Goal: Contribute content: Contribute content

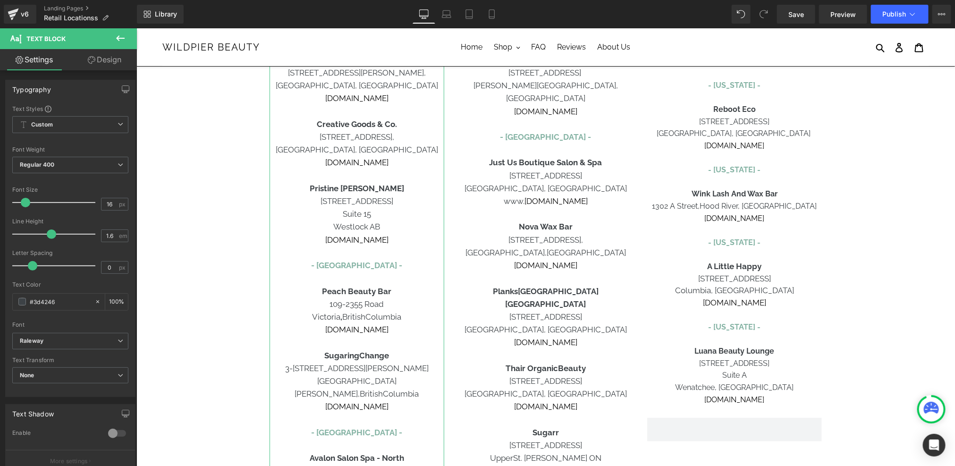
scroll to position [302, 0]
click at [598, 257] on p "[DOMAIN_NAME]" at bounding box center [545, 263] width 175 height 13
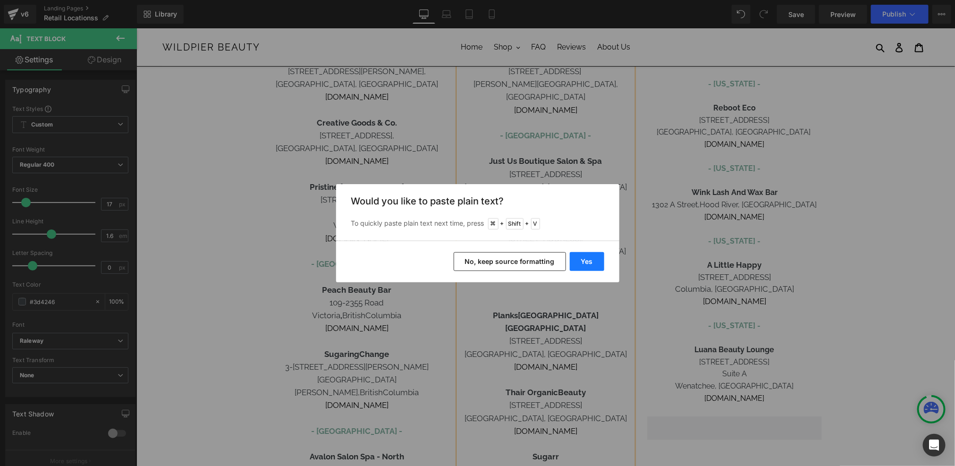
click at [579, 262] on button "Yes" at bounding box center [587, 261] width 34 height 19
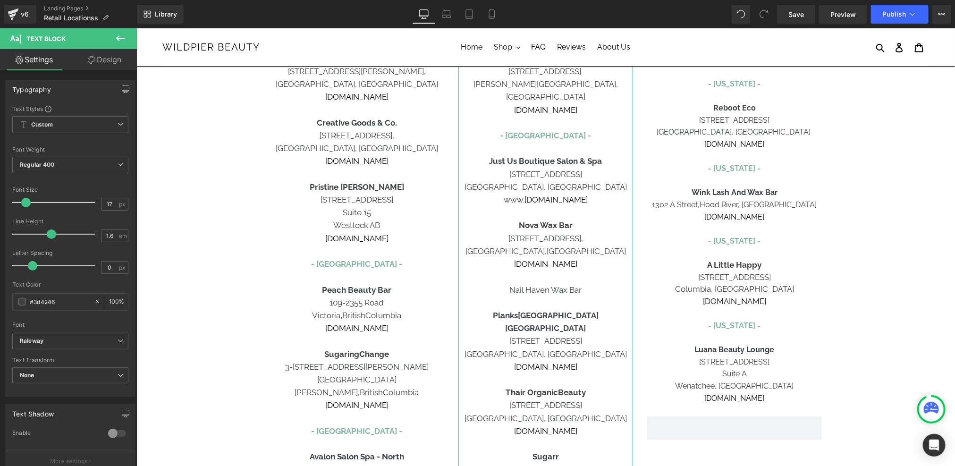
click at [558, 283] on p "Nail Haven Wax Bar" at bounding box center [545, 289] width 175 height 13
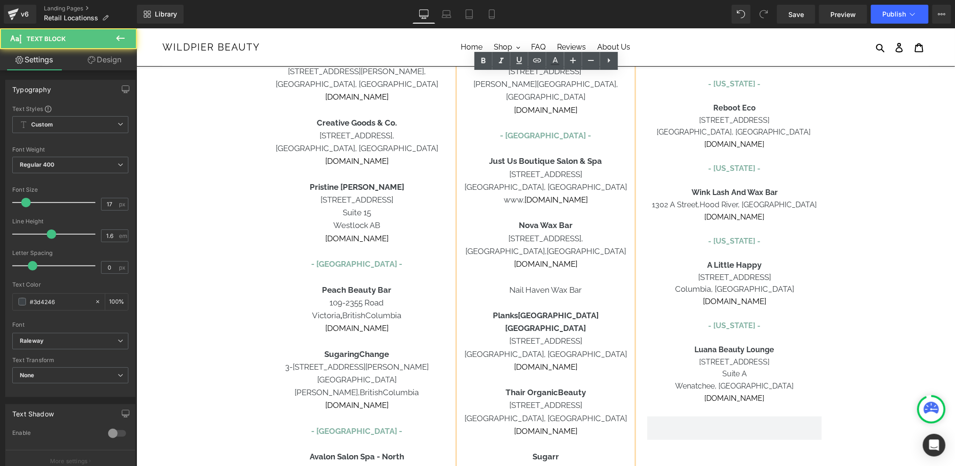
click at [550, 285] on span "Nail Haven Wax Bar" at bounding box center [545, 289] width 72 height 9
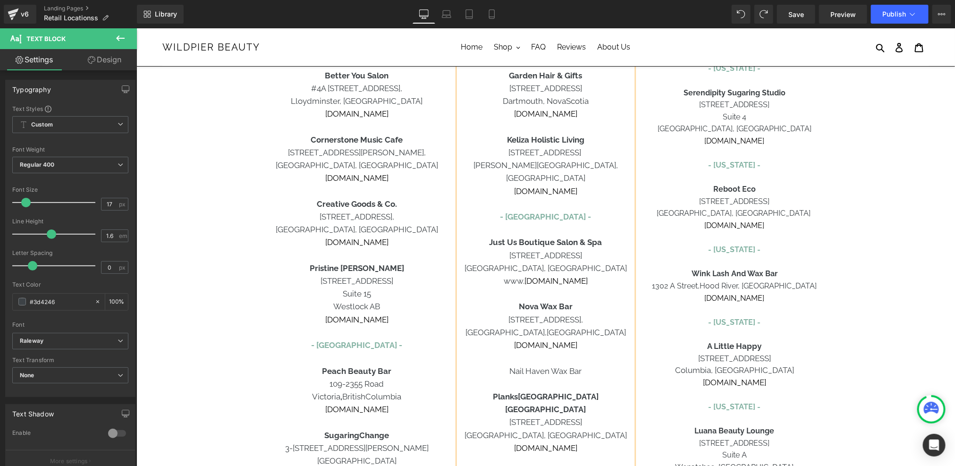
scroll to position [305, 0]
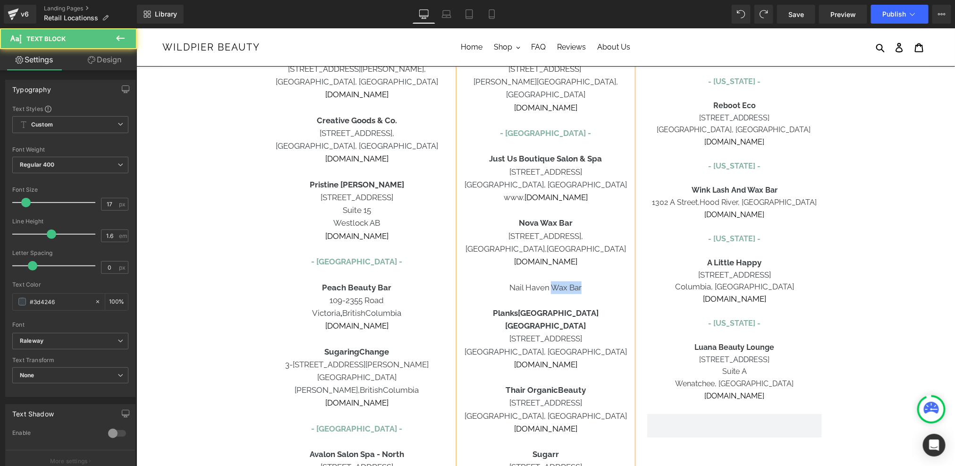
drag, startPoint x: 584, startPoint y: 276, endPoint x: 550, endPoint y: 275, distance: 33.5
click at [550, 281] on p "Nail Haven Wax Bar" at bounding box center [545, 287] width 175 height 13
drag, startPoint x: 550, startPoint y: 275, endPoint x: 507, endPoint y: 277, distance: 43.5
click at [507, 281] on p "Nail Haven Wax Bar" at bounding box center [545, 287] width 175 height 13
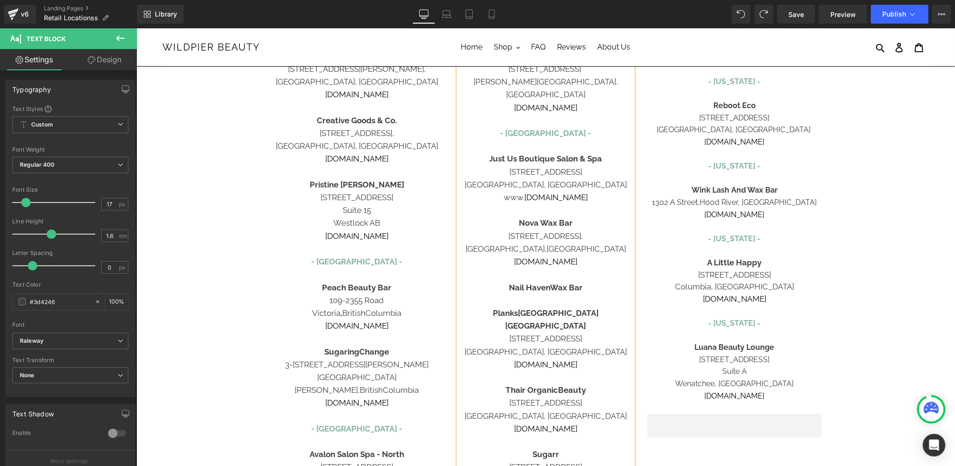
click at [532, 294] on p at bounding box center [545, 300] width 175 height 13
click at [591, 281] on p "Nail Haven Wax Bar" at bounding box center [545, 287] width 175 height 13
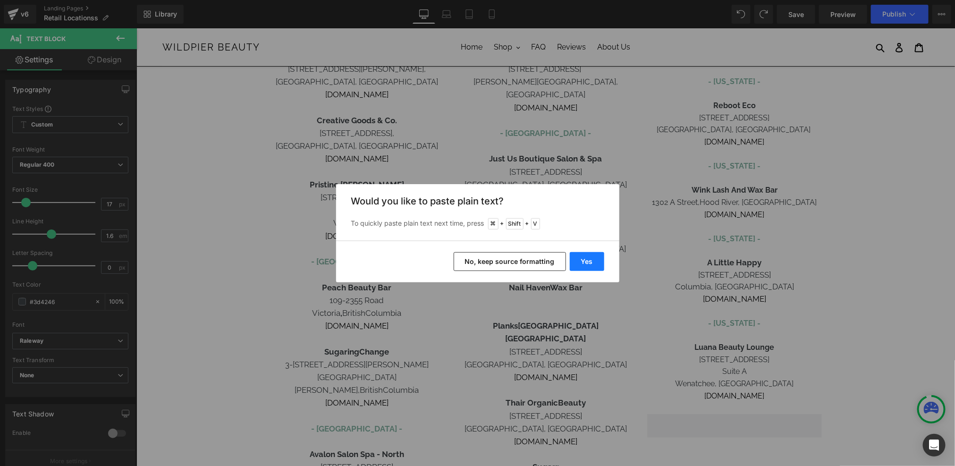
click at [409, 280] on button "Yes" at bounding box center [409, 284] width 0 height 9
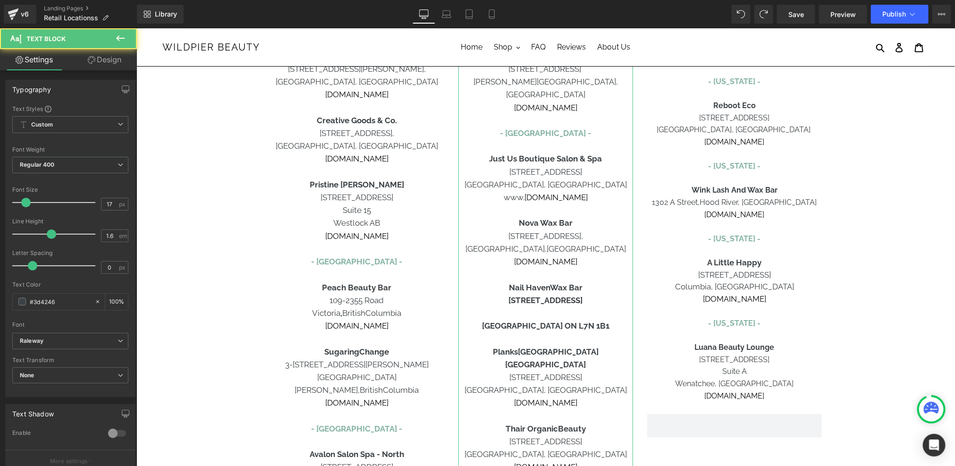
click at [564, 306] on p at bounding box center [545, 312] width 175 height 13
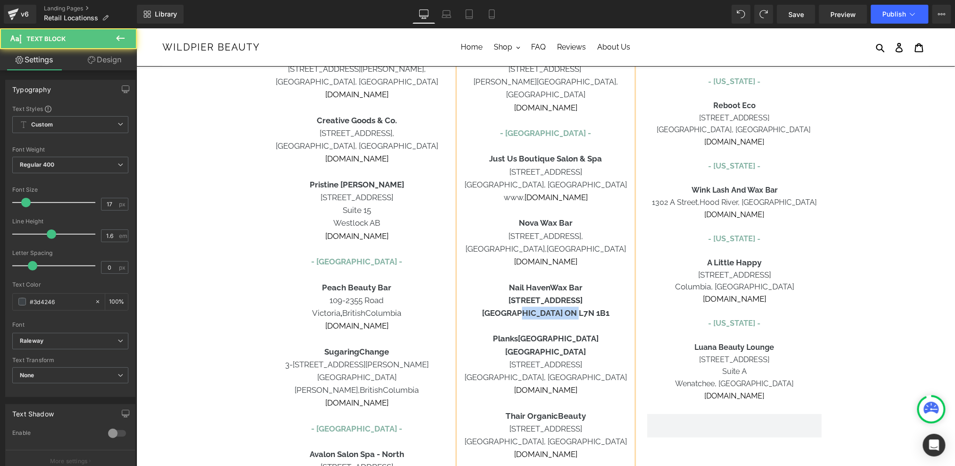
drag, startPoint x: 593, startPoint y: 301, endPoint x: 535, endPoint y: 299, distance: 58.1
click at [535, 306] on p "[GEOGRAPHIC_DATA] ON L7N 1B1" at bounding box center [545, 312] width 175 height 13
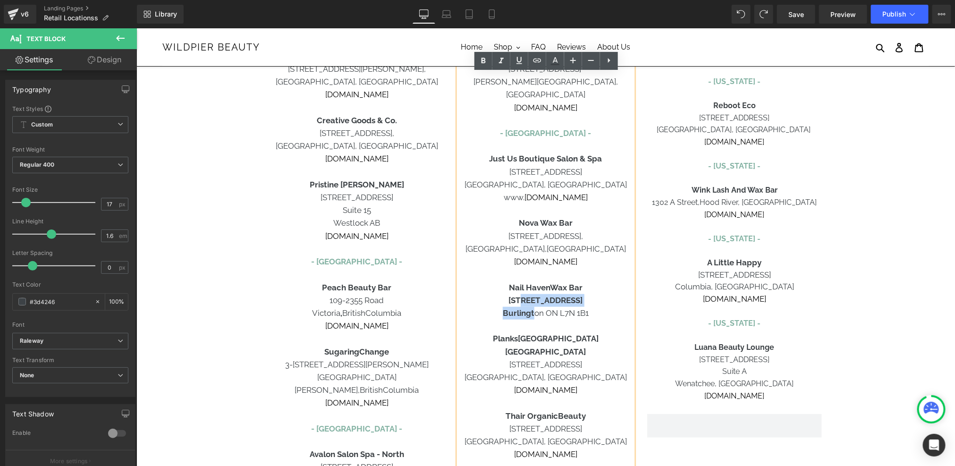
drag, startPoint x: 535, startPoint y: 299, endPoint x: 516, endPoint y: 290, distance: 20.9
click at [516, 290] on div "CANADA - [GEOGRAPHIC_DATA] - Spirit Spa [STREET_ADDRESS][PERSON_NAME] [DOMAIN_N…" at bounding box center [545, 197] width 175 height 655
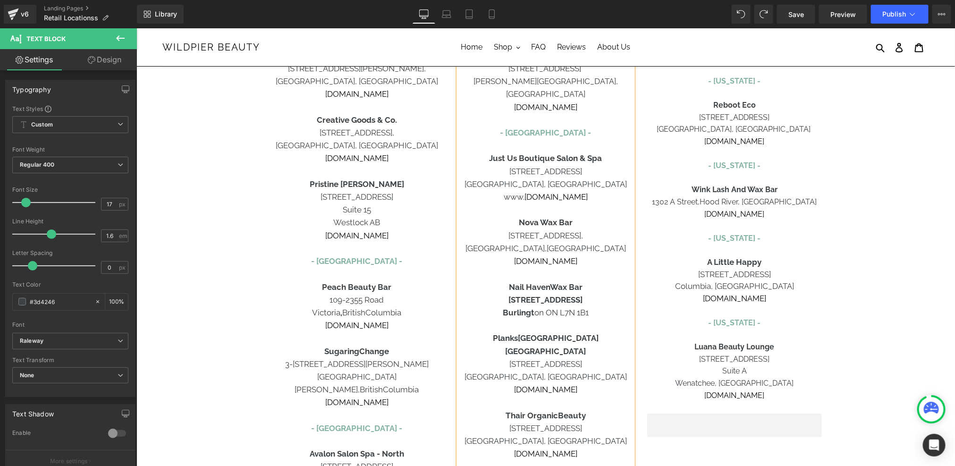
scroll to position [330, 0]
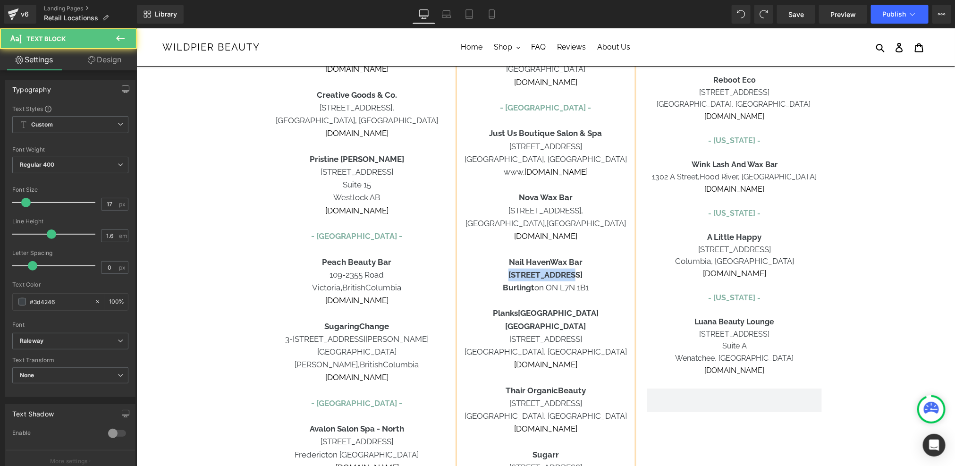
drag, startPoint x: 503, startPoint y: 263, endPoint x: 565, endPoint y: 260, distance: 61.9
click at [565, 268] on p "[STREET_ADDRESS]" at bounding box center [545, 274] width 175 height 13
drag, startPoint x: 586, startPoint y: 263, endPoint x: 565, endPoint y: 264, distance: 21.2
click at [565, 268] on p "[STREET_ADDRESS]" at bounding box center [545, 274] width 175 height 13
drag, startPoint x: 534, startPoint y: 275, endPoint x: 492, endPoint y: 277, distance: 41.6
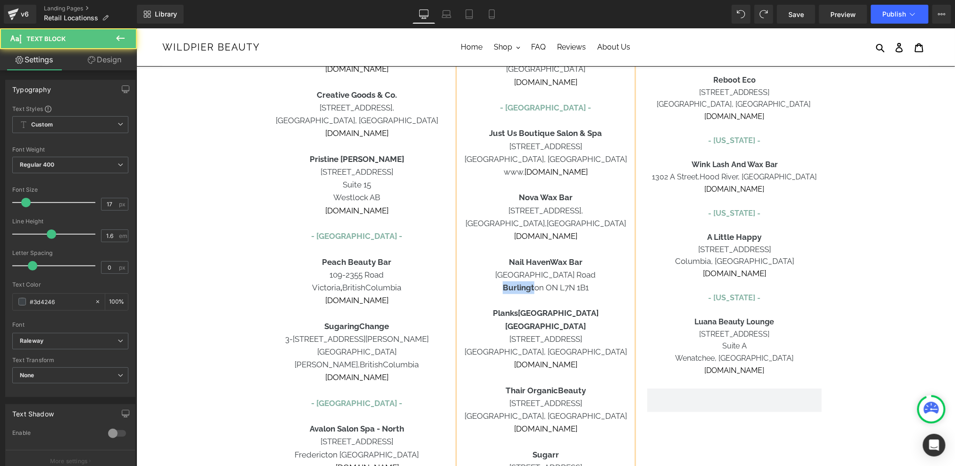
click at [492, 281] on p "Burlingt on ON L7N 1B1" at bounding box center [545, 287] width 175 height 13
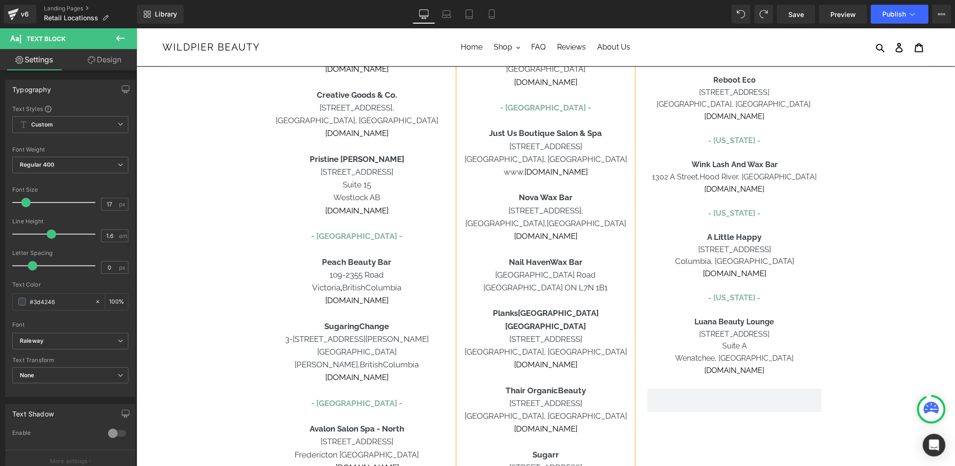
click at [598, 281] on p "[GEOGRAPHIC_DATA] ON L7N 1B1" at bounding box center [545, 287] width 175 height 13
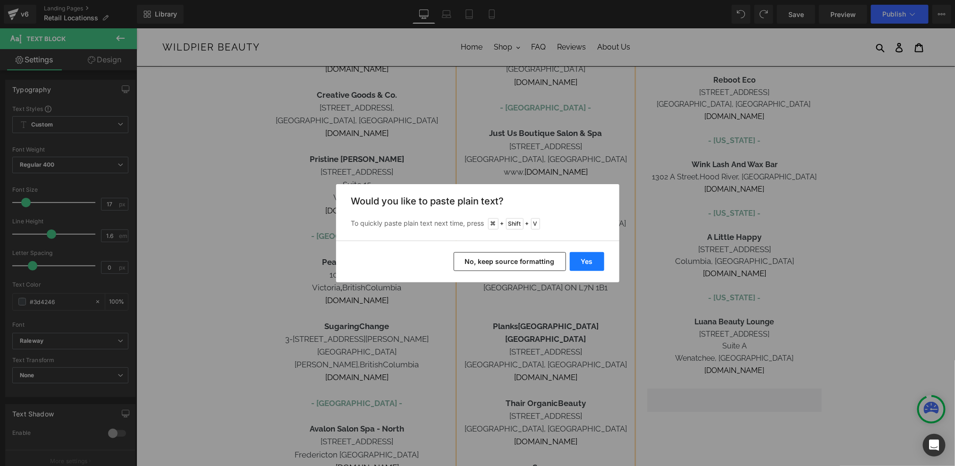
click at [589, 268] on button "Yes" at bounding box center [587, 261] width 34 height 19
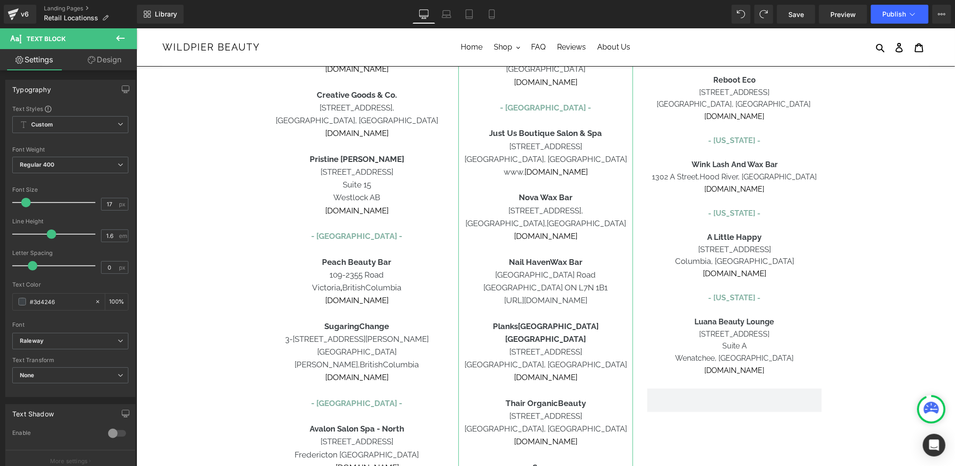
click at [526, 295] on span "[URL][DOMAIN_NAME]" at bounding box center [545, 299] width 83 height 9
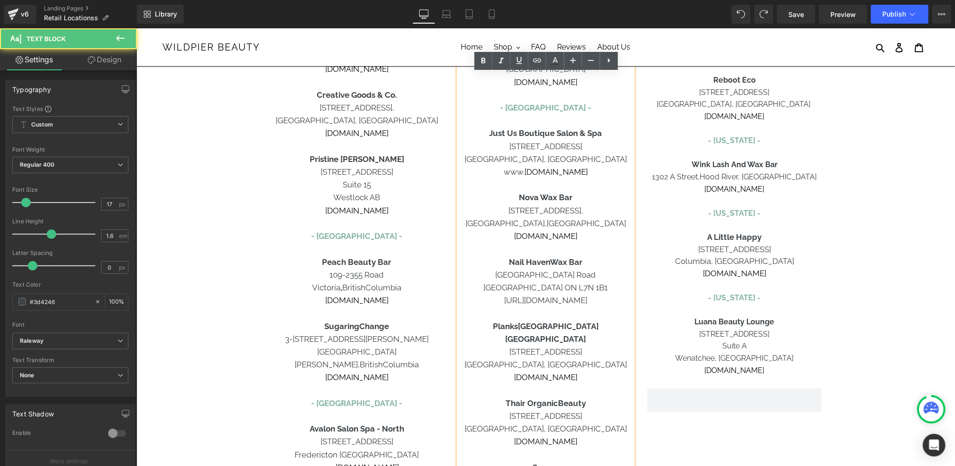
click at [526, 295] on span "[URL][DOMAIN_NAME]" at bounding box center [545, 299] width 83 height 9
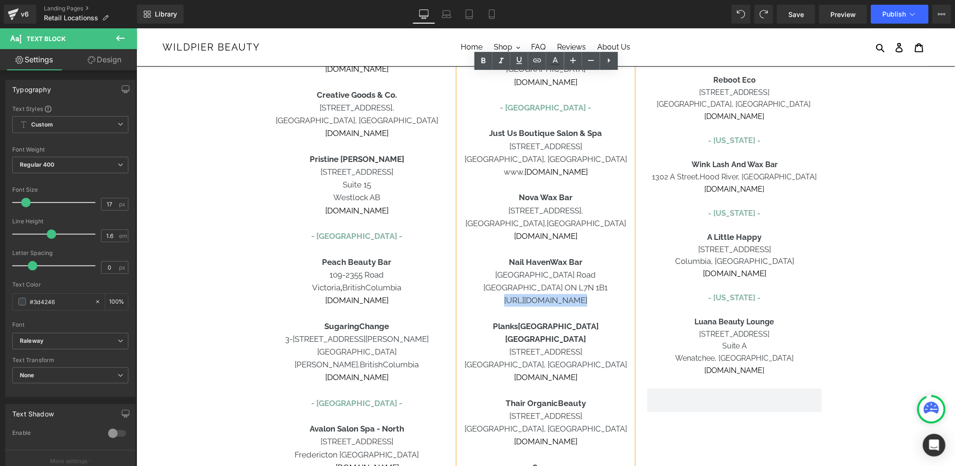
copy span "[URL][DOMAIN_NAME]"
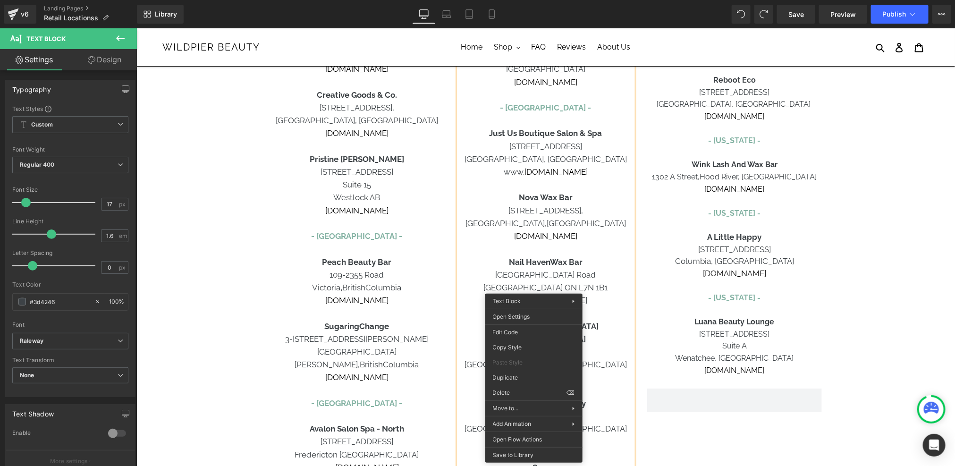
click at [618, 306] on p at bounding box center [545, 312] width 175 height 13
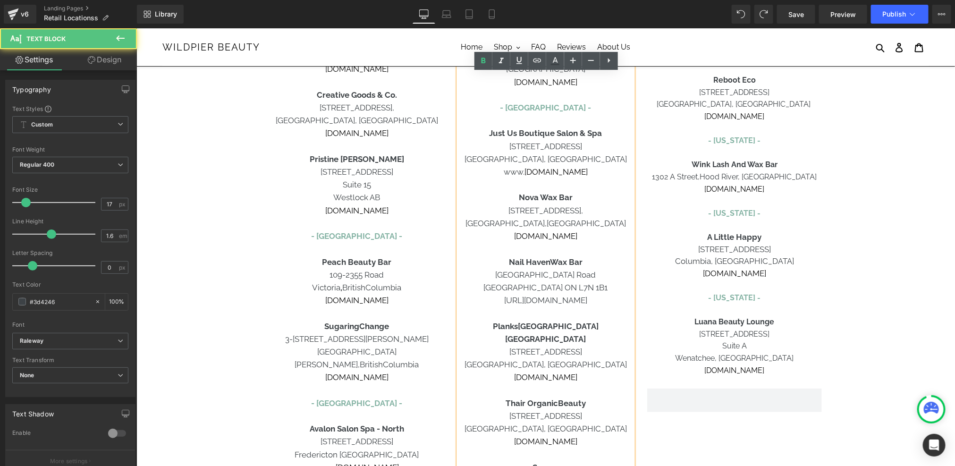
drag, startPoint x: 614, startPoint y: 288, endPoint x: 476, endPoint y: 288, distance: 137.9
click at [476, 294] on p "[URL][DOMAIN_NAME]" at bounding box center [545, 300] width 175 height 13
click at [541, 65] on icon at bounding box center [537, 60] width 11 height 11
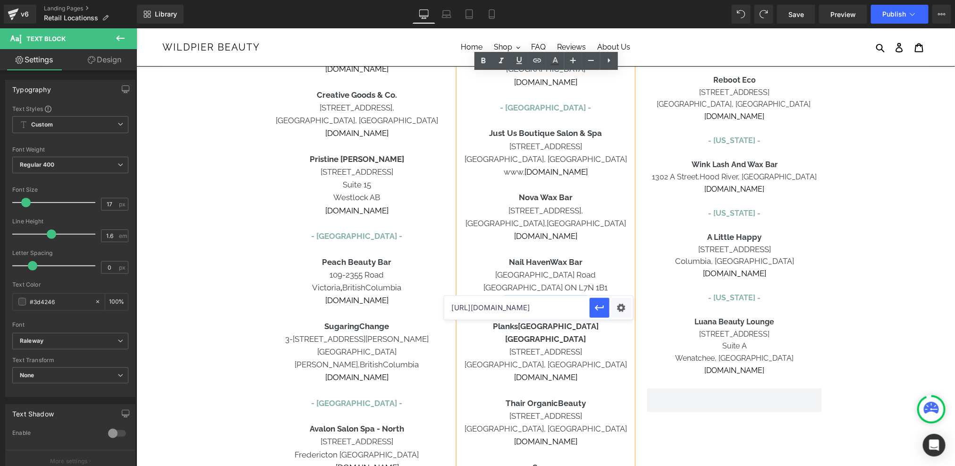
click at [0, 0] on input "[URL][DOMAIN_NAME]" at bounding box center [0, 0] width 0 height 0
paste input "[URL][DOMAIN_NAME]"
type input "[URL][DOMAIN_NAME]"
click at [604, 309] on icon "button" at bounding box center [599, 307] width 11 height 11
click at [614, 294] on p "[URL][DOMAIN_NAME]" at bounding box center [545, 300] width 175 height 13
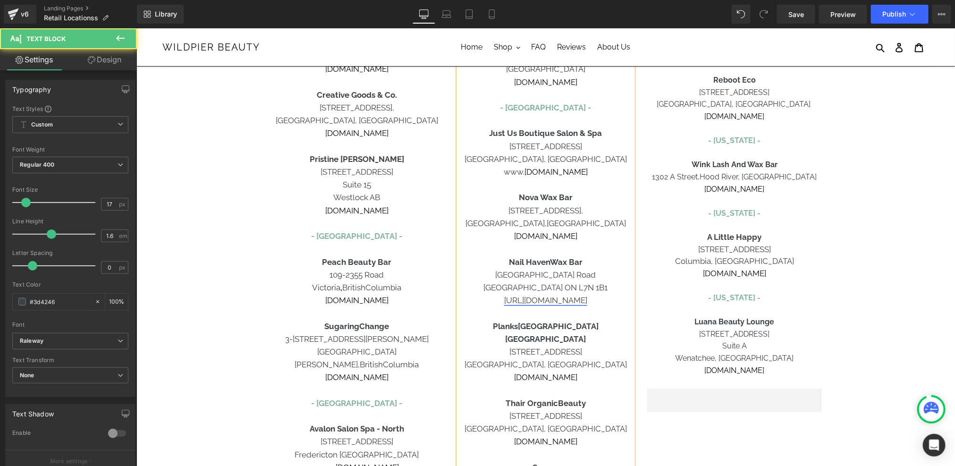
click at [508, 295] on link "[URL][DOMAIN_NAME]" at bounding box center [545, 299] width 83 height 9
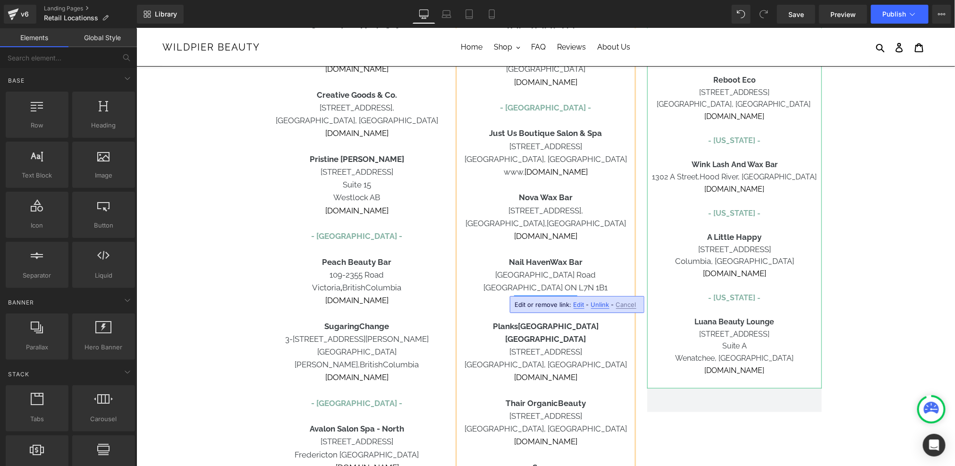
click at [862, 209] on div "Find Wildpier deep exfoliation gloves near you! Heading Row [GEOGRAPHIC_DATA] -…" at bounding box center [545, 391] width 819 height 1258
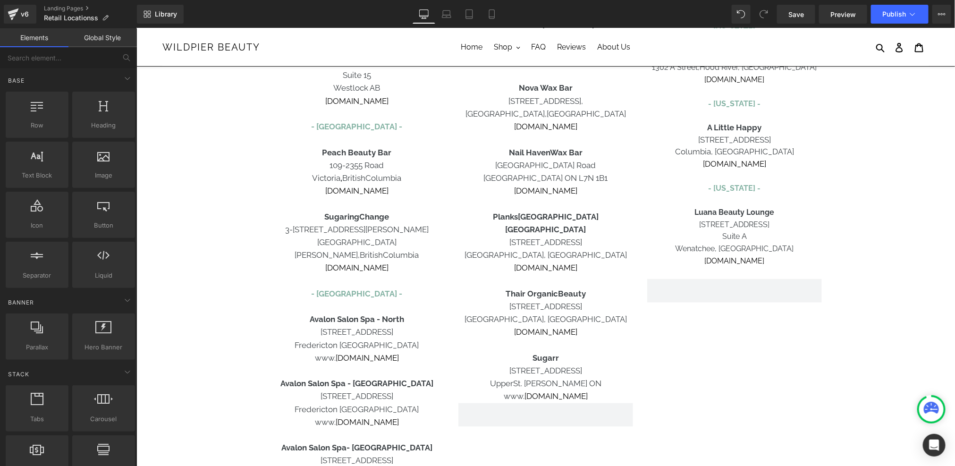
scroll to position [439, 0]
click at [571, 379] on span "St. [PERSON_NAME] ON" at bounding box center [557, 383] width 88 height 9
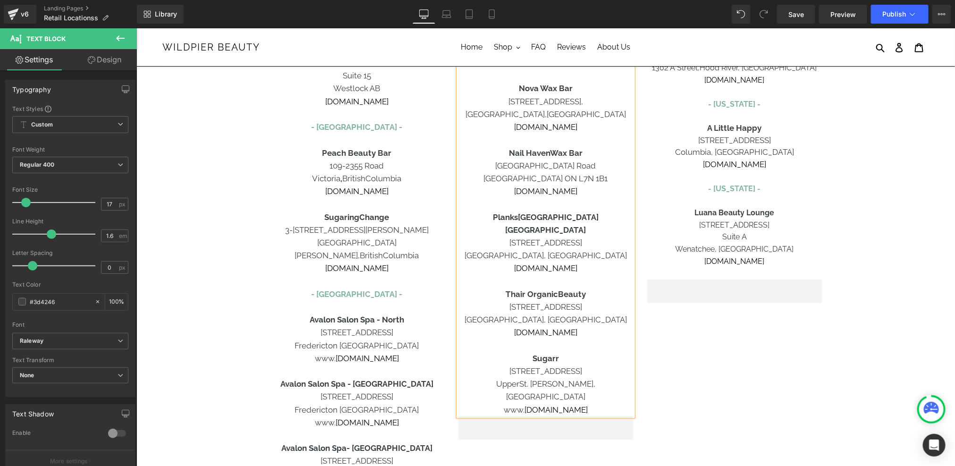
click at [599, 377] on p "Upper St. [PERSON_NAME], [GEOGRAPHIC_DATA]" at bounding box center [545, 389] width 175 height 25
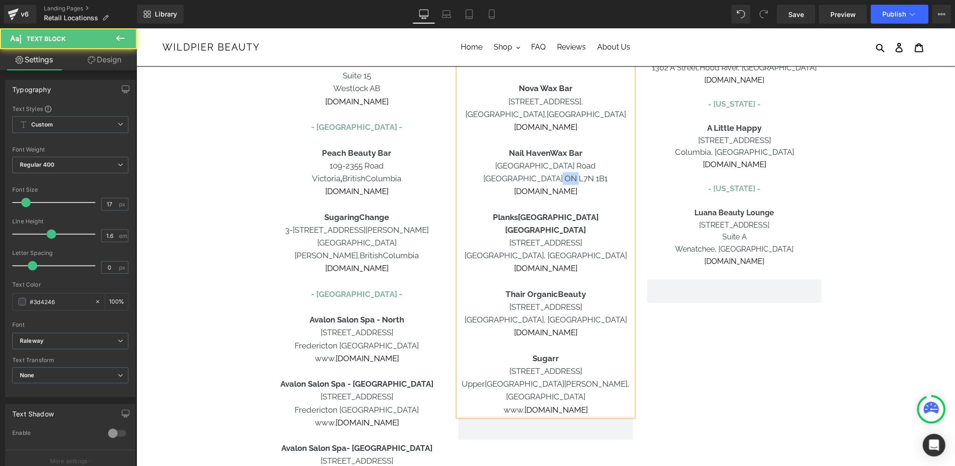
drag, startPoint x: 587, startPoint y: 167, endPoint x: 571, endPoint y: 167, distance: 15.6
click at [571, 173] on span "[GEOGRAPHIC_DATA] ON L7N 1B1" at bounding box center [545, 177] width 124 height 9
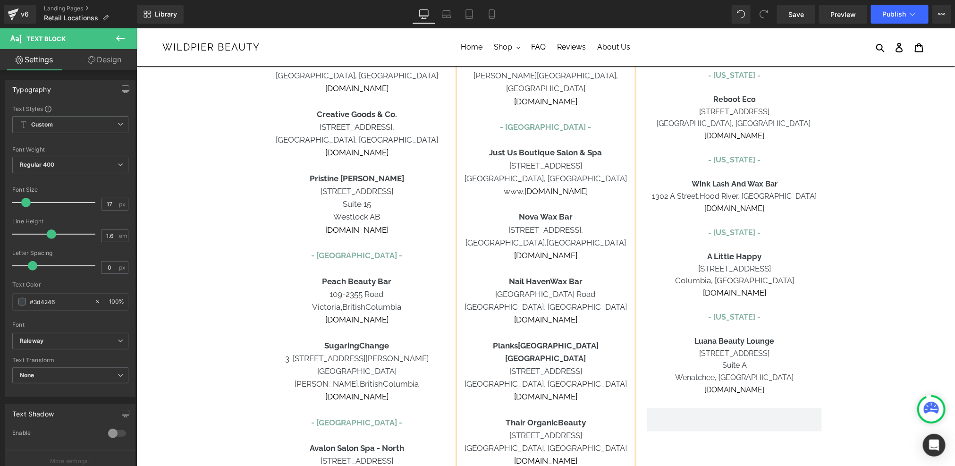
scroll to position [313, 0]
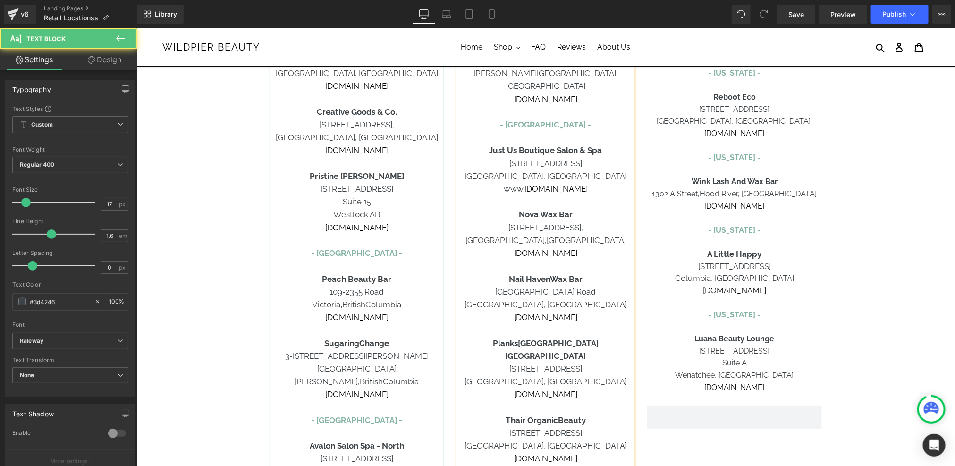
click at [370, 217] on p "Westlock AB" at bounding box center [356, 214] width 175 height 13
click at [392, 215] on p "Westlock, [GEOGRAPHIC_DATA]" at bounding box center [356, 214] width 175 height 13
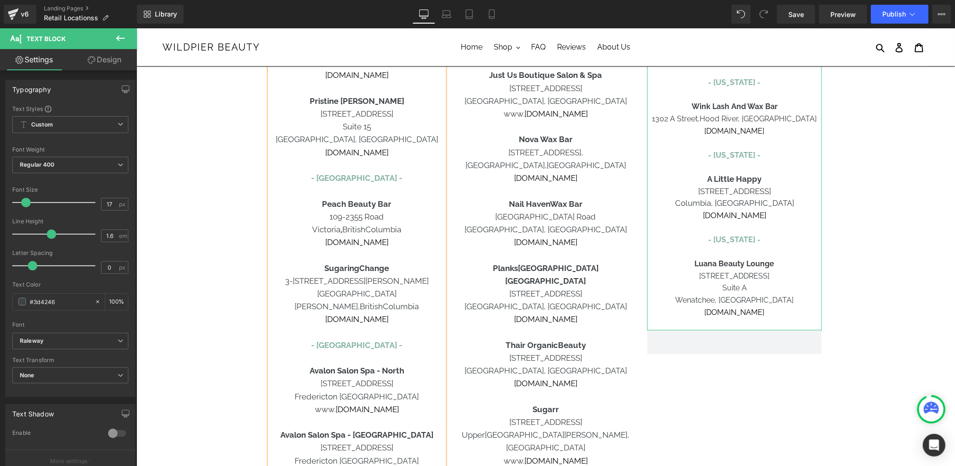
scroll to position [389, 0]
click at [901, 17] on span "Publish" at bounding box center [894, 14] width 24 height 8
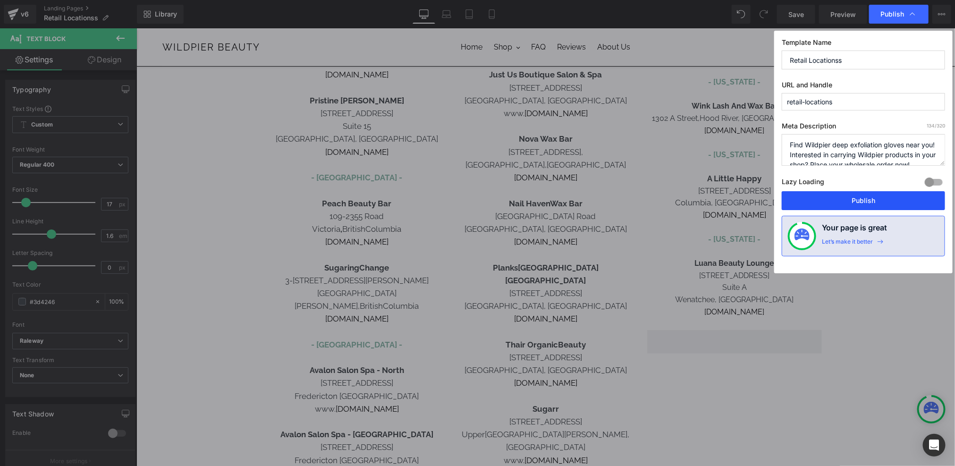
click at [867, 199] on button "Publish" at bounding box center [863, 200] width 163 height 19
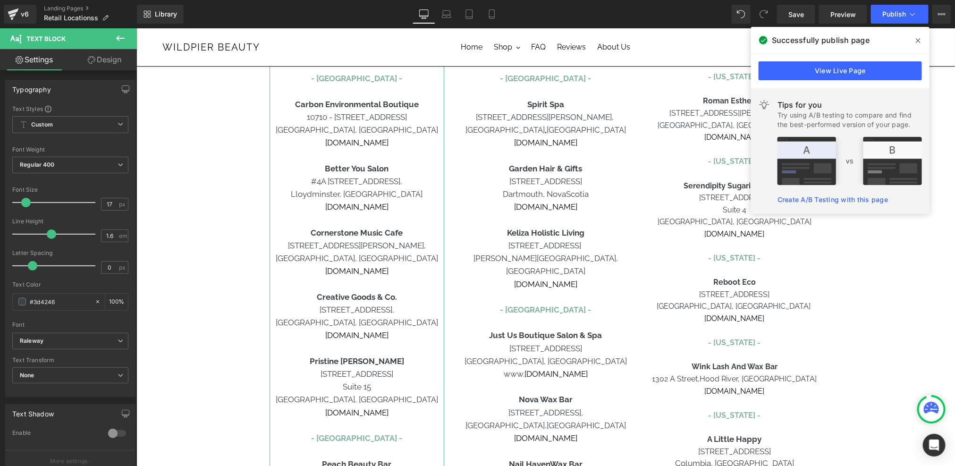
scroll to position [148, 0]
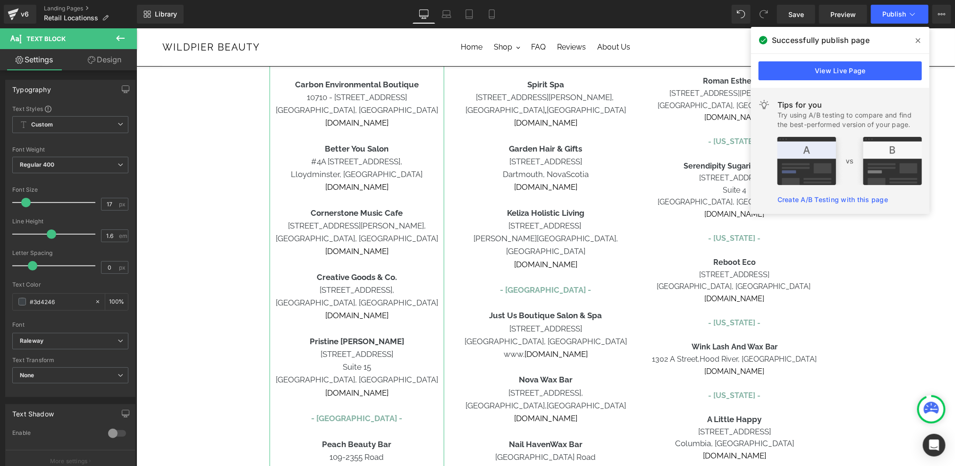
click at [421, 318] on p "[DOMAIN_NAME]" at bounding box center [356, 315] width 175 height 13
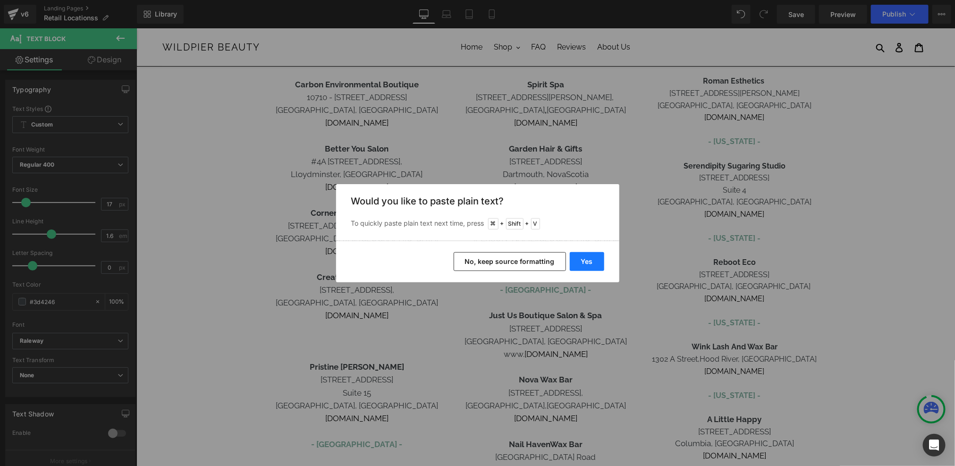
click at [594, 254] on button "Yes" at bounding box center [587, 261] width 34 height 19
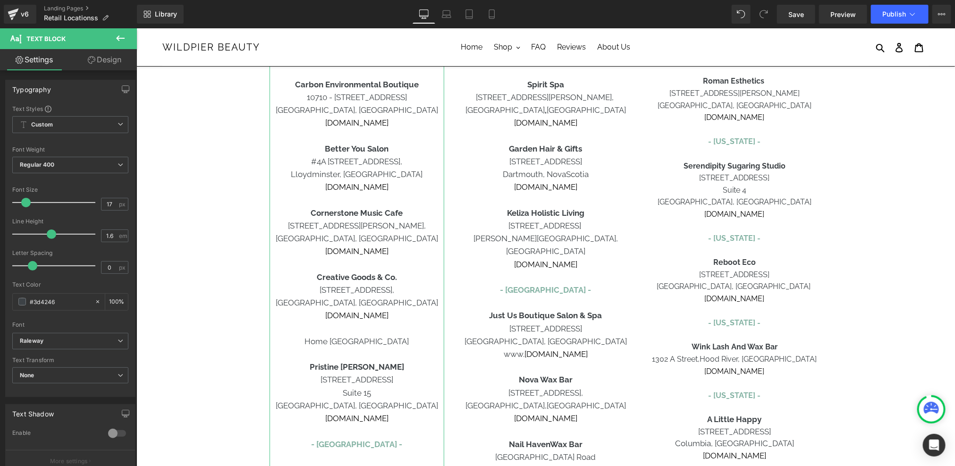
drag, startPoint x: 423, startPoint y: 345, endPoint x: 357, endPoint y: 346, distance: 65.6
click at [357, 346] on p "Home [GEOGRAPHIC_DATA]" at bounding box center [356, 341] width 175 height 13
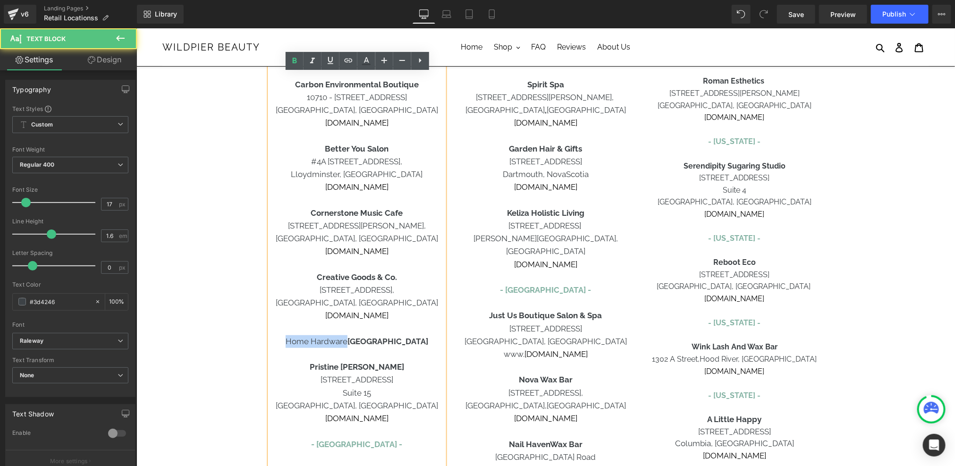
drag, startPoint x: 355, startPoint y: 345, endPoint x: 286, endPoint y: 344, distance: 68.9
click at [286, 344] on p "Home [GEOGRAPHIC_DATA]" at bounding box center [356, 341] width 175 height 13
click at [431, 338] on p "Home [GEOGRAPHIC_DATA]" at bounding box center [356, 341] width 175 height 13
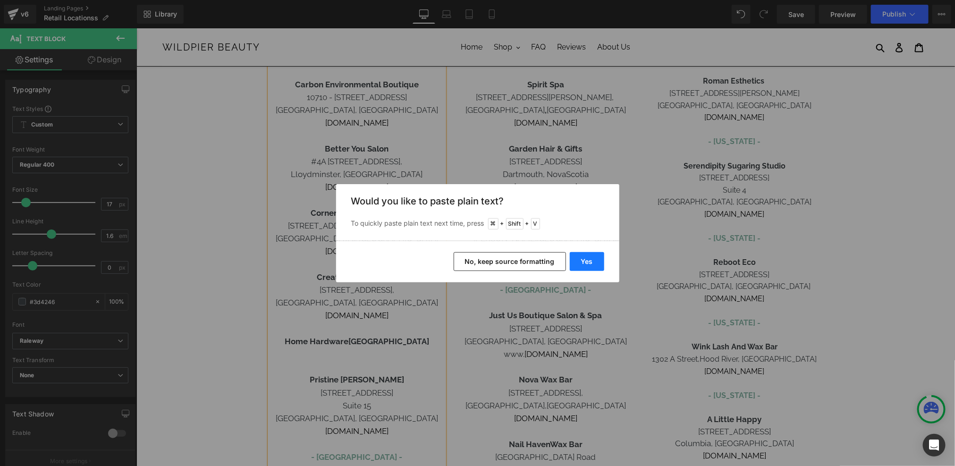
click at [590, 263] on button "Yes" at bounding box center [587, 261] width 34 height 19
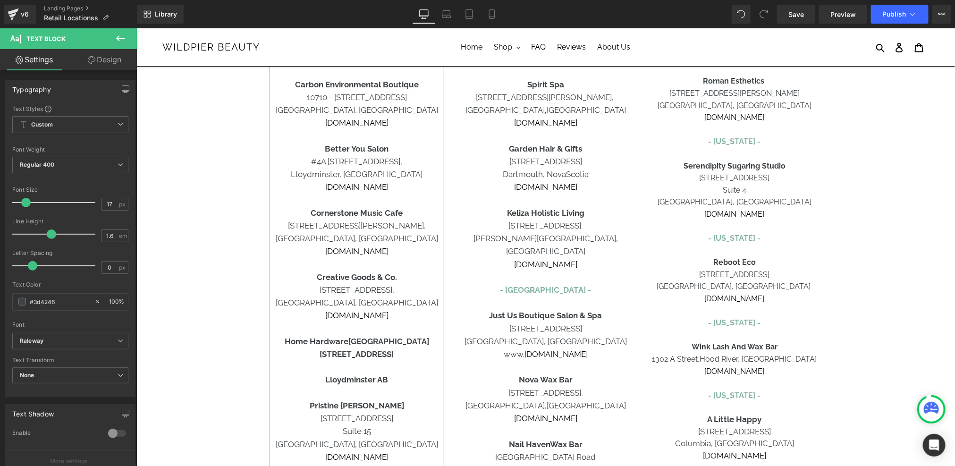
click at [378, 370] on p at bounding box center [356, 366] width 175 height 13
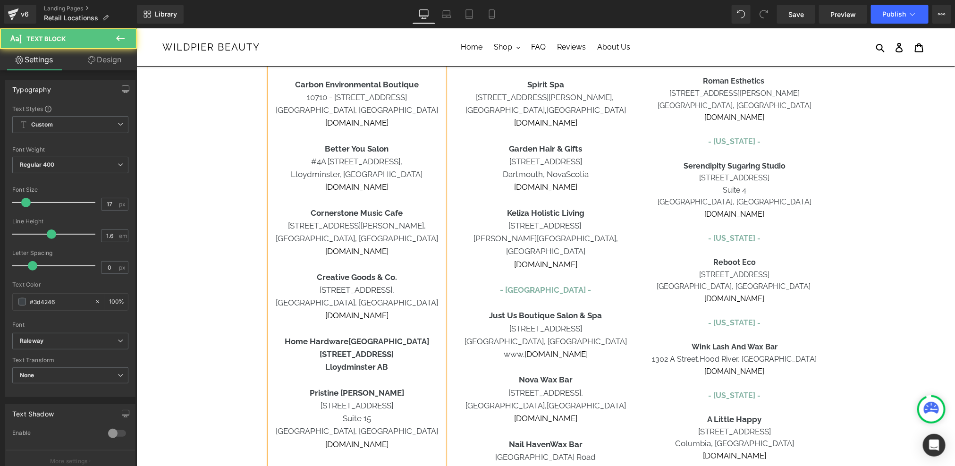
click at [388, 366] on p "Lloydminster AB" at bounding box center [356, 366] width 175 height 13
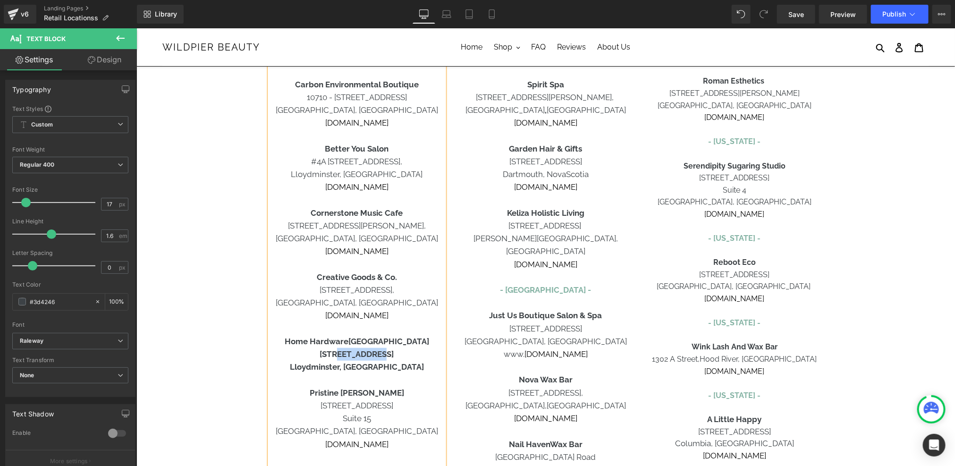
drag, startPoint x: 389, startPoint y: 351, endPoint x: 344, endPoint y: 352, distance: 44.9
click at [344, 352] on p "[STREET_ADDRESS]" at bounding box center [356, 353] width 175 height 13
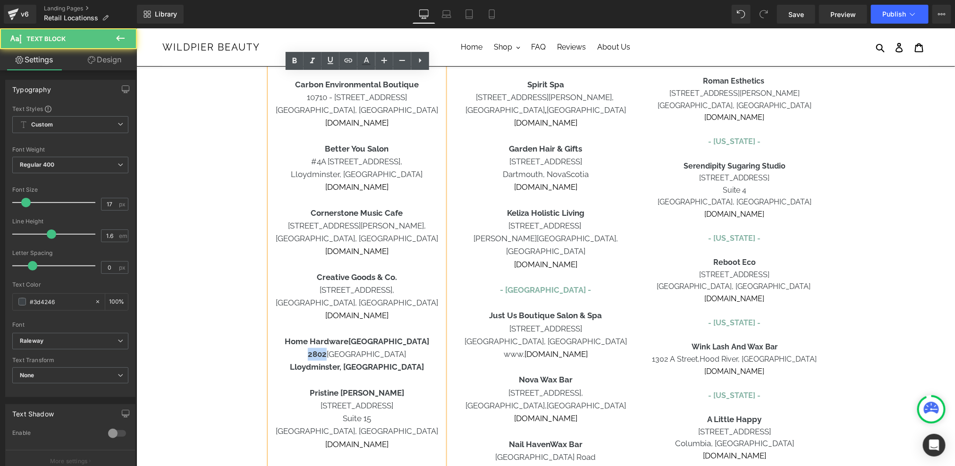
drag, startPoint x: 344, startPoint y: 355, endPoint x: 328, endPoint y: 355, distance: 16.5
click at [326, 355] on strong "2802" at bounding box center [316, 353] width 19 height 9
drag, startPoint x: 315, startPoint y: 368, endPoint x: 372, endPoint y: 366, distance: 56.2
click at [372, 366] on strong "Lloydminster, [GEOGRAPHIC_DATA]" at bounding box center [356, 366] width 134 height 9
drag, startPoint x: 396, startPoint y: 365, endPoint x: 373, endPoint y: 367, distance: 22.7
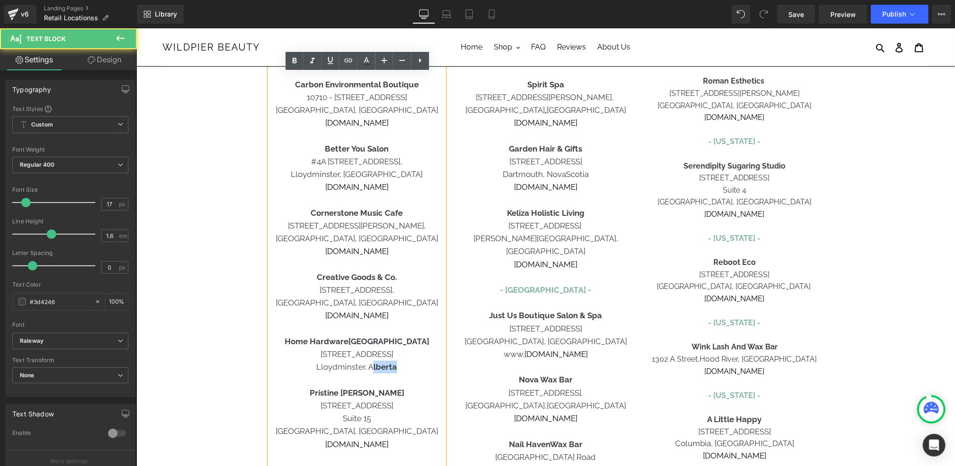
click at [373, 367] on strong "lberta" at bounding box center [385, 366] width 24 height 9
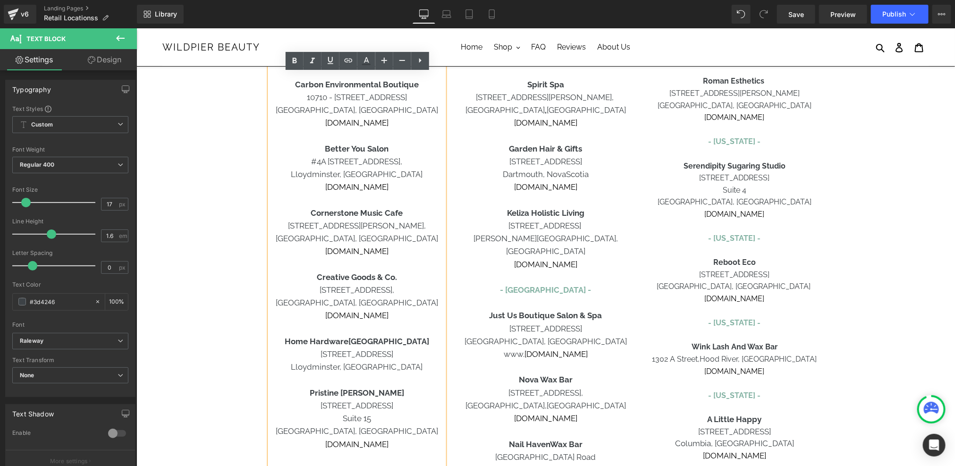
click at [407, 369] on p "Lloydminster, [GEOGRAPHIC_DATA]" at bounding box center [356, 366] width 175 height 13
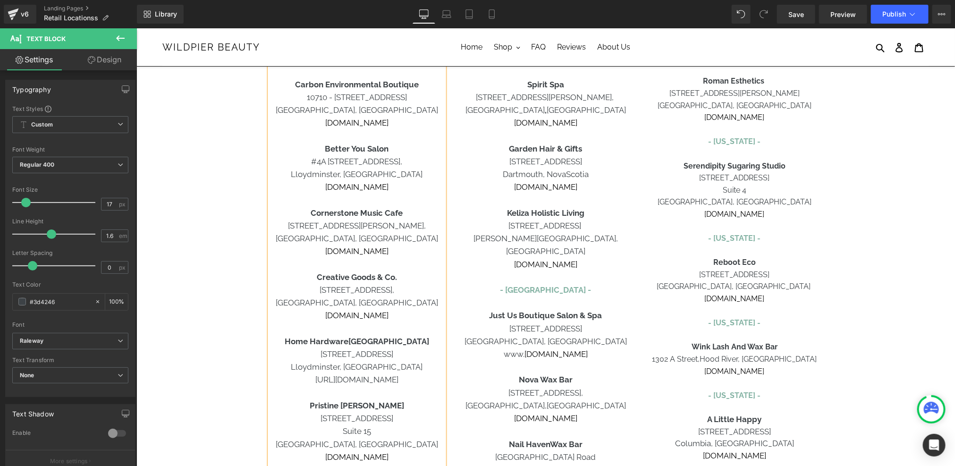
click at [364, 381] on p "[URL][DOMAIN_NAME]" at bounding box center [356, 379] width 175 height 13
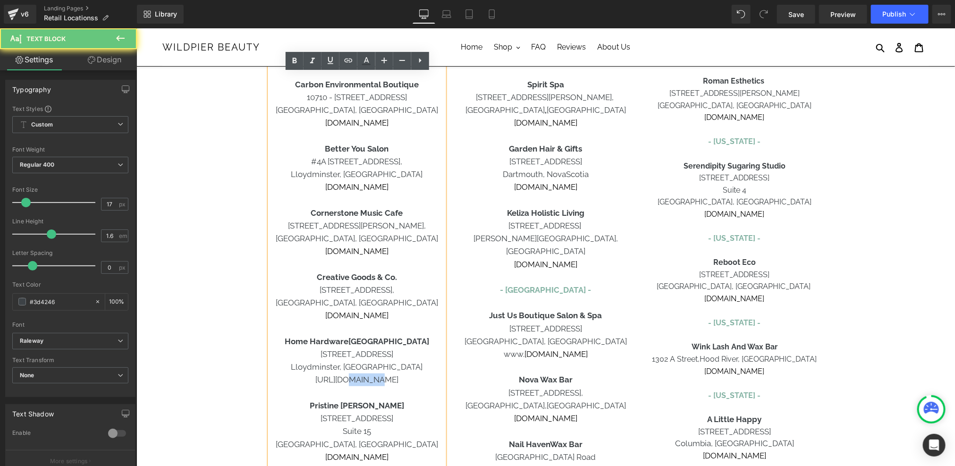
click at [364, 381] on p "[URL][DOMAIN_NAME]" at bounding box center [356, 379] width 175 height 13
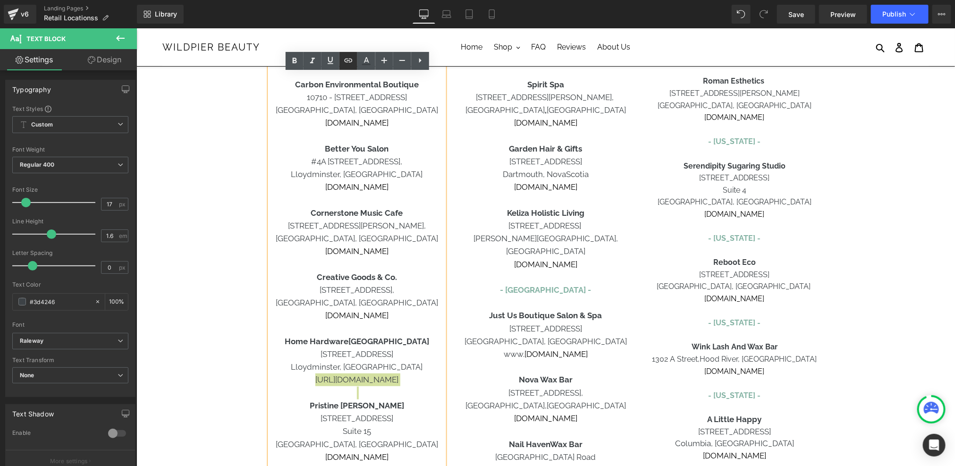
click at [347, 65] on icon at bounding box center [348, 60] width 11 height 11
click at [0, 0] on input "[URL][DOMAIN_NAME]" at bounding box center [0, 0] width 0 height 0
paste input "[URL][DOMAIN_NAME]"
type input "[URL][DOMAIN_NAME]"
click at [411, 405] on icon "button" at bounding box center [410, 400] width 11 height 11
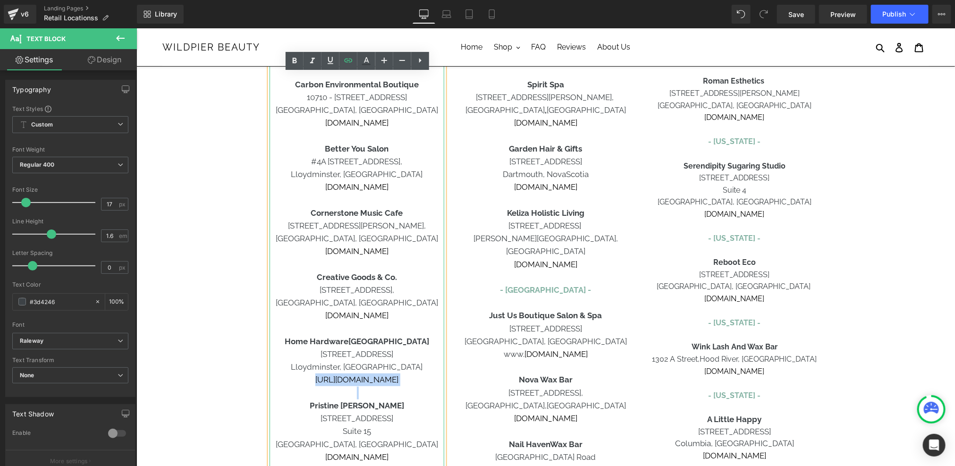
click at [405, 379] on p "[URL][DOMAIN_NAME]" at bounding box center [356, 379] width 175 height 13
click at [340, 381] on link "[URL][DOMAIN_NAME]" at bounding box center [356, 378] width 83 height 9
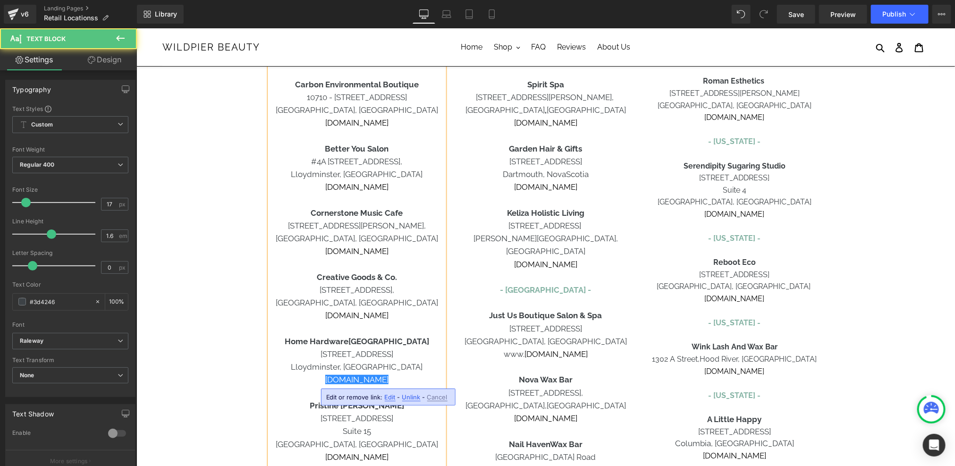
click at [400, 295] on p "[STREET_ADDRESS]," at bounding box center [356, 289] width 175 height 13
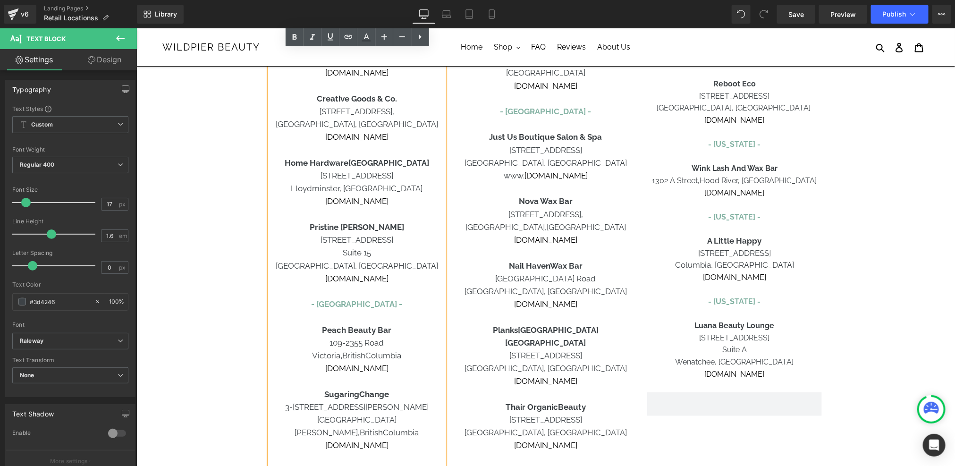
scroll to position [351, 0]
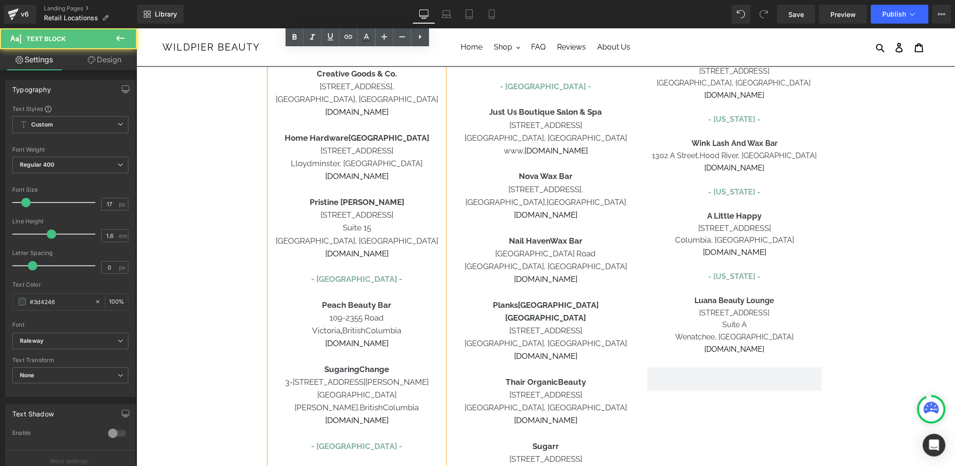
click at [400, 177] on p "[DOMAIN_NAME]" at bounding box center [356, 175] width 175 height 13
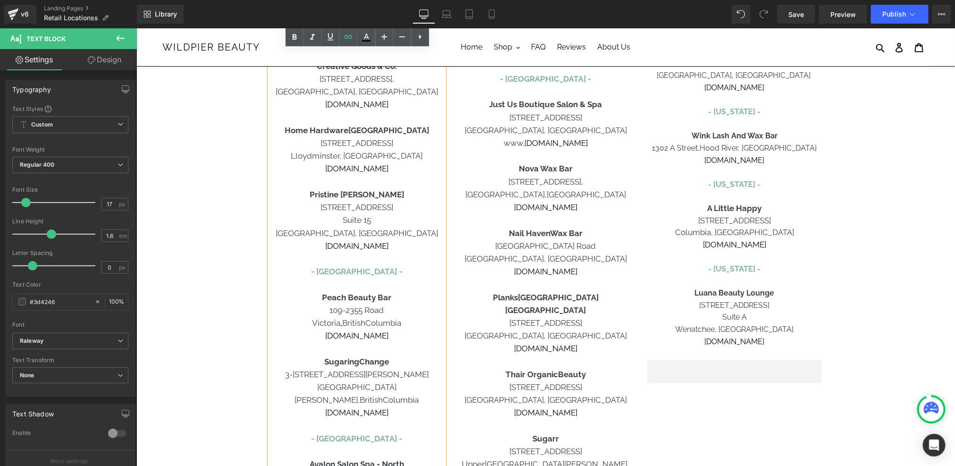
scroll to position [355, 0]
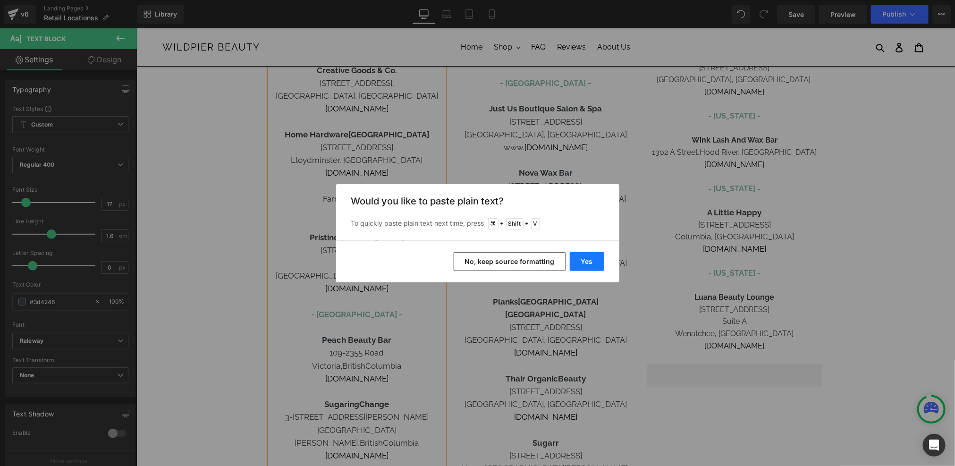
click at [591, 258] on button "Yes" at bounding box center [587, 261] width 34 height 19
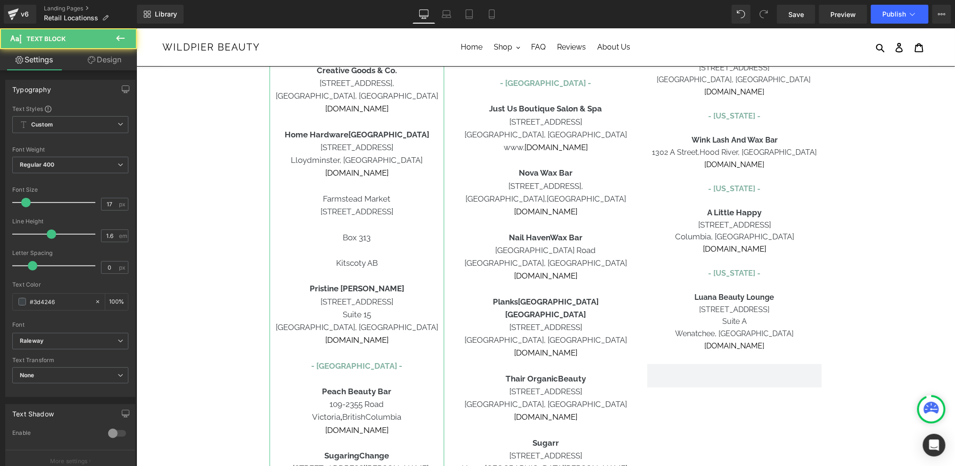
click at [391, 220] on p at bounding box center [356, 224] width 175 height 13
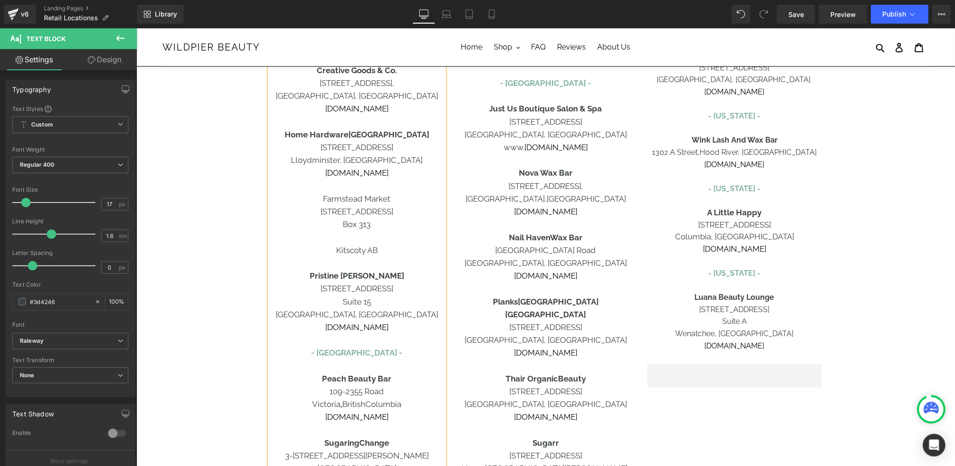
click at [371, 238] on p at bounding box center [356, 237] width 175 height 13
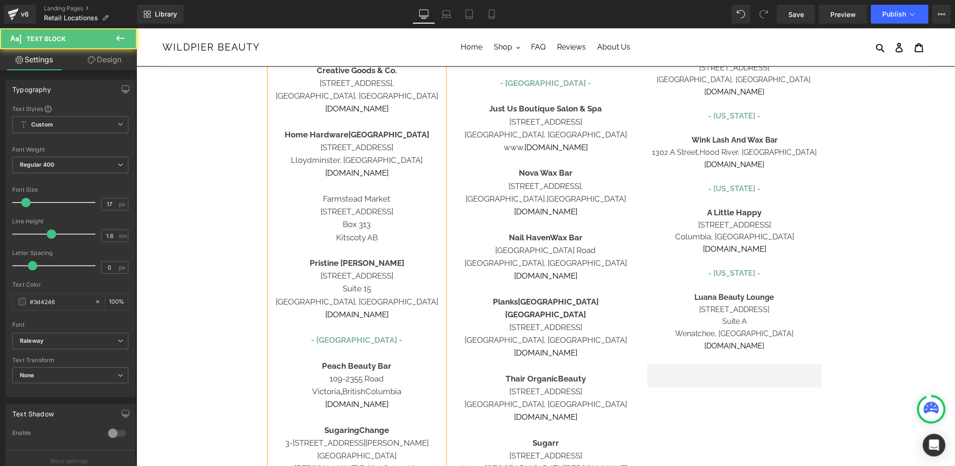
click at [386, 240] on p "Kitscoty AB" at bounding box center [356, 237] width 175 height 13
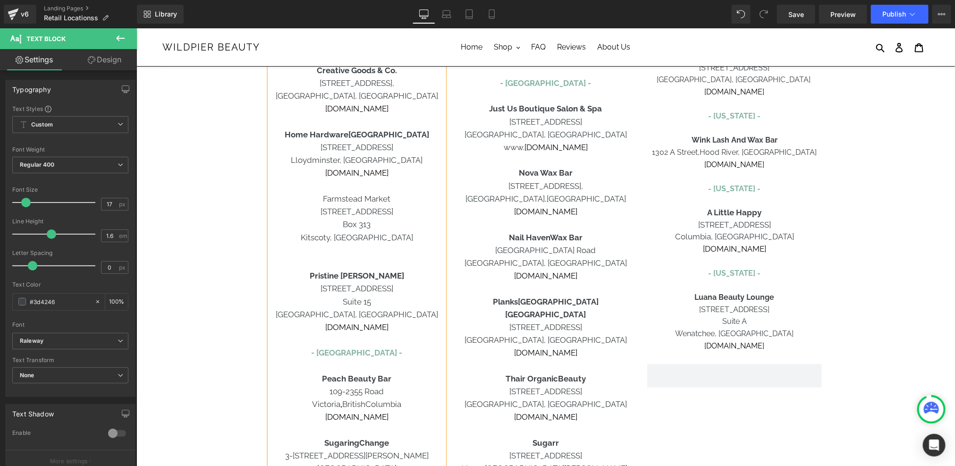
click at [332, 228] on p "Box 313" at bounding box center [356, 224] width 175 height 13
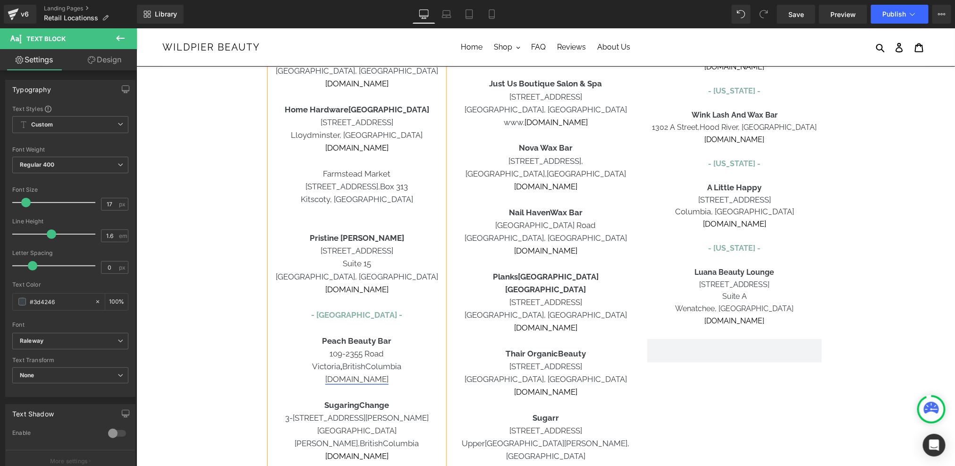
scroll to position [377, 0]
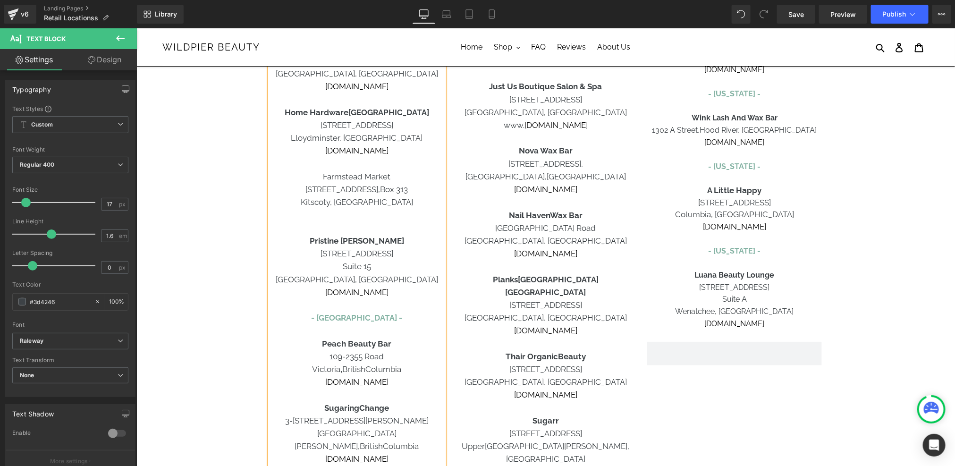
click at [372, 215] on p at bounding box center [356, 215] width 175 height 13
click at [381, 211] on p "[URL][DOMAIN_NAME]" at bounding box center [356, 215] width 175 height 13
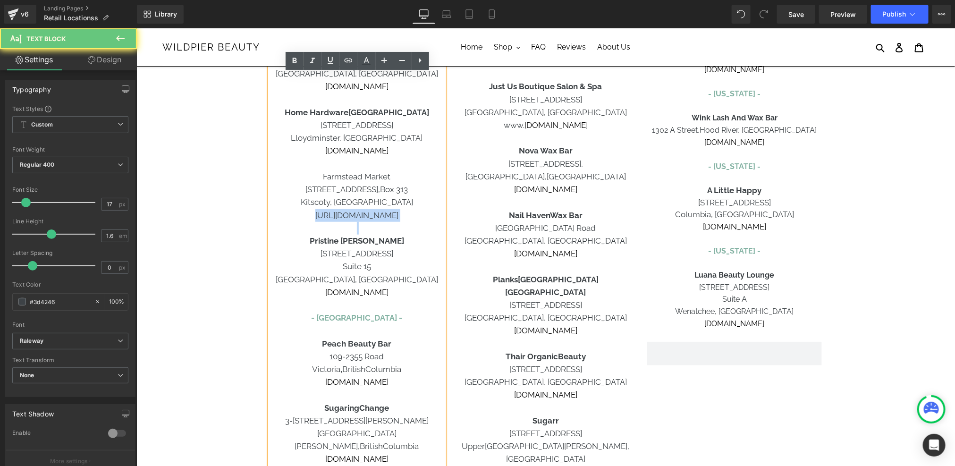
click at [381, 211] on p "[URL][DOMAIN_NAME]" at bounding box center [356, 215] width 175 height 13
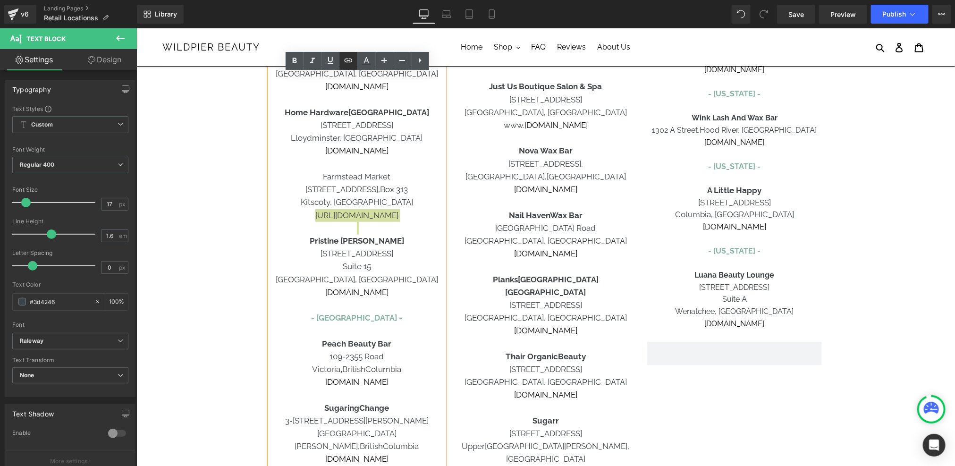
click at [0, 0] on icon at bounding box center [0, 0] width 0 height 0
click at [0, 0] on input "text" at bounding box center [0, 0] width 0 height 0
paste input "[URL][DOMAIN_NAME]"
type input "[URL][DOMAIN_NAME]"
click at [405, 237] on icon "button" at bounding box center [410, 235] width 11 height 11
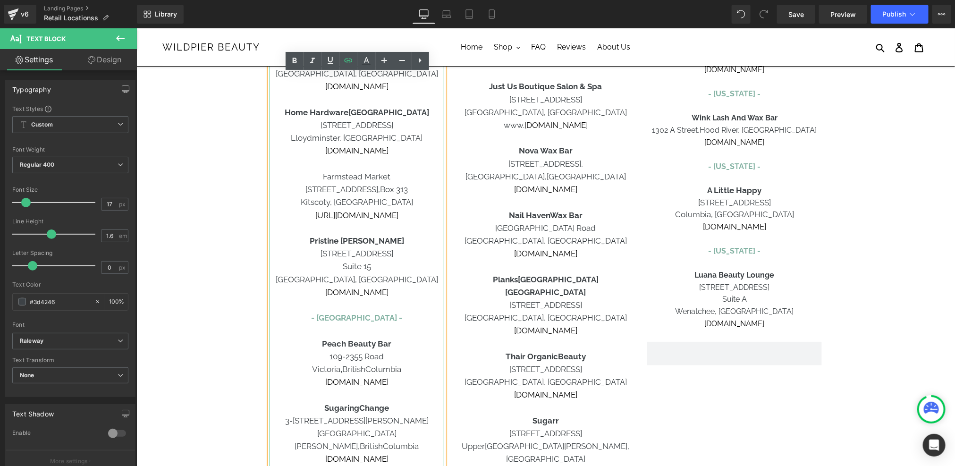
click at [412, 215] on p "[URL][DOMAIN_NAME]" at bounding box center [356, 215] width 175 height 13
click at [379, 180] on p "Farmstead Market" at bounding box center [356, 176] width 175 height 13
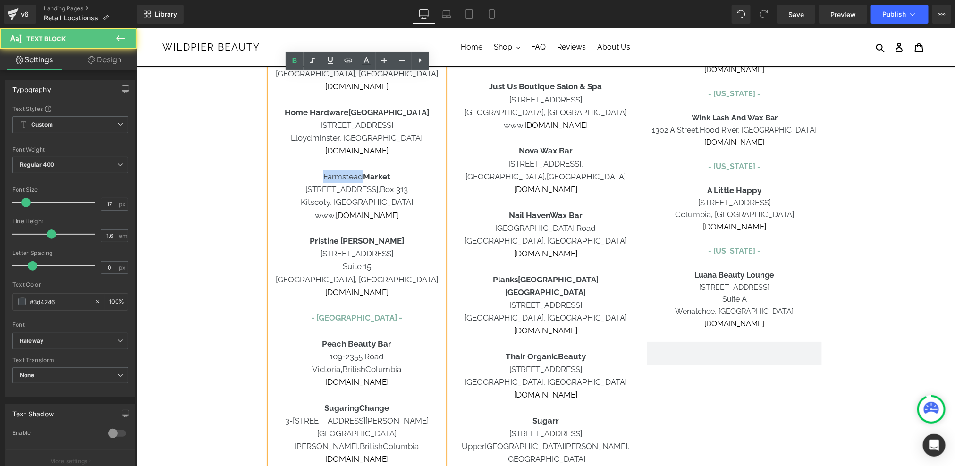
drag, startPoint x: 318, startPoint y: 177, endPoint x: 362, endPoint y: 178, distance: 43.9
click at [362, 178] on p "Farmstead Market" at bounding box center [356, 176] width 175 height 13
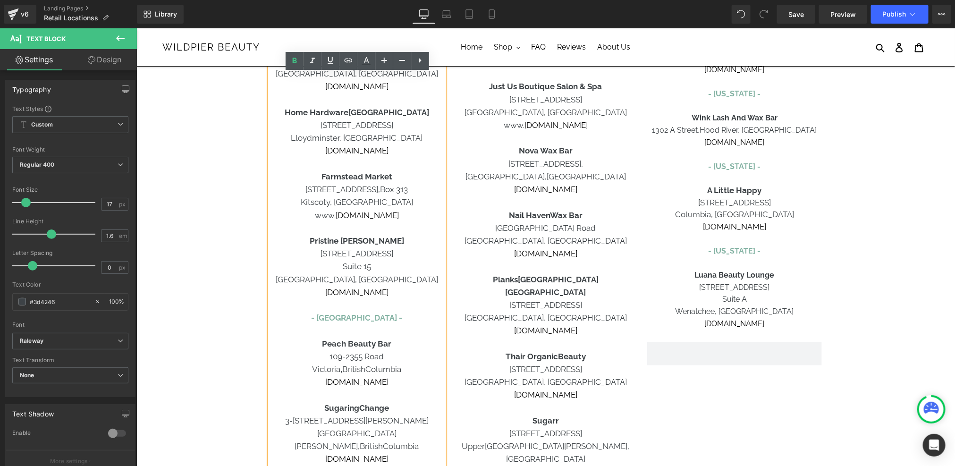
click at [338, 265] on p "Suite 15" at bounding box center [356, 266] width 175 height 13
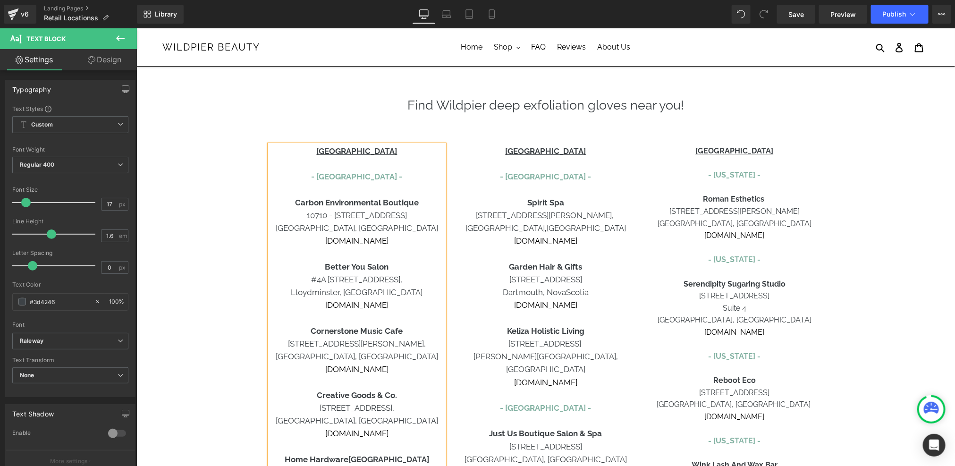
scroll to position [0, 0]
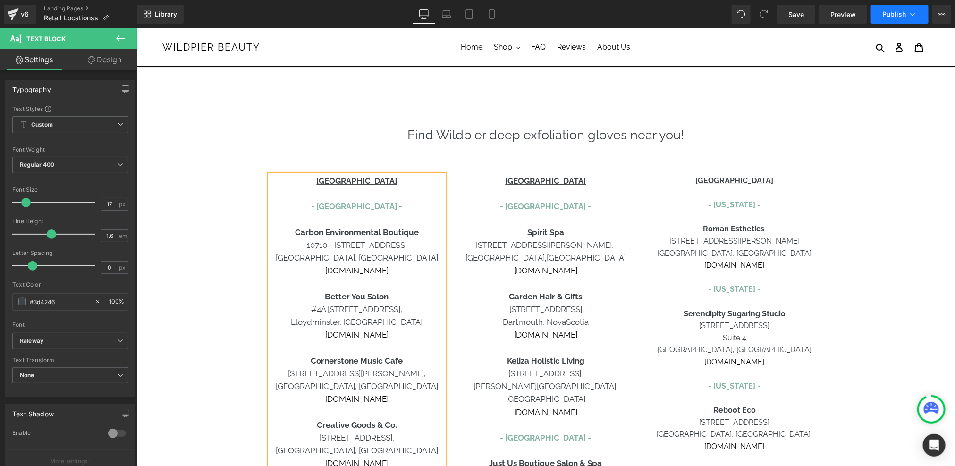
click at [888, 14] on span "Publish" at bounding box center [894, 14] width 24 height 8
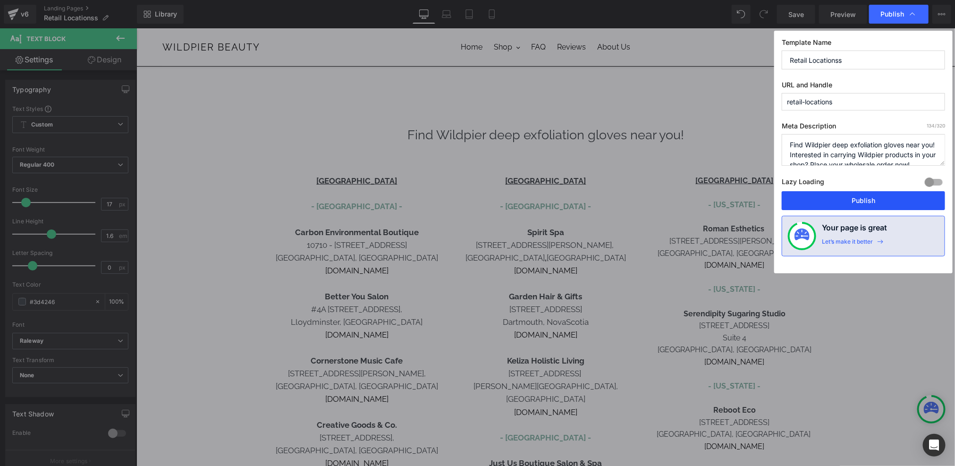
click at [858, 194] on button "Publish" at bounding box center [863, 200] width 163 height 19
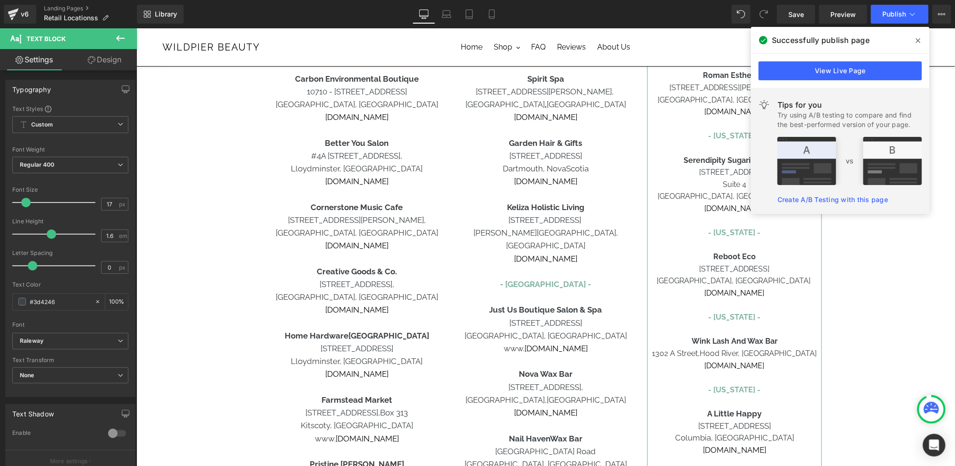
scroll to position [125, 0]
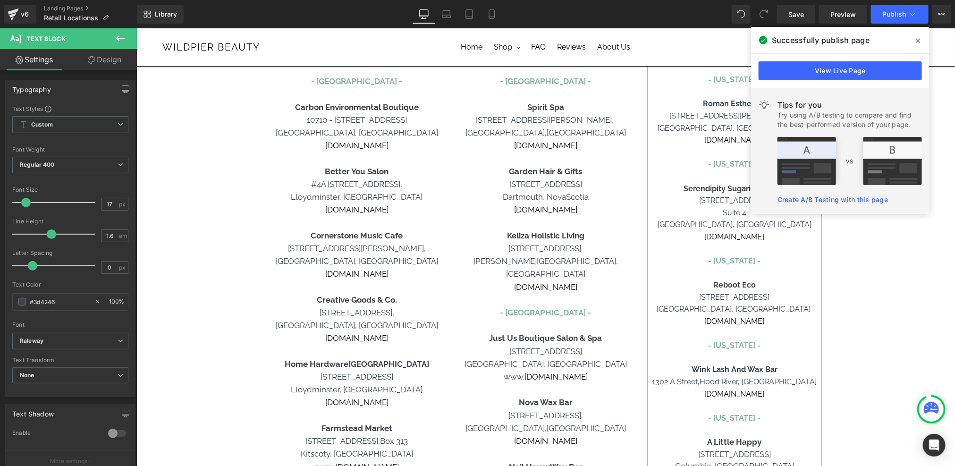
click at [784, 323] on p "[DOMAIN_NAME]" at bounding box center [734, 321] width 175 height 12
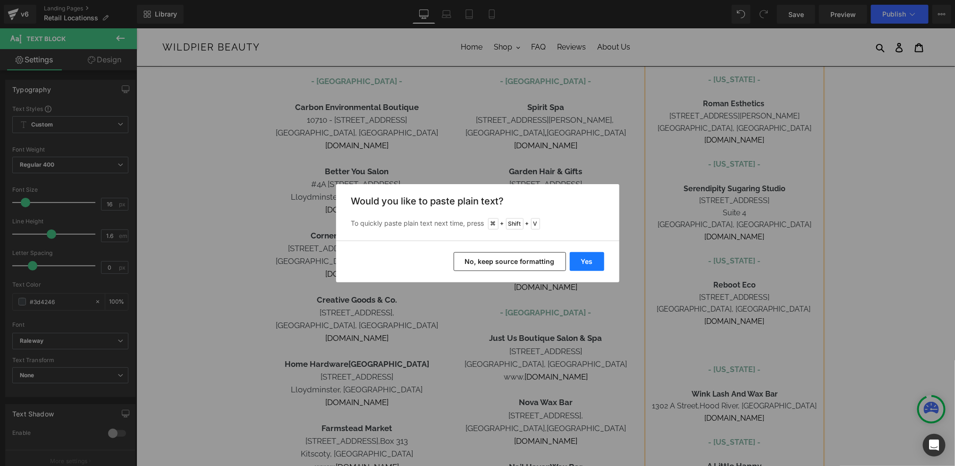
click at [598, 256] on button "Yes" at bounding box center [587, 261] width 34 height 19
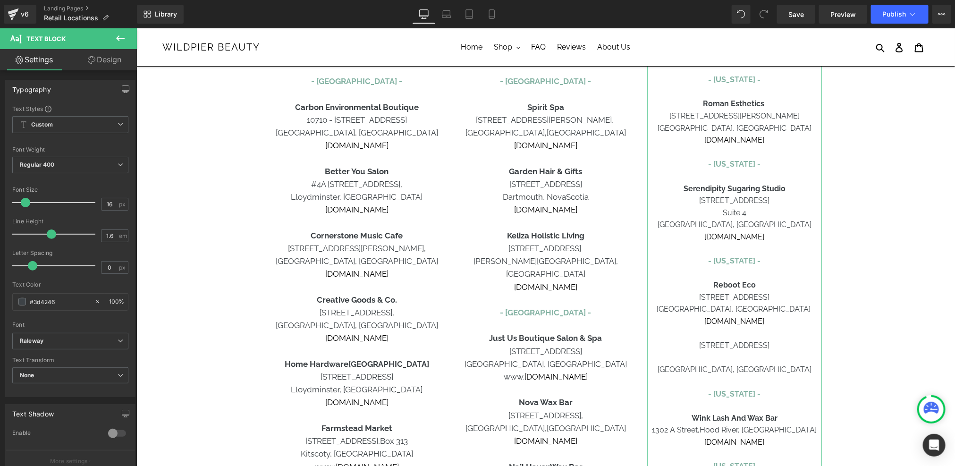
click at [748, 355] on p at bounding box center [734, 357] width 175 height 12
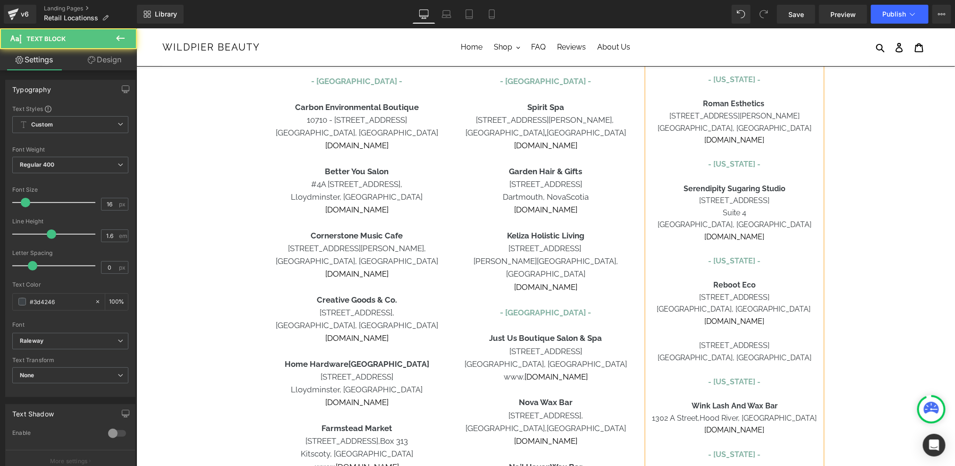
click at [733, 381] on span "- [US_STATE] -" at bounding box center [734, 381] width 52 height 9
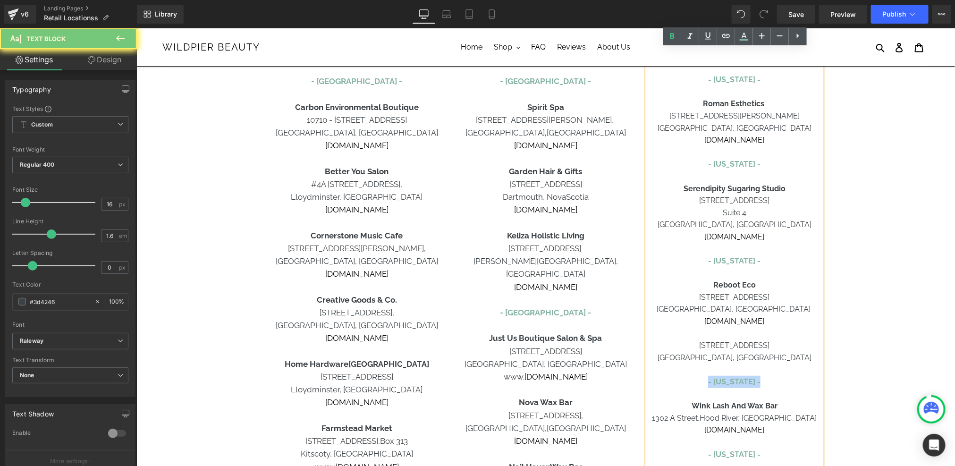
click at [733, 381] on span "- [US_STATE] -" at bounding box center [734, 381] width 52 height 9
copy span "- [US_STATE] -"
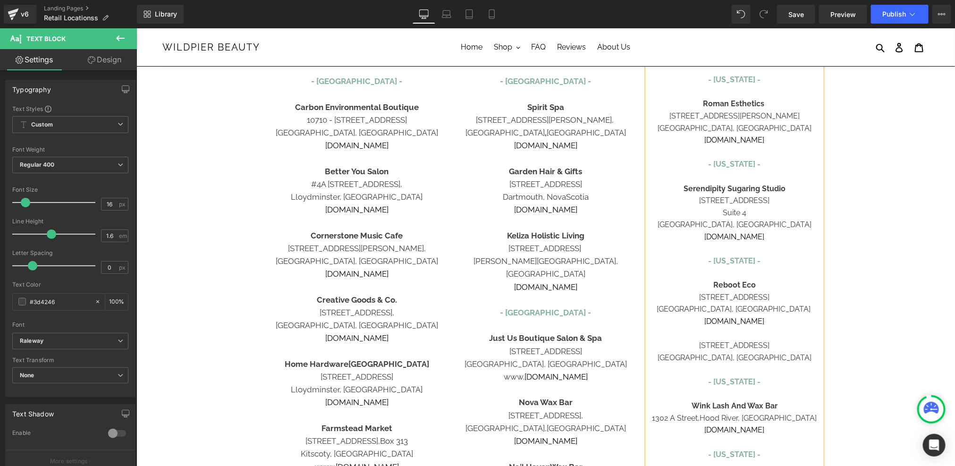
click at [739, 338] on p at bounding box center [734, 333] width 175 height 12
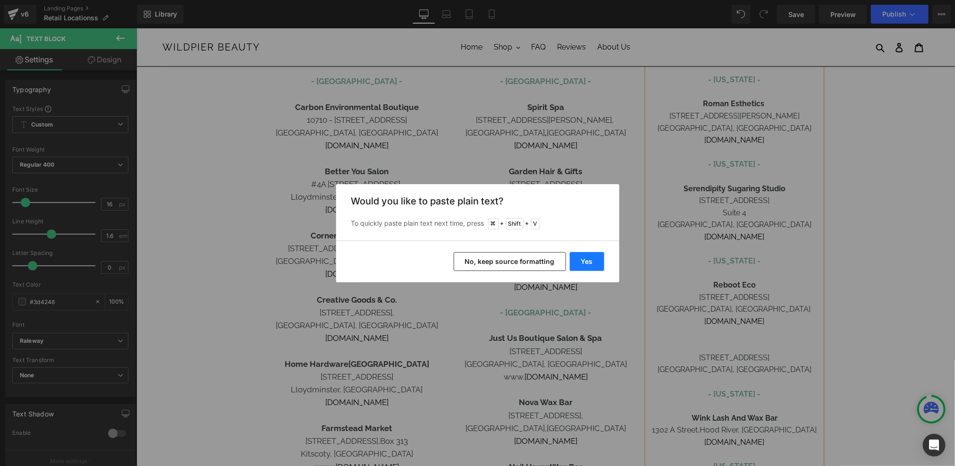
click at [591, 256] on button "Yes" at bounding box center [587, 261] width 34 height 19
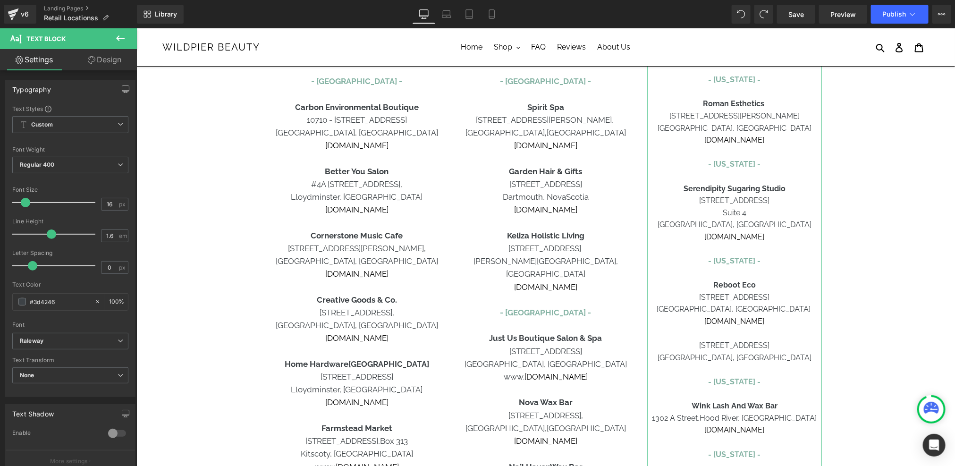
click at [740, 333] on p at bounding box center [734, 333] width 175 height 12
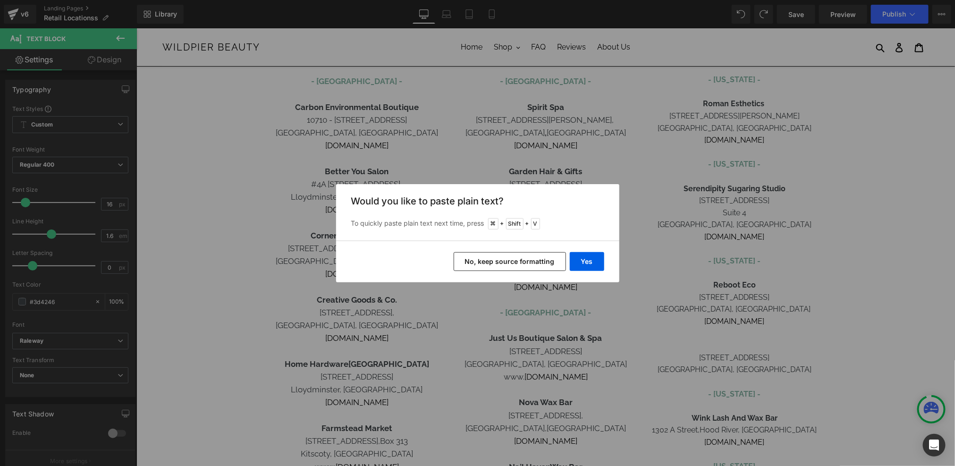
click at [557, 265] on button "No, keep source formatting" at bounding box center [510, 261] width 112 height 19
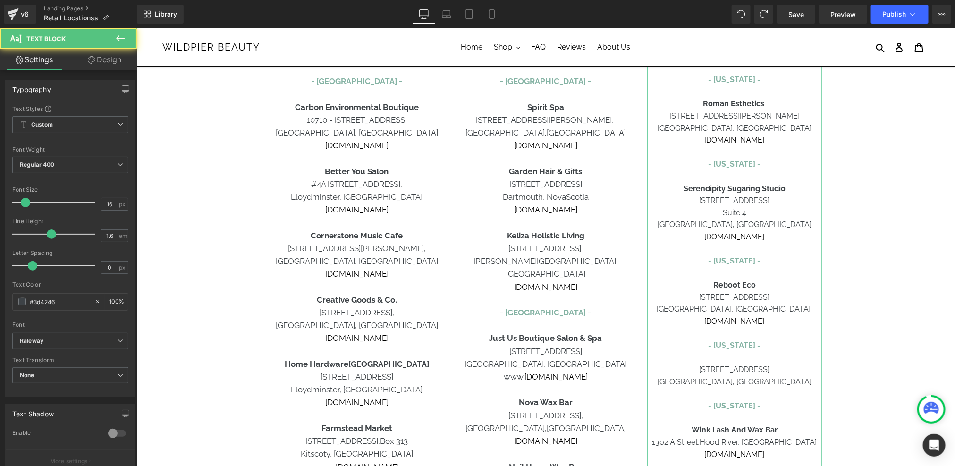
click at [729, 347] on span "- [US_STATE] -" at bounding box center [734, 344] width 52 height 9
click at [762, 377] on p "[GEOGRAPHIC_DATA], [GEOGRAPHIC_DATA]" at bounding box center [734, 381] width 175 height 12
click at [747, 362] on div at bounding box center [734, 357] width 175 height 12
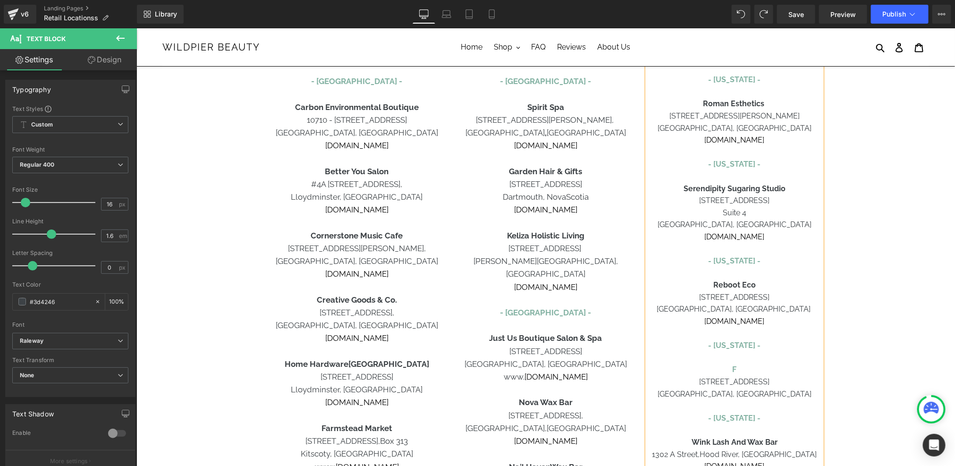
click at [742, 372] on div "F" at bounding box center [734, 369] width 175 height 12
click at [699, 379] on p "[STREET_ADDRESS]" at bounding box center [734, 381] width 175 height 12
click at [756, 401] on span "[GEOGRAPHIC_DATA], [GEOGRAPHIC_DATA]" at bounding box center [734, 405] width 154 height 9
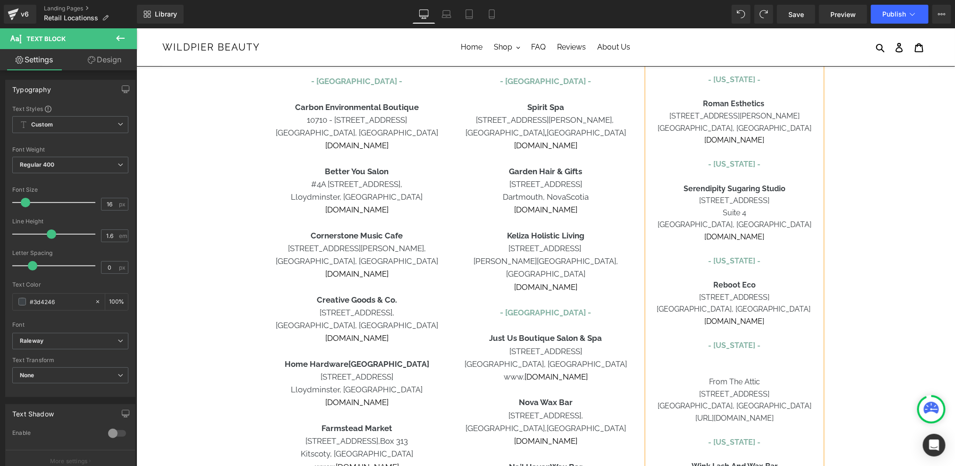
click at [737, 417] on span "[URL][DOMAIN_NAME]" at bounding box center [734, 417] width 78 height 9
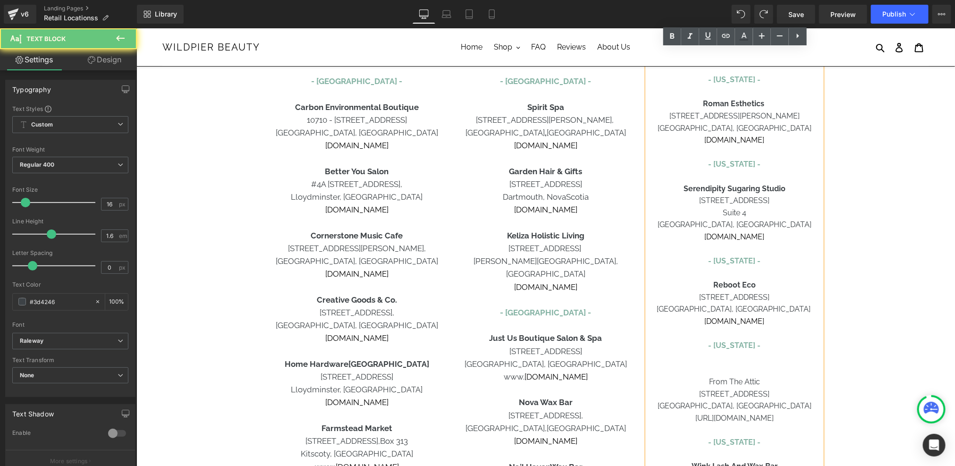
click at [737, 417] on span "[URL][DOMAIN_NAME]" at bounding box center [734, 417] width 78 height 9
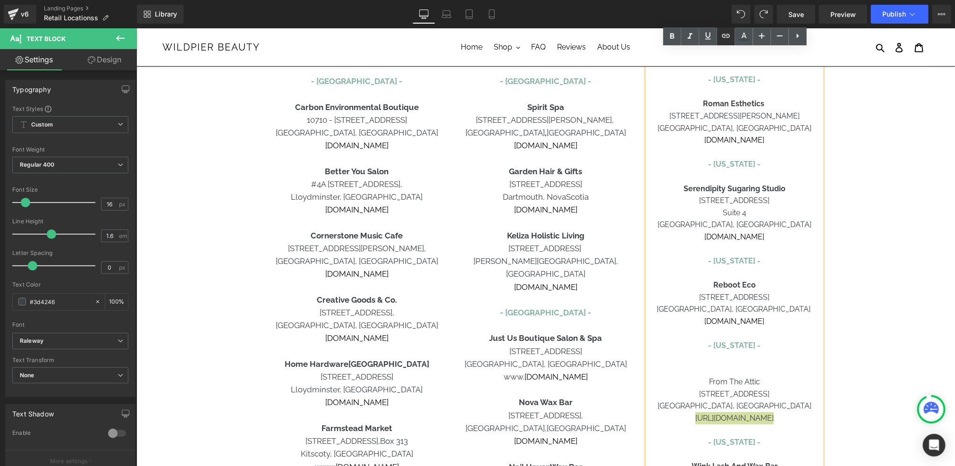
click at [724, 32] on icon at bounding box center [725, 35] width 11 height 11
click at [0, 0] on input "text" at bounding box center [0, 0] width 0 height 0
paste input "[URL][DOMAIN_NAME]"
type input "[URL][DOMAIN_NAME]"
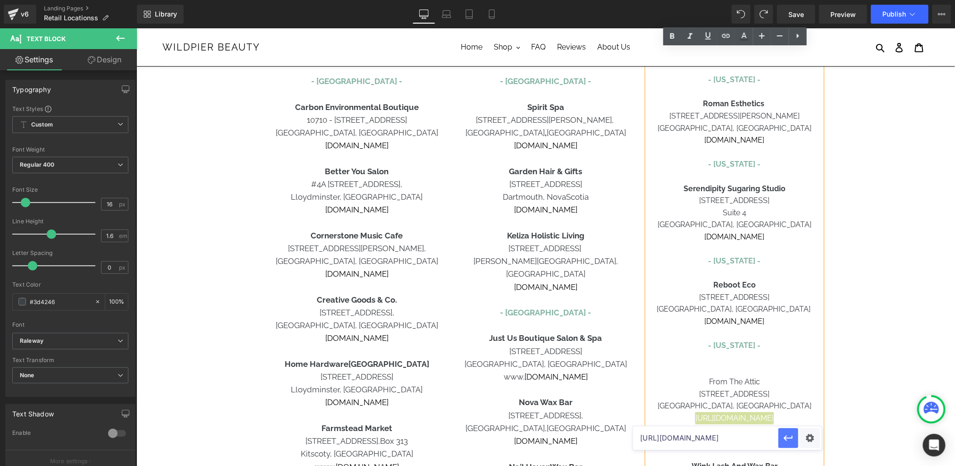
click at [791, 436] on icon "button" at bounding box center [788, 437] width 11 height 11
click at [690, 422] on p "[URL][DOMAIN_NAME]" at bounding box center [734, 418] width 175 height 12
click at [695, 421] on link "[URL][DOMAIN_NAME]" at bounding box center [734, 417] width 78 height 9
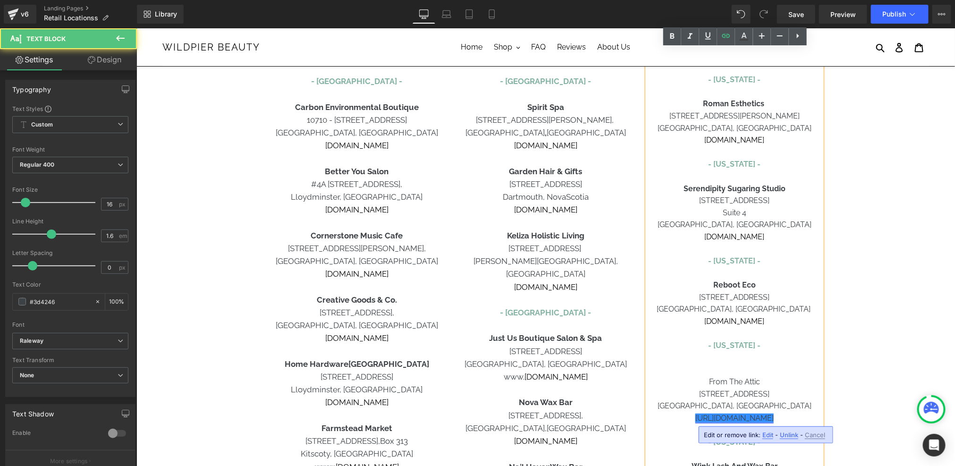
click at [695, 421] on link "[URL][DOMAIN_NAME]" at bounding box center [734, 417] width 78 height 9
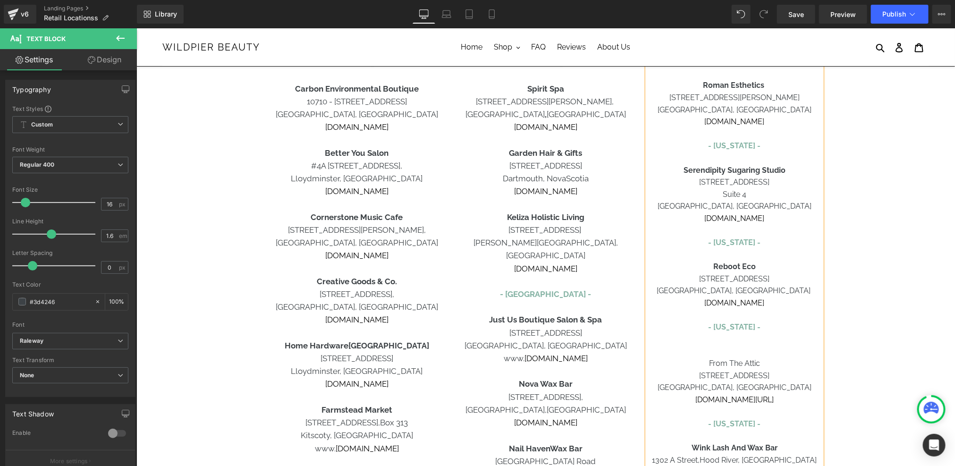
scroll to position [145, 0]
click at [740, 359] on span "From The Attic" at bounding box center [734, 361] width 51 height 9
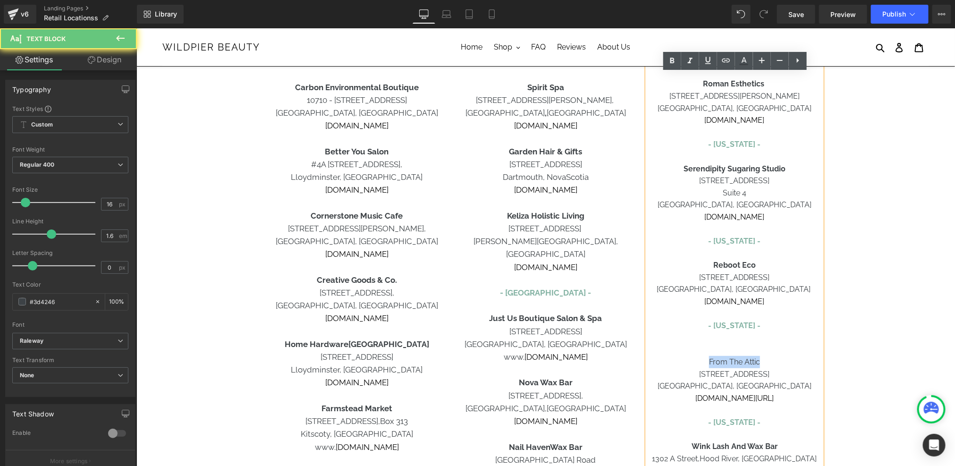
click at [740, 359] on span "From The Attic" at bounding box center [734, 361] width 51 height 9
drag, startPoint x: 758, startPoint y: 359, endPoint x: 729, endPoint y: 362, distance: 29.4
click at [729, 362] on span "From The Attic" at bounding box center [734, 361] width 51 height 9
drag, startPoint x: 727, startPoint y: 362, endPoint x: 707, endPoint y: 362, distance: 19.8
click at [707, 362] on p "From The Attic" at bounding box center [734, 361] width 175 height 12
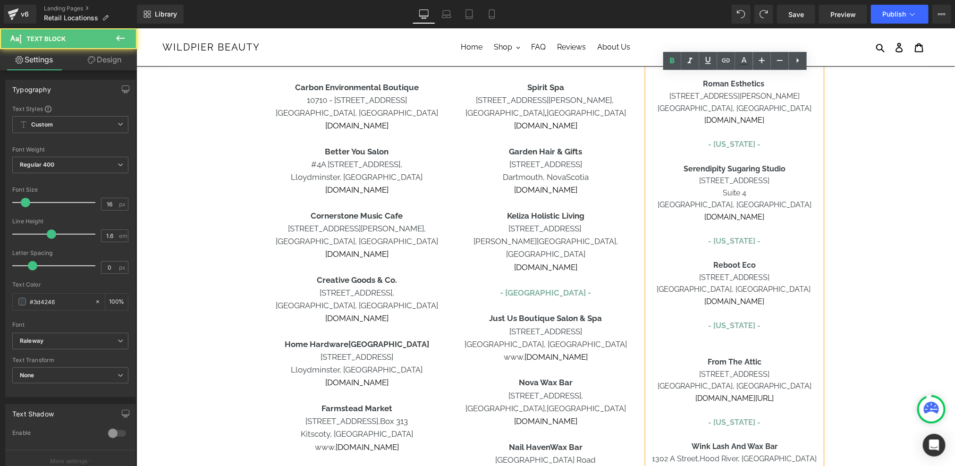
click at [724, 342] on div at bounding box center [734, 337] width 175 height 12
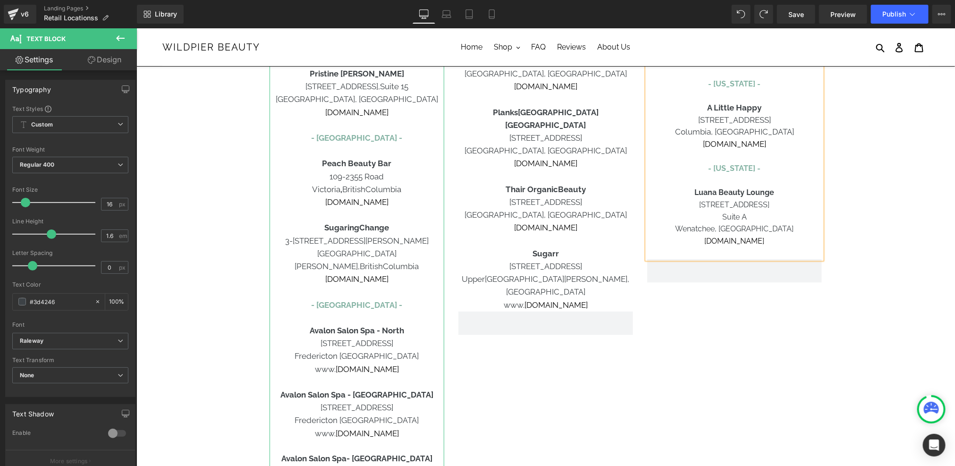
scroll to position [545, 0]
click at [317, 163] on p "Peach Beauty Bar" at bounding box center [356, 161] width 175 height 13
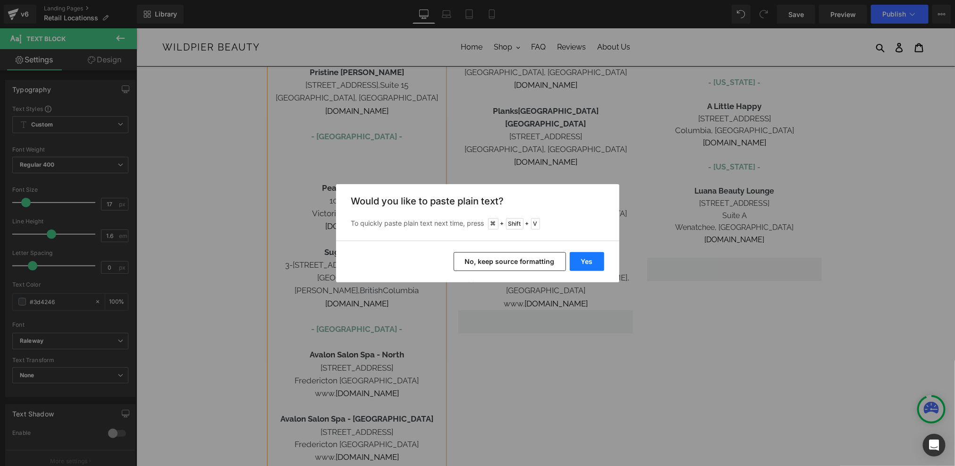
click at [590, 258] on button "Yes" at bounding box center [587, 261] width 34 height 19
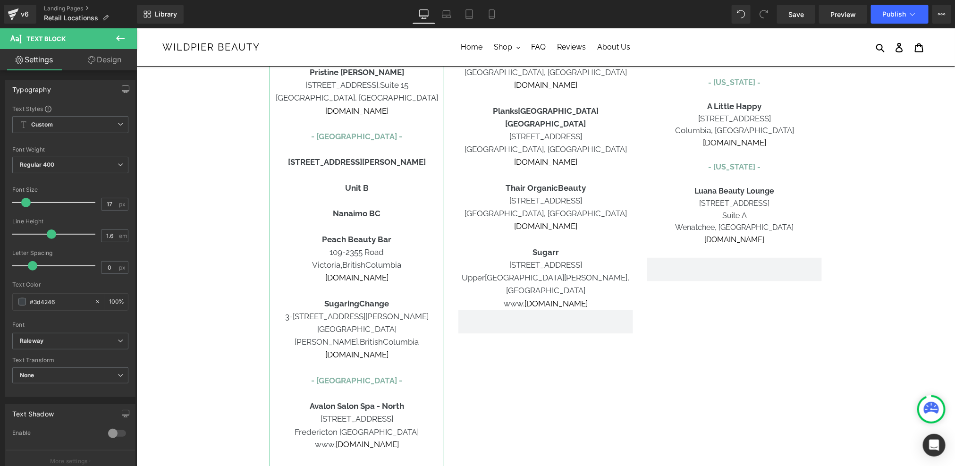
click at [380, 174] on p at bounding box center [356, 175] width 175 height 13
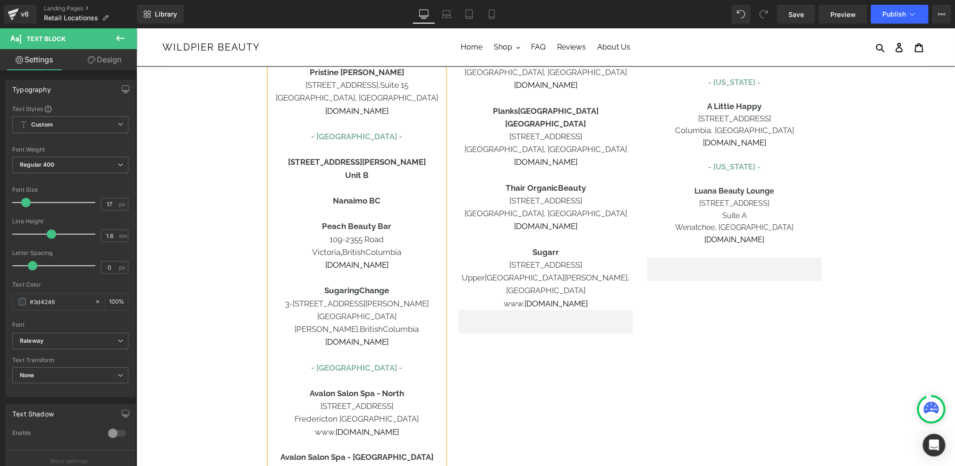
click at [364, 188] on p at bounding box center [356, 187] width 175 height 13
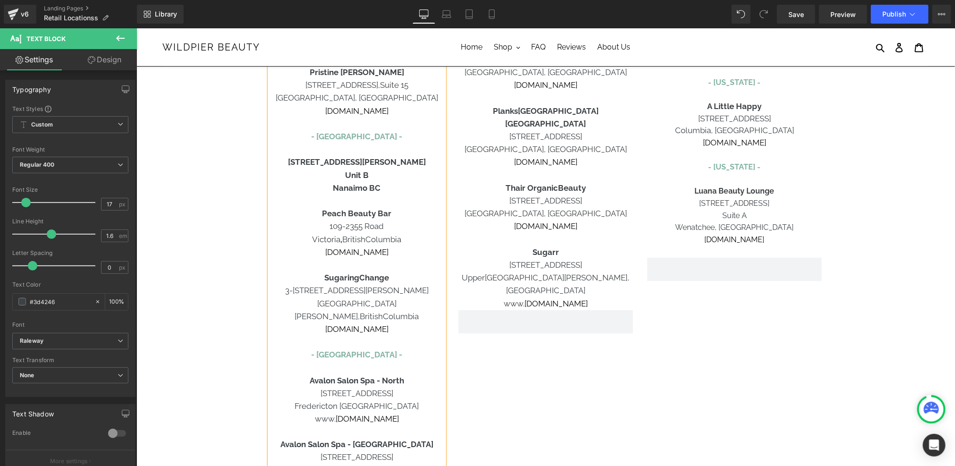
click at [365, 188] on b "Nanaimo BC" at bounding box center [356, 187] width 48 height 9
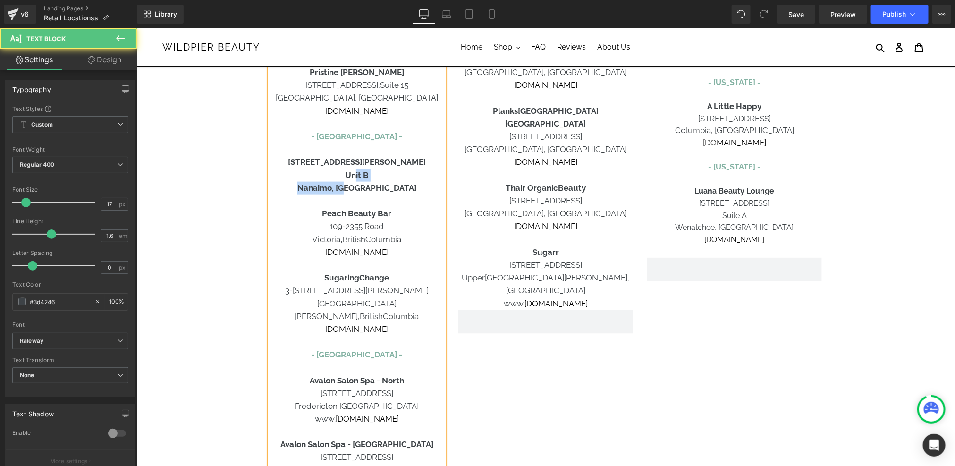
drag, startPoint x: 383, startPoint y: 189, endPoint x: 355, endPoint y: 178, distance: 30.3
click at [355, 178] on div "[GEOGRAPHIC_DATA] - [GEOGRAPHIC_DATA] - Carbon Environmental Boutique [STREET_A…" at bounding box center [356, 104] width 175 height 950
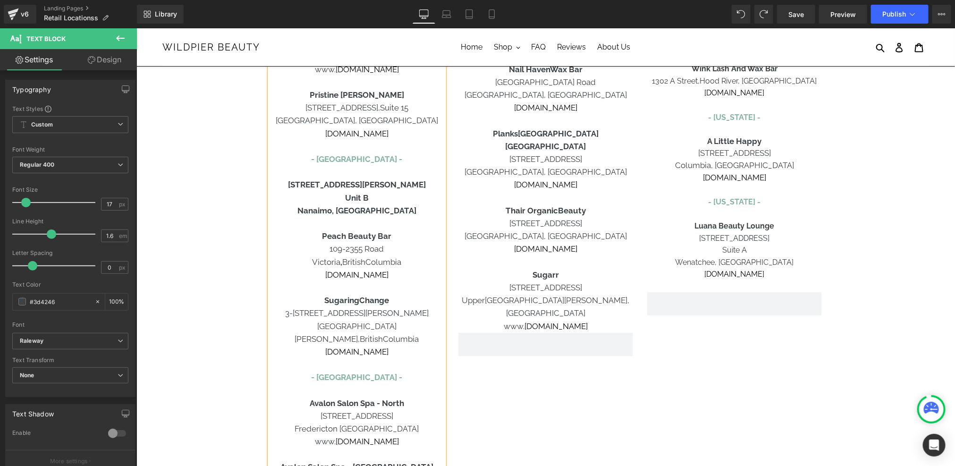
scroll to position [515, 0]
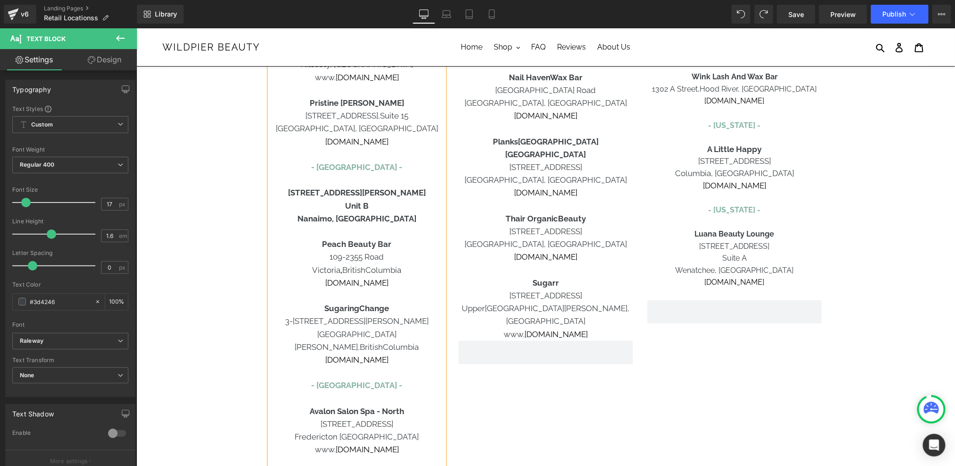
click at [352, 183] on p "- [GEOGRAPHIC_DATA] -" at bounding box center [356, 173] width 175 height 25
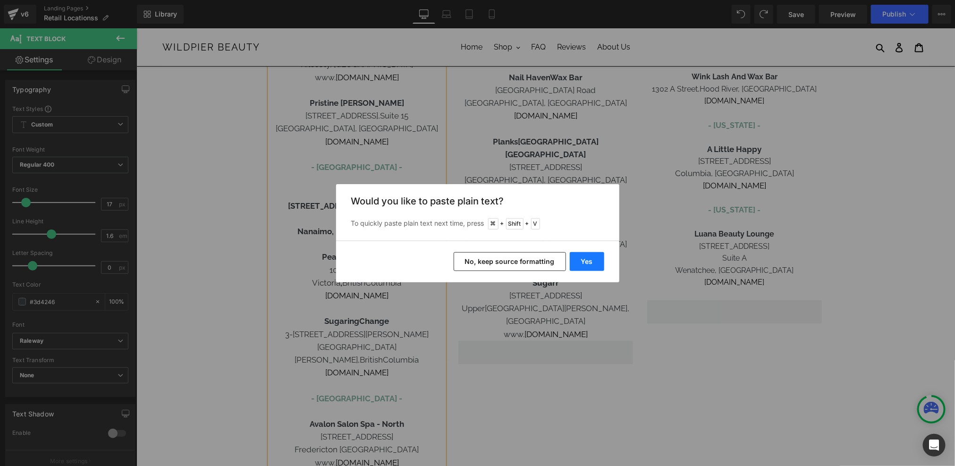
click at [587, 259] on button "Yes" at bounding box center [587, 261] width 34 height 19
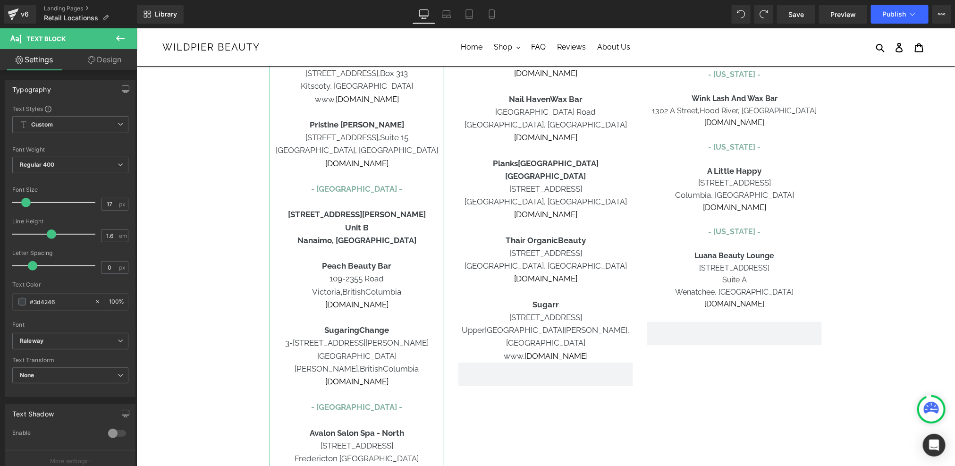
scroll to position [507, 0]
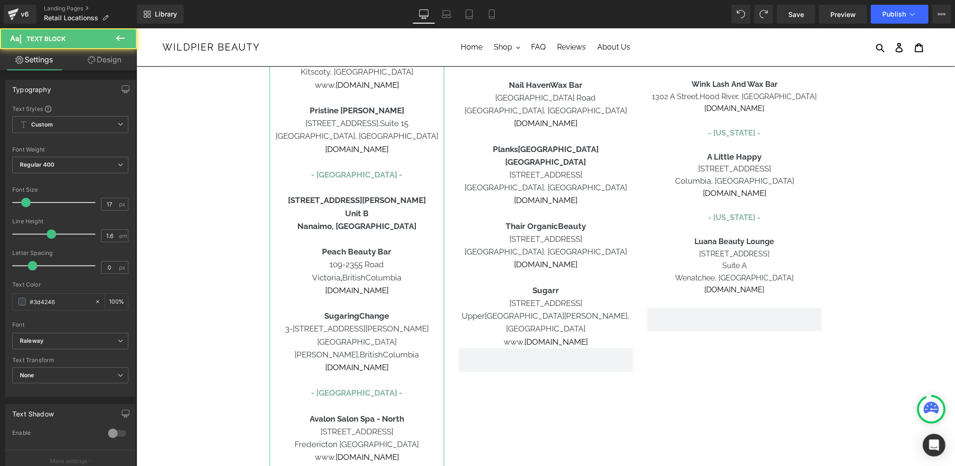
click at [311, 196] on p "[STREET_ADDRESS][PERSON_NAME]" at bounding box center [356, 200] width 175 height 13
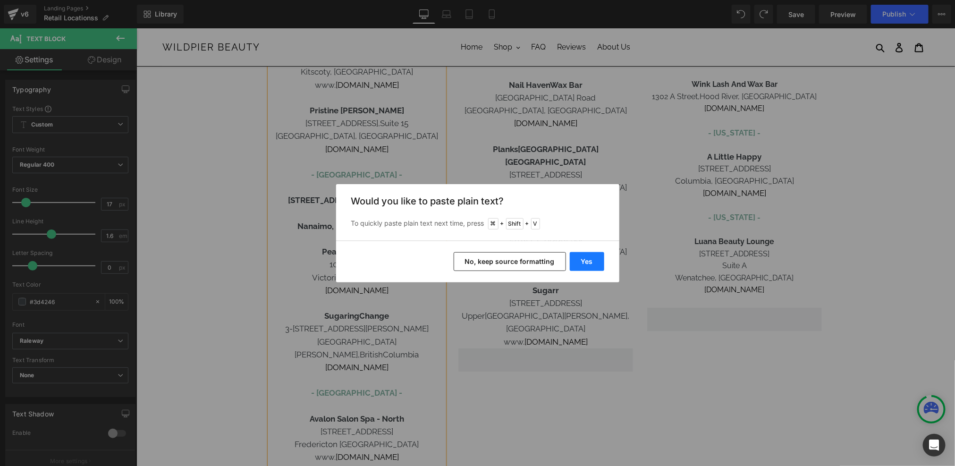
click at [591, 258] on button "Yes" at bounding box center [587, 261] width 34 height 19
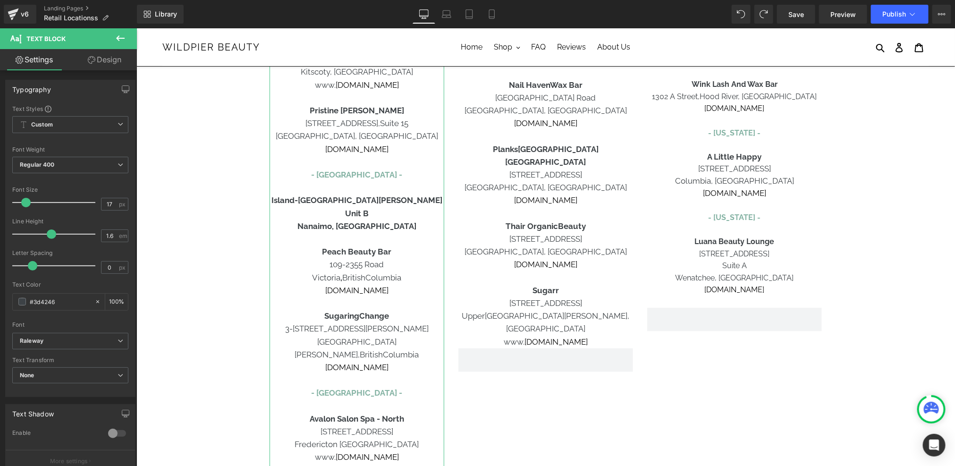
click at [334, 197] on b "Island-[GEOGRAPHIC_DATA][PERSON_NAME]" at bounding box center [356, 199] width 171 height 9
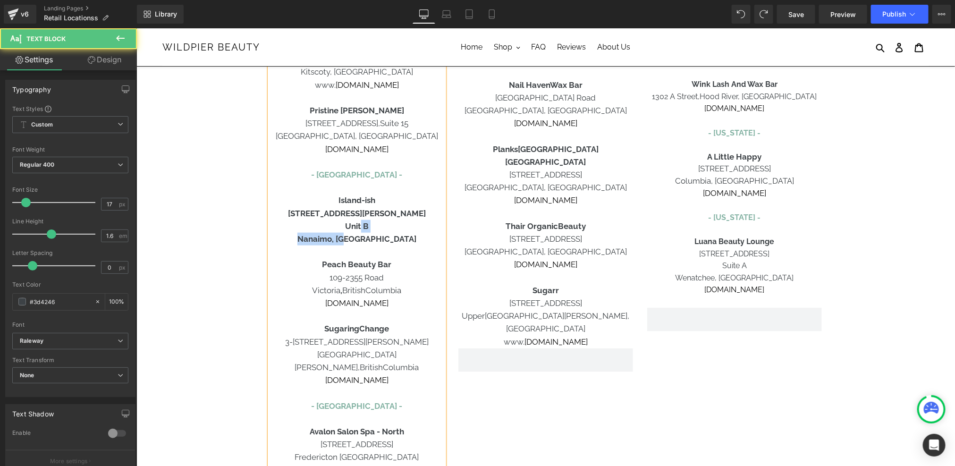
drag, startPoint x: 381, startPoint y: 236, endPoint x: 362, endPoint y: 229, distance: 20.8
click at [362, 229] on div "[GEOGRAPHIC_DATA] - [GEOGRAPHIC_DATA] - Carbon Environmental Boutique [STREET_A…" at bounding box center [356, 148] width 175 height 963
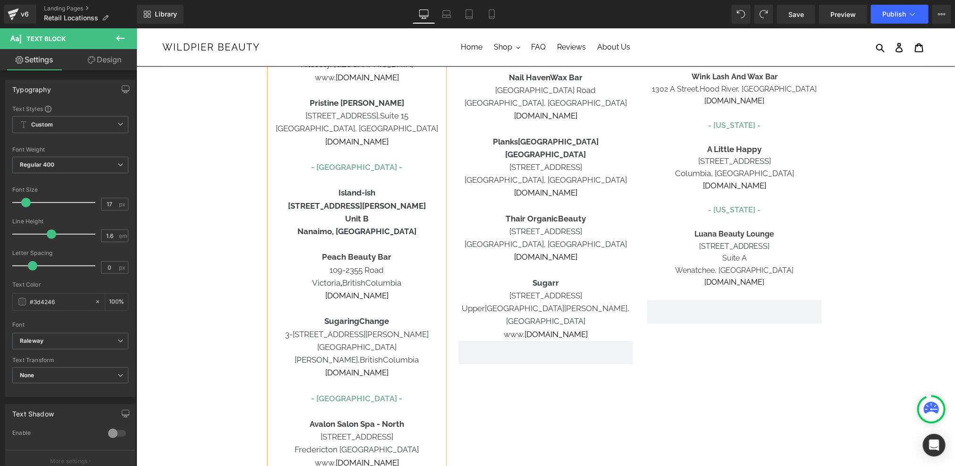
scroll to position [543, 0]
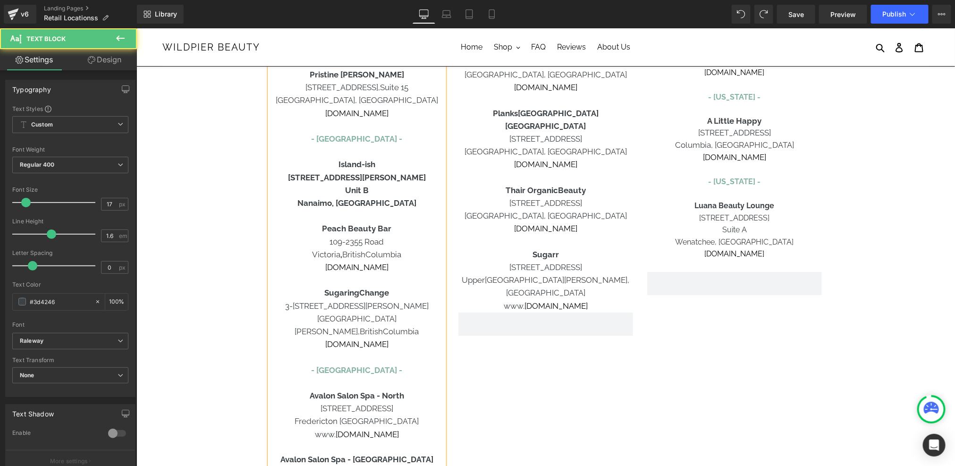
click at [348, 198] on b "Nanaimo, [GEOGRAPHIC_DATA]" at bounding box center [356, 202] width 119 height 9
drag, startPoint x: 337, startPoint y: 200, endPoint x: 348, endPoint y: 201, distance: 10.9
click at [348, 201] on b "Nanaimo, [GEOGRAPHIC_DATA]" at bounding box center [356, 202] width 119 height 9
drag, startPoint x: 348, startPoint y: 201, endPoint x: 385, endPoint y: 200, distance: 37.3
click at [385, 200] on p "N an aimo, [GEOGRAPHIC_DATA]" at bounding box center [356, 202] width 175 height 13
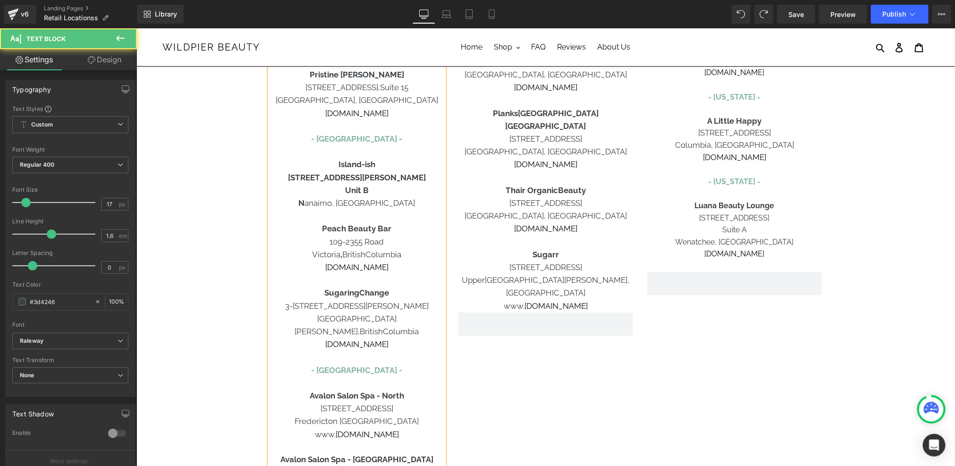
click at [304, 205] on strong "N" at bounding box center [301, 202] width 6 height 9
drag, startPoint x: 332, startPoint y: 204, endPoint x: 338, endPoint y: 204, distance: 5.2
click at [304, 204] on strong "N" at bounding box center [301, 202] width 6 height 9
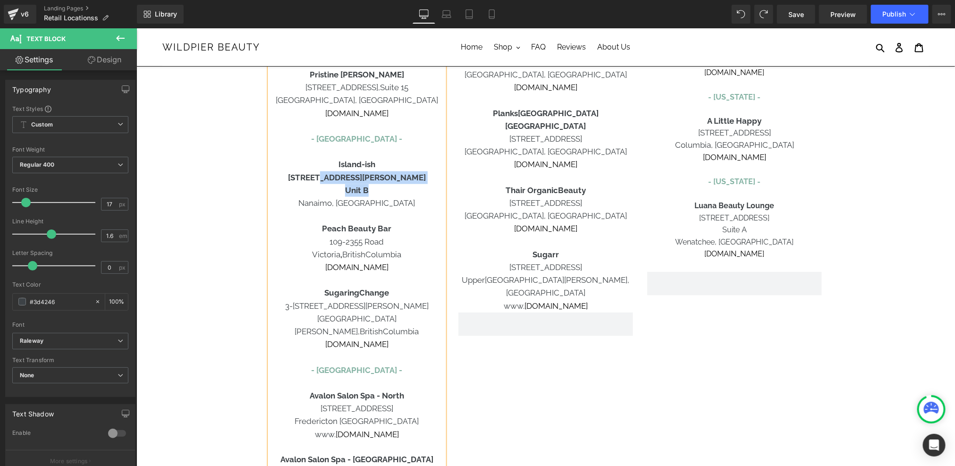
drag, startPoint x: 370, startPoint y: 190, endPoint x: 343, endPoint y: 173, distance: 32.2
click at [343, 173] on div "[GEOGRAPHIC_DATA] - [GEOGRAPHIC_DATA] - Carbon Environmental Boutique [STREET_A…" at bounding box center [356, 112] width 175 height 963
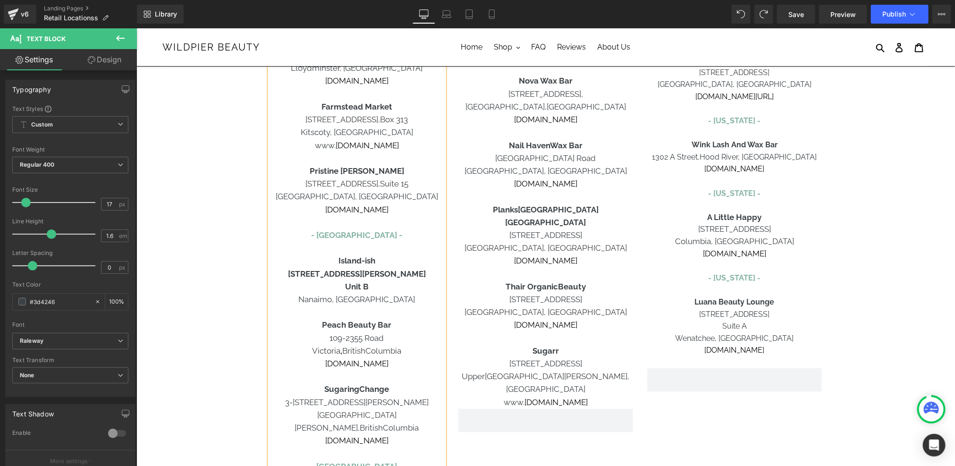
scroll to position [450, 0]
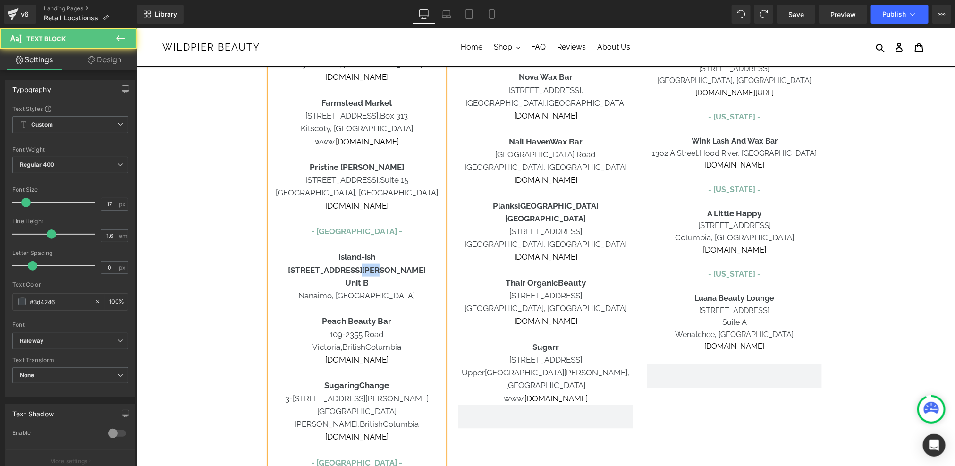
drag, startPoint x: 380, startPoint y: 271, endPoint x: 400, endPoint y: 271, distance: 19.8
click at [400, 271] on p "[STREET_ADDRESS][PERSON_NAME]" at bounding box center [356, 269] width 175 height 13
drag, startPoint x: 371, startPoint y: 289, endPoint x: 366, endPoint y: 285, distance: 6.4
click at [366, 285] on div "[GEOGRAPHIC_DATA] - [GEOGRAPHIC_DATA] - Carbon Environmental Boutique [STREET_A…" at bounding box center [356, 205] width 175 height 963
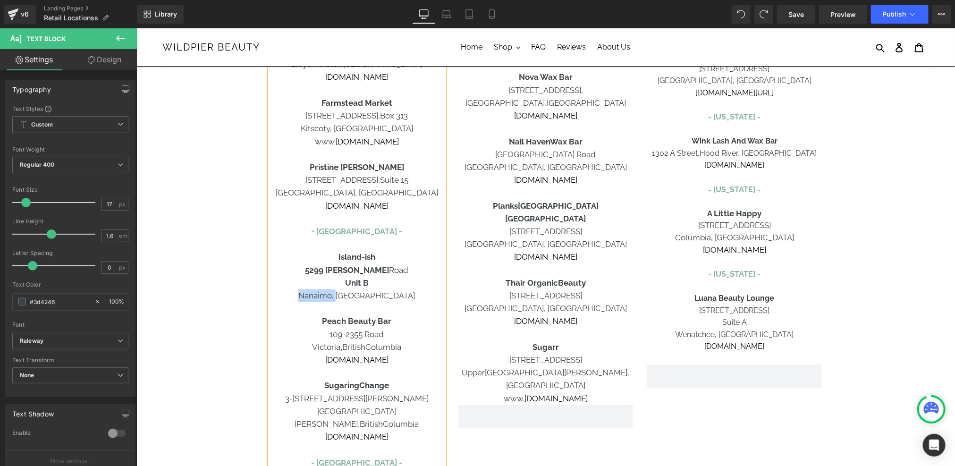
click at [372, 282] on p "Unit B" at bounding box center [356, 282] width 175 height 13
drag, startPoint x: 372, startPoint y: 282, endPoint x: 363, endPoint y: 282, distance: 9.4
click at [363, 282] on p "Unit B" at bounding box center [356, 282] width 175 height 13
drag, startPoint x: 363, startPoint y: 282, endPoint x: 348, endPoint y: 282, distance: 14.6
click at [348, 282] on p "Unit B" at bounding box center [356, 282] width 175 height 13
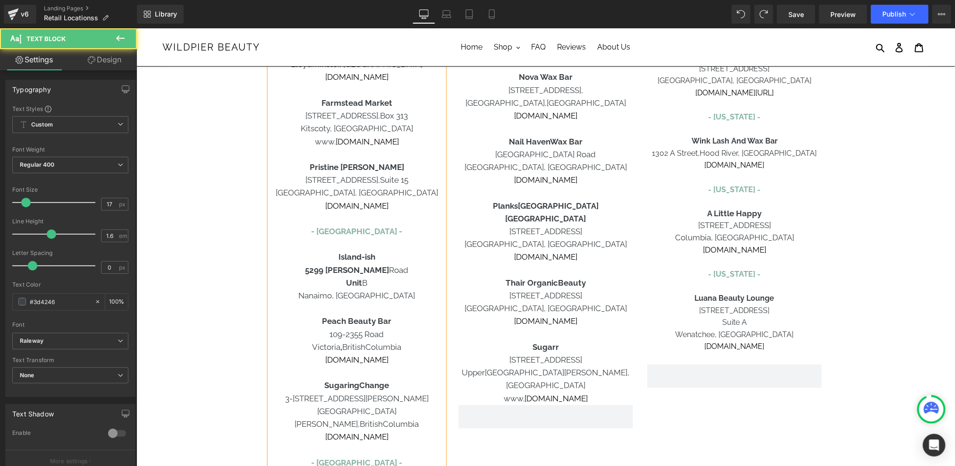
drag, startPoint x: 342, startPoint y: 282, endPoint x: 362, endPoint y: 284, distance: 19.4
click at [362, 284] on p "Unit B" at bounding box center [356, 282] width 175 height 13
drag, startPoint x: 335, startPoint y: 271, endPoint x: 376, endPoint y: 271, distance: 40.6
click at [376, 271] on strong "5299 [PERSON_NAME]" at bounding box center [347, 269] width 84 height 9
drag, startPoint x: 334, startPoint y: 268, endPoint x: 311, endPoint y: 268, distance: 23.1
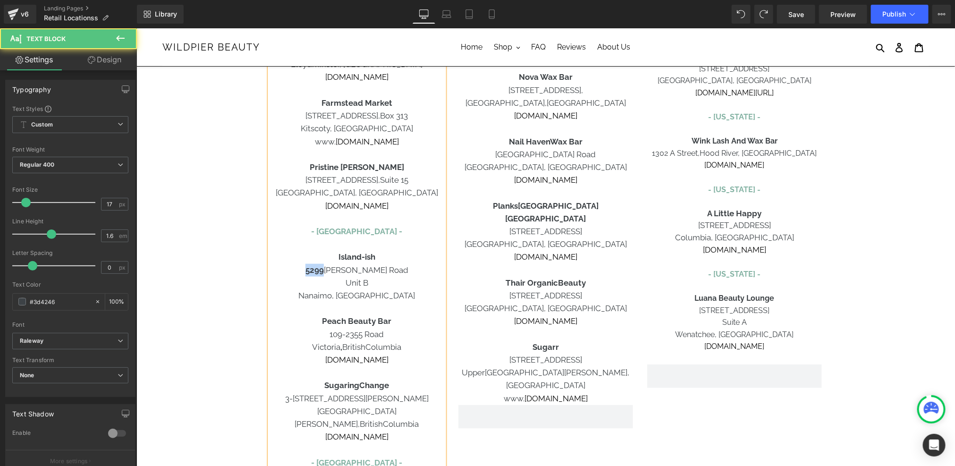
click at [311, 268] on p "[STREET_ADDRESS][PERSON_NAME]" at bounding box center [356, 269] width 175 height 13
click at [335, 286] on p "Unit B" at bounding box center [356, 282] width 175 height 13
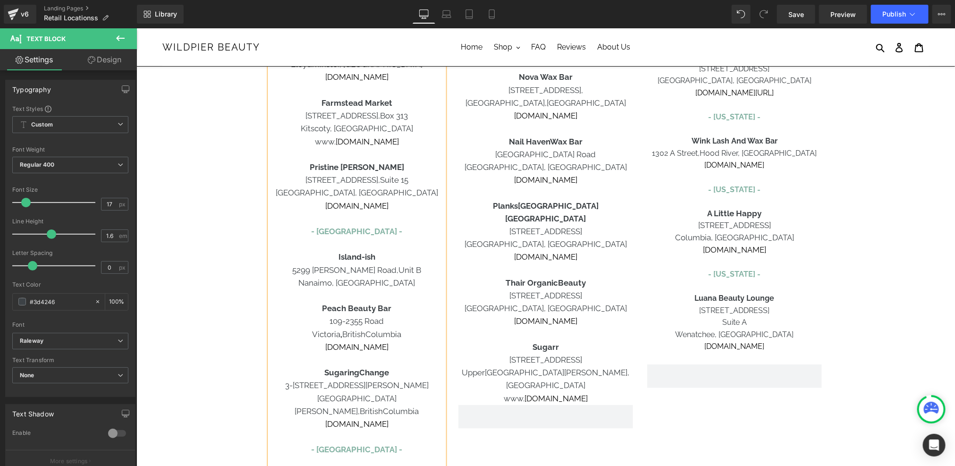
click at [389, 282] on p "Nanaimo, [GEOGRAPHIC_DATA]" at bounding box center [356, 282] width 175 height 13
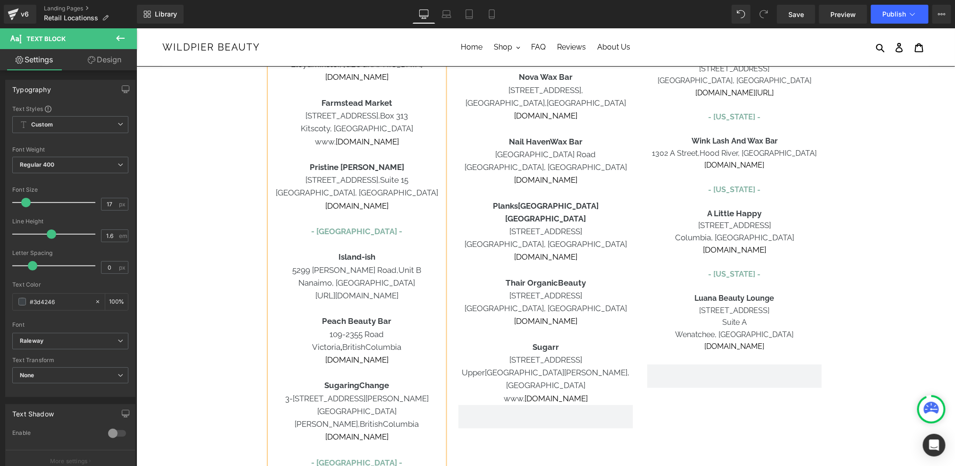
click at [372, 295] on p "[URL][DOMAIN_NAME]" at bounding box center [356, 295] width 175 height 13
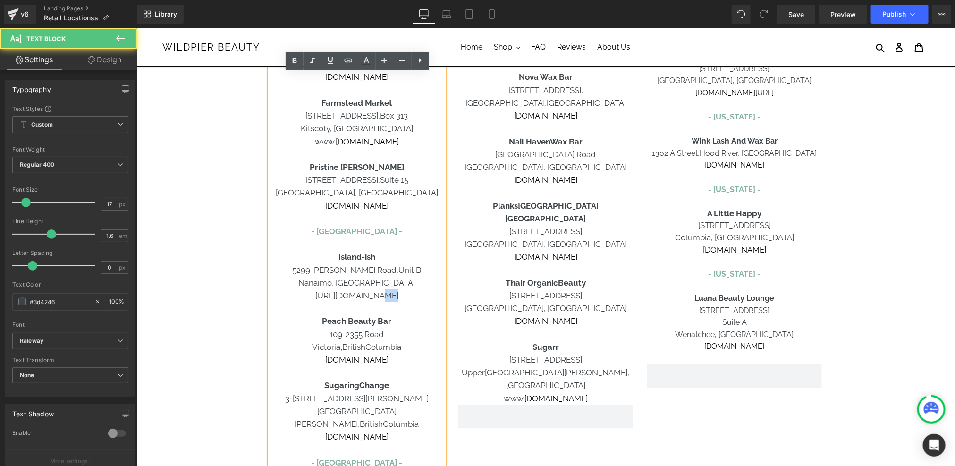
click at [372, 295] on p "[URL][DOMAIN_NAME]" at bounding box center [356, 295] width 175 height 13
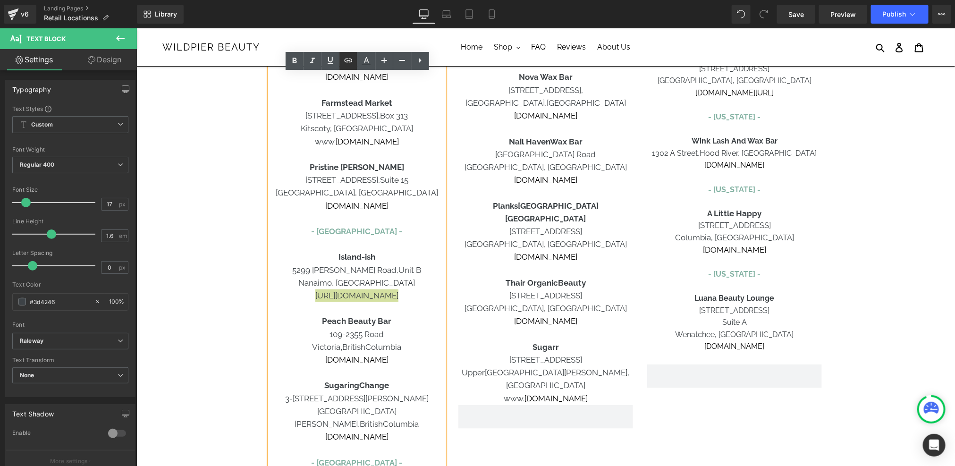
click at [351, 62] on icon at bounding box center [348, 60] width 11 height 11
click at [0, 0] on input "[URL][DOMAIN_NAME]" at bounding box center [0, 0] width 0 height 0
paste input "[URL][DOMAIN_NAME]"
type input "[URL][DOMAIN_NAME]"
click at [415, 323] on button "button" at bounding box center [411, 316] width 20 height 20
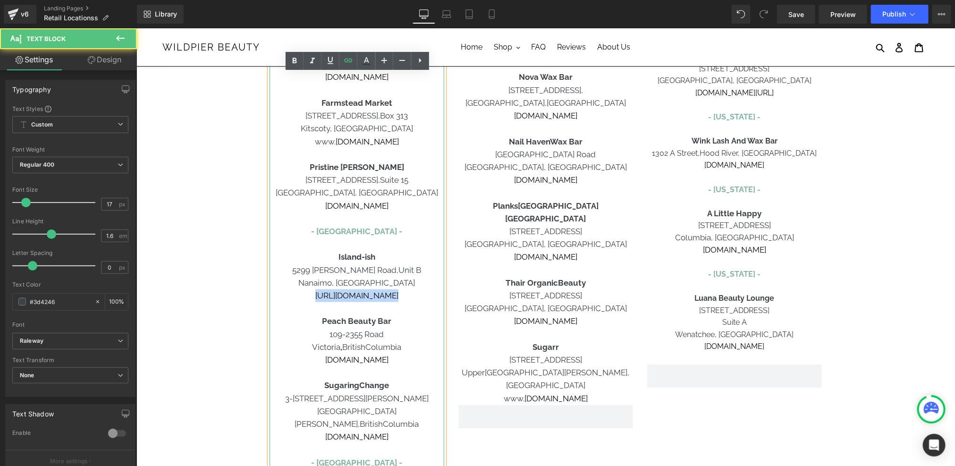
click at [409, 290] on p "[URL][DOMAIN_NAME]" at bounding box center [356, 295] width 175 height 13
click at [341, 299] on link "[URL][DOMAIN_NAME]" at bounding box center [356, 294] width 83 height 9
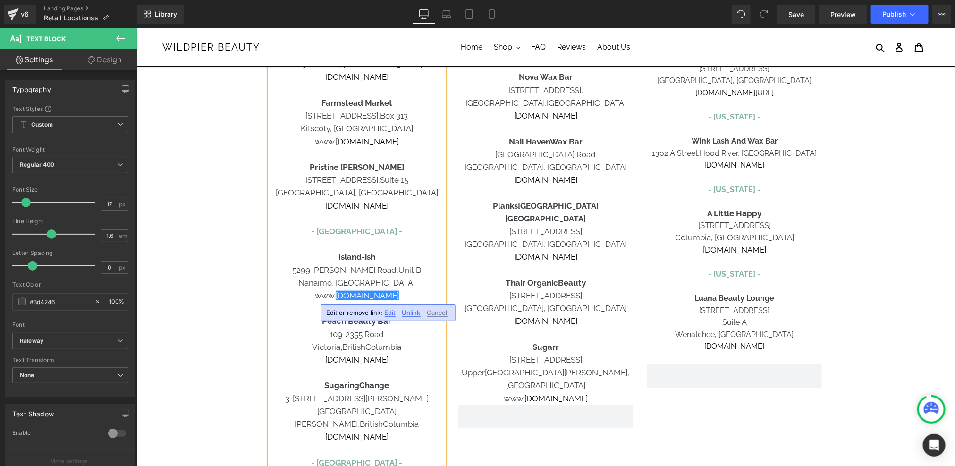
click at [356, 262] on p "Island-ish" at bounding box center [356, 256] width 175 height 13
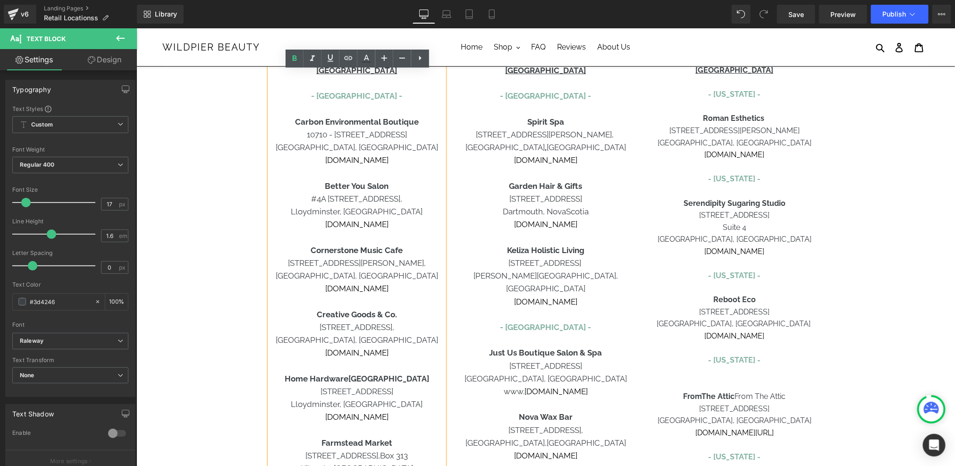
scroll to position [60, 0]
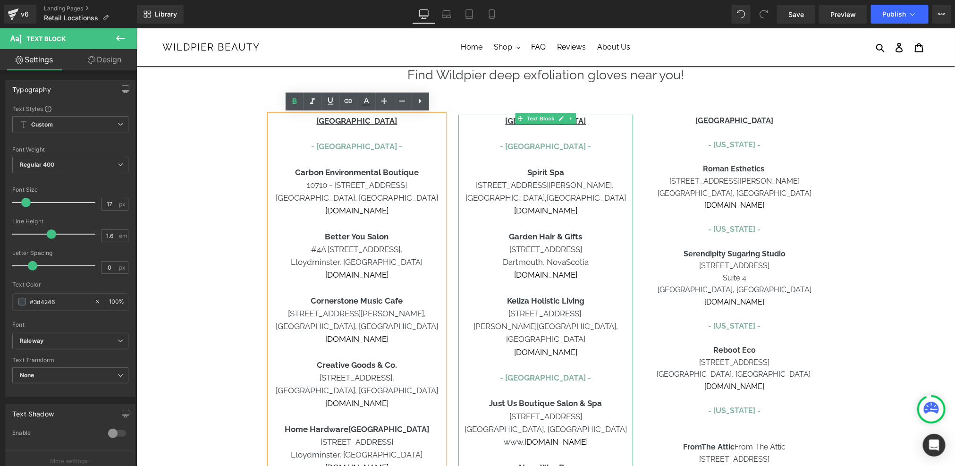
click at [580, 149] on p "- [GEOGRAPHIC_DATA] -" at bounding box center [545, 146] width 175 height 13
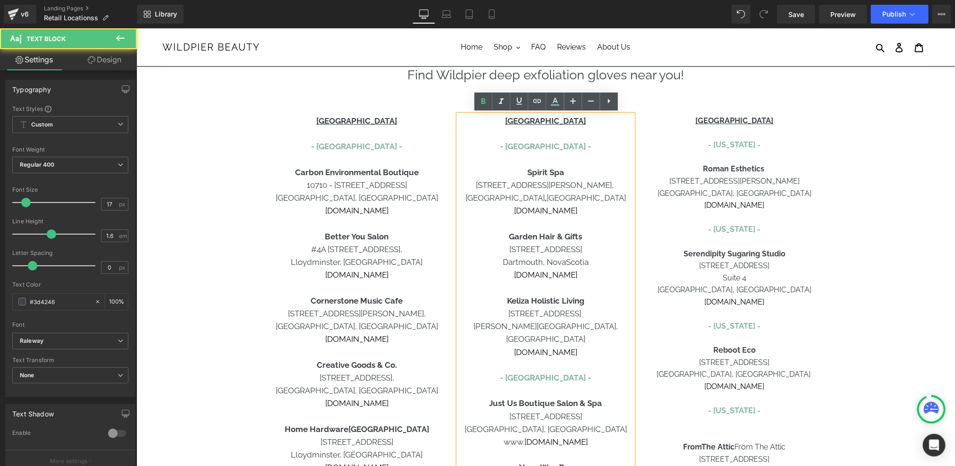
click at [582, 149] on p "- [GEOGRAPHIC_DATA] -" at bounding box center [545, 146] width 175 height 13
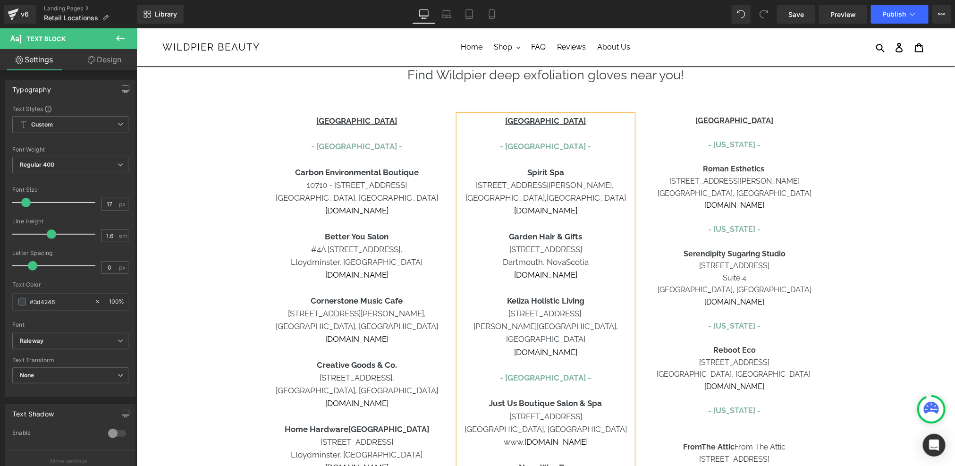
click at [550, 200] on span "[GEOGRAPHIC_DATA]" at bounding box center [585, 197] width 79 height 9
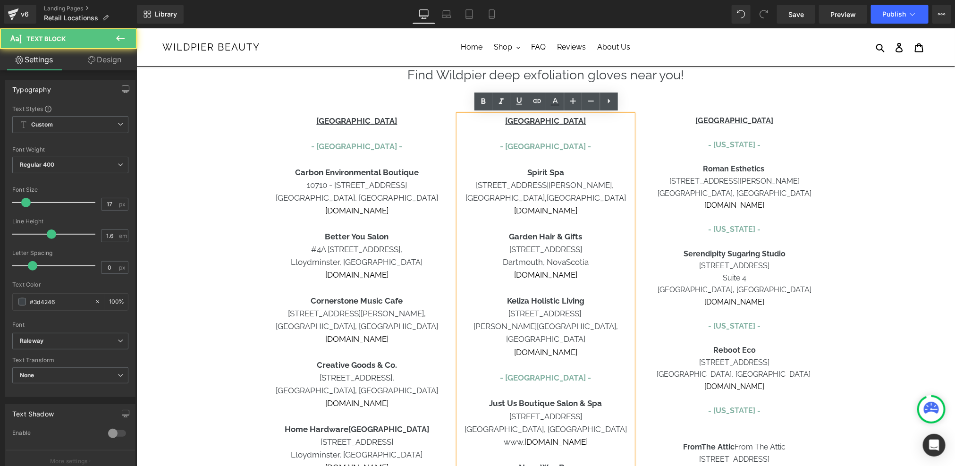
click at [556, 150] on font "- [GEOGRAPHIC_DATA] -" at bounding box center [544, 145] width 91 height 9
copy font "- [GEOGRAPHIC_DATA] -"
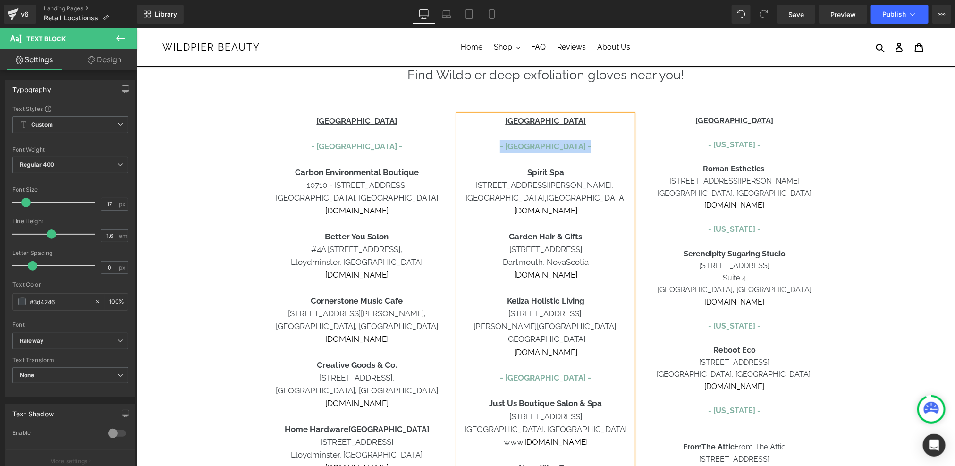
click at [505, 153] on p at bounding box center [545, 159] width 175 height 13
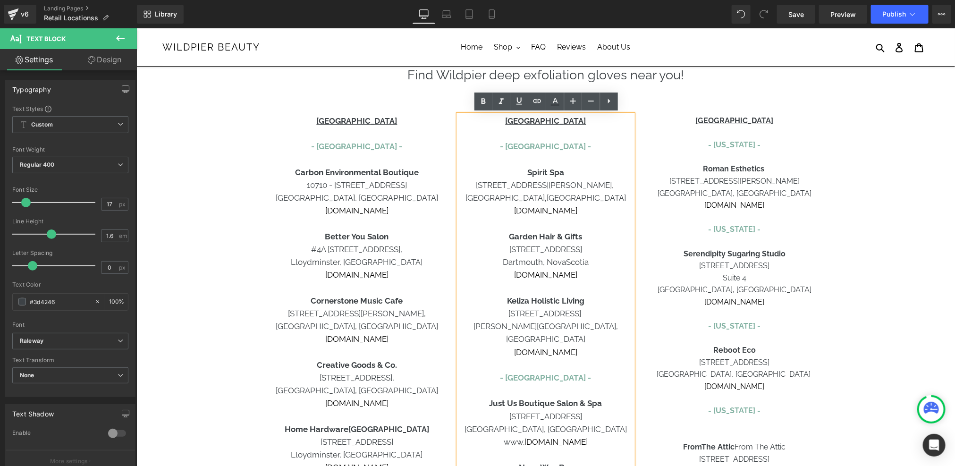
click at [535, 138] on p at bounding box center [545, 133] width 175 height 13
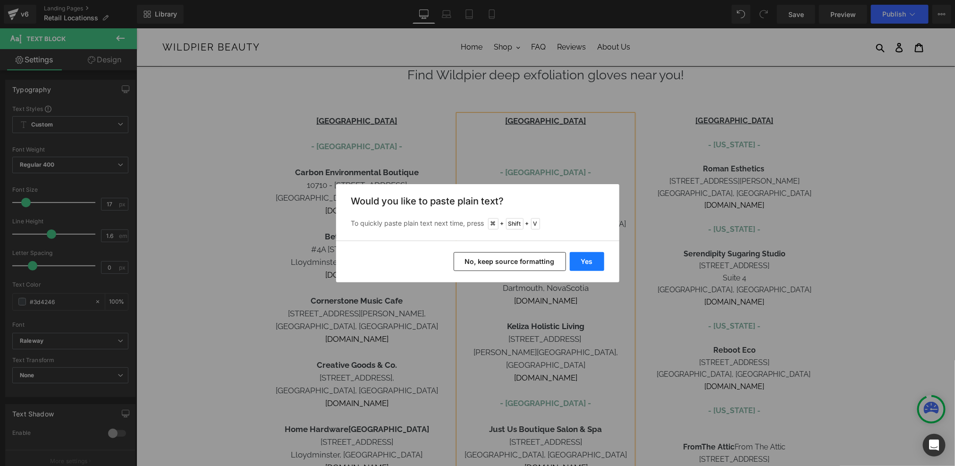
click at [574, 259] on button "Yes" at bounding box center [587, 261] width 34 height 19
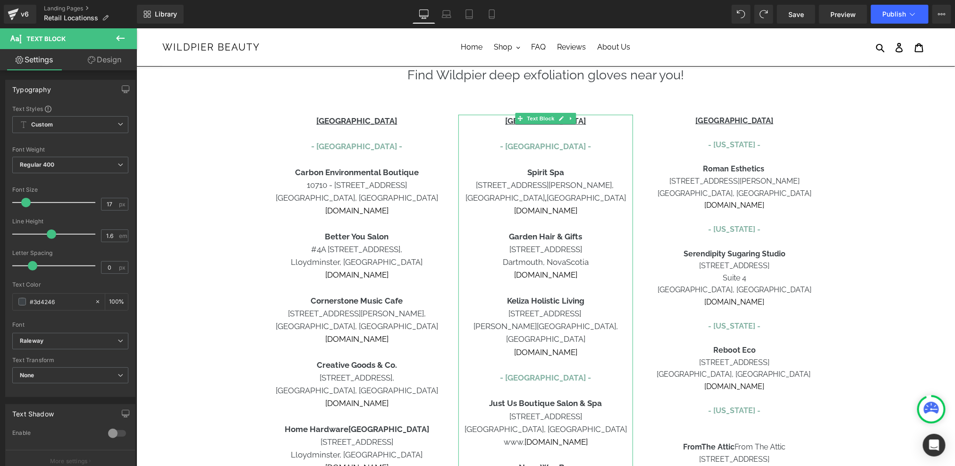
click at [557, 136] on p at bounding box center [545, 133] width 175 height 13
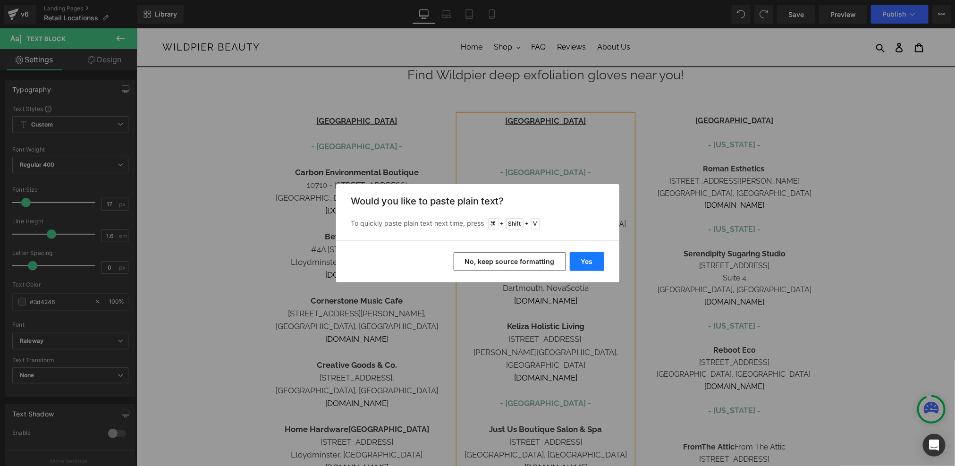
click at [582, 263] on button "Yes" at bounding box center [587, 261] width 34 height 19
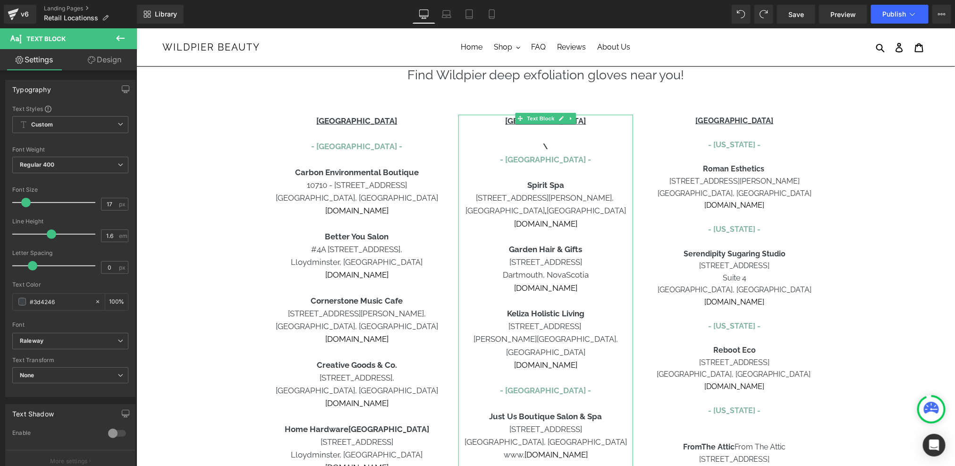
click at [561, 149] on p "\" at bounding box center [545, 146] width 175 height 13
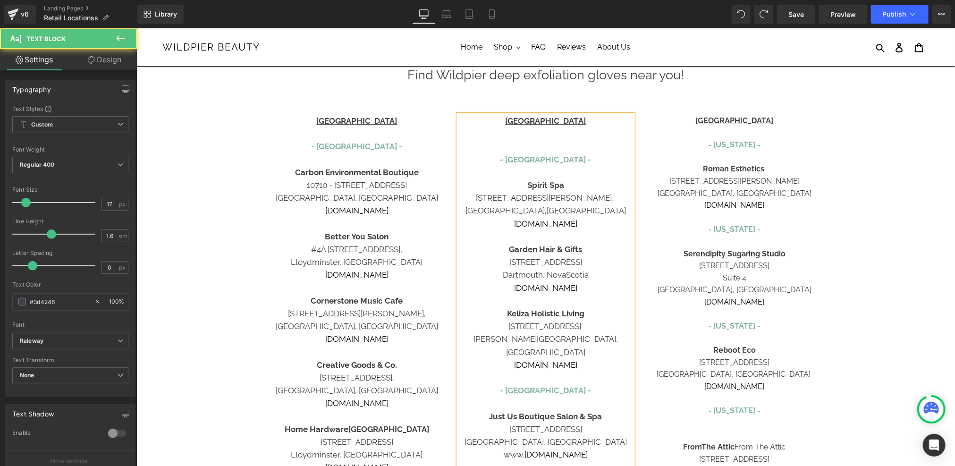
click at [559, 140] on p at bounding box center [545, 146] width 175 height 13
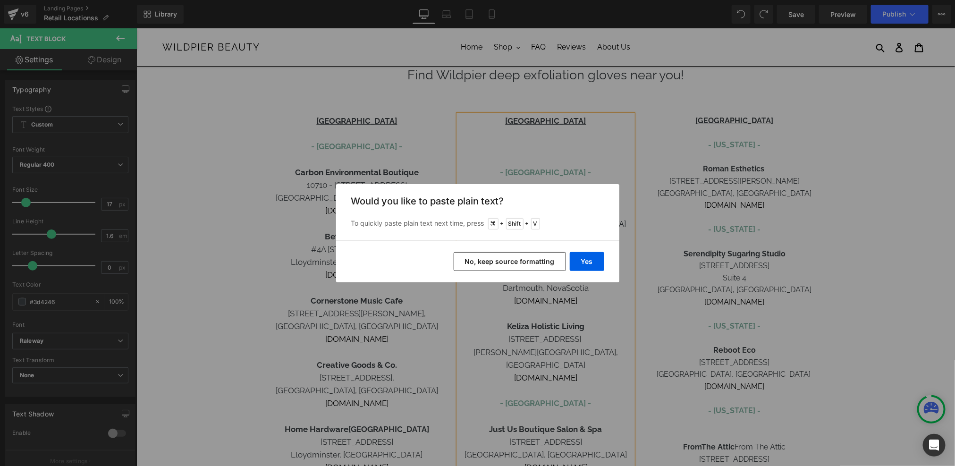
click at [537, 258] on button "No, keep source formatting" at bounding box center [510, 261] width 112 height 19
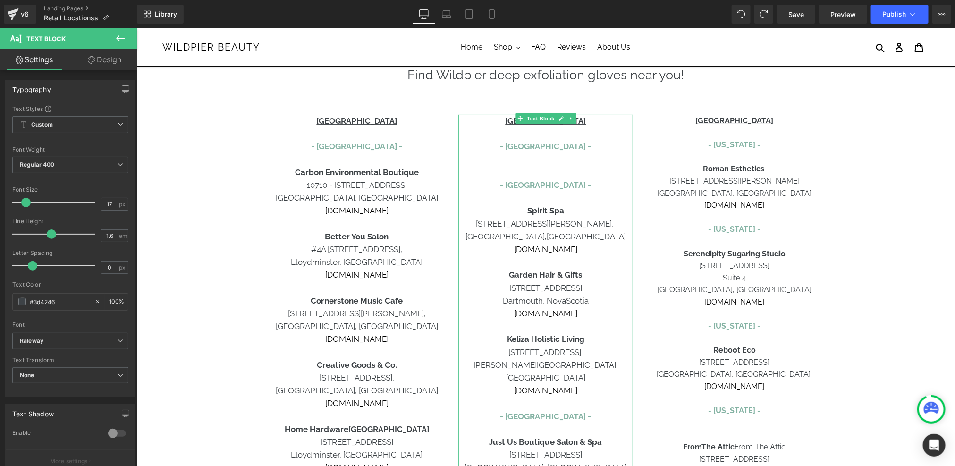
click at [552, 147] on font "- [GEOGRAPHIC_DATA] -" at bounding box center [544, 145] width 91 height 9
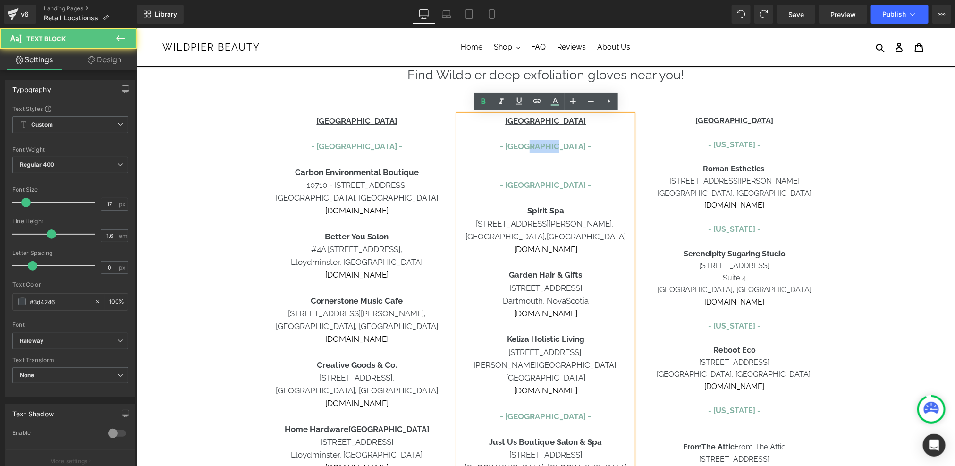
click at [552, 147] on font "- [GEOGRAPHIC_DATA] -" at bounding box center [544, 145] width 91 height 9
click at [574, 145] on font "- [GEOGRAPHIC_DATA] -" at bounding box center [544, 145] width 91 height 9
click at [570, 145] on font "- [GEOGRAPHIC_DATA] -" at bounding box center [544, 145] width 91 height 9
drag, startPoint x: 569, startPoint y: 145, endPoint x: 541, endPoint y: 145, distance: 28.8
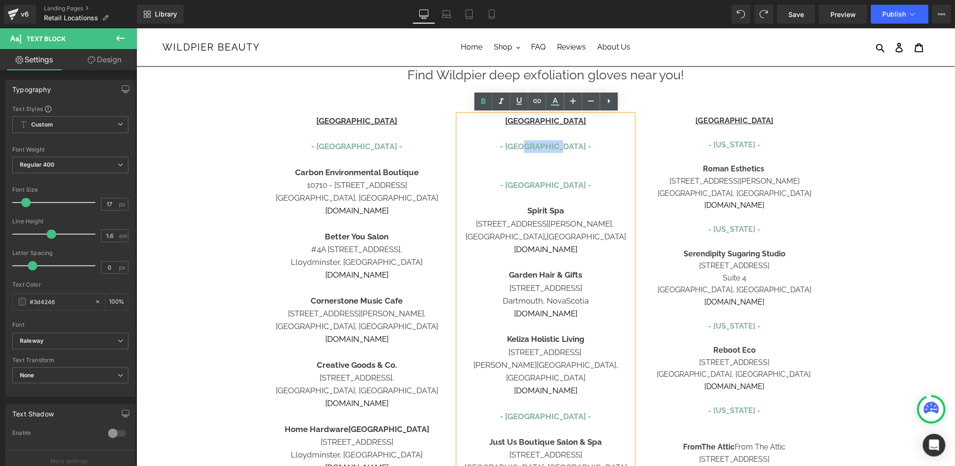
click at [541, 145] on font "- [GEOGRAPHIC_DATA] -" at bounding box center [544, 145] width 91 height 9
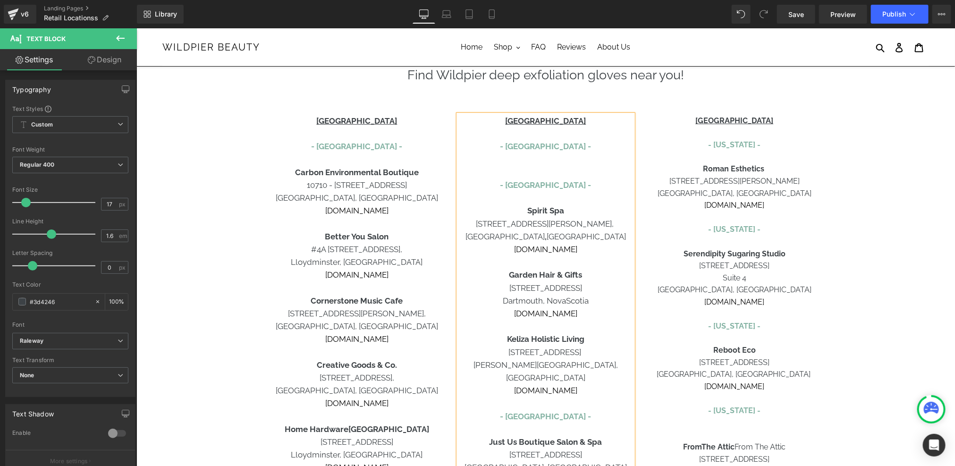
click at [555, 161] on div at bounding box center [545, 159] width 175 height 13
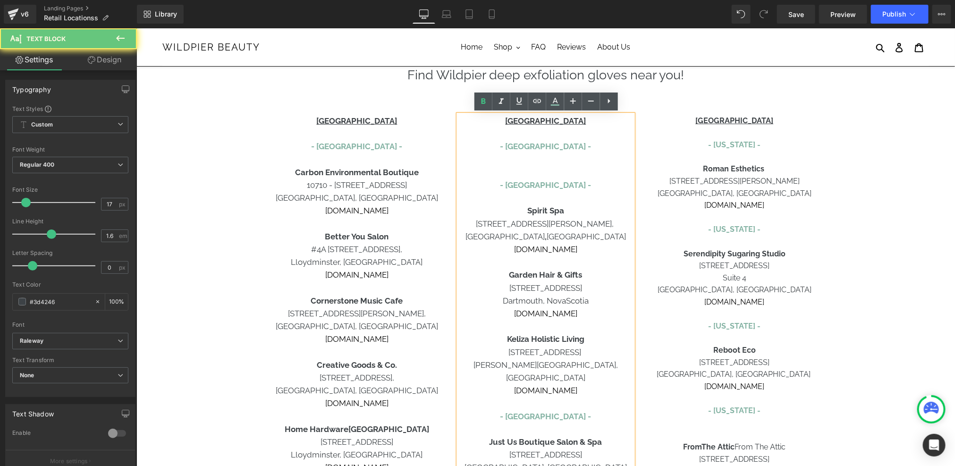
click at [557, 164] on div at bounding box center [545, 159] width 175 height 13
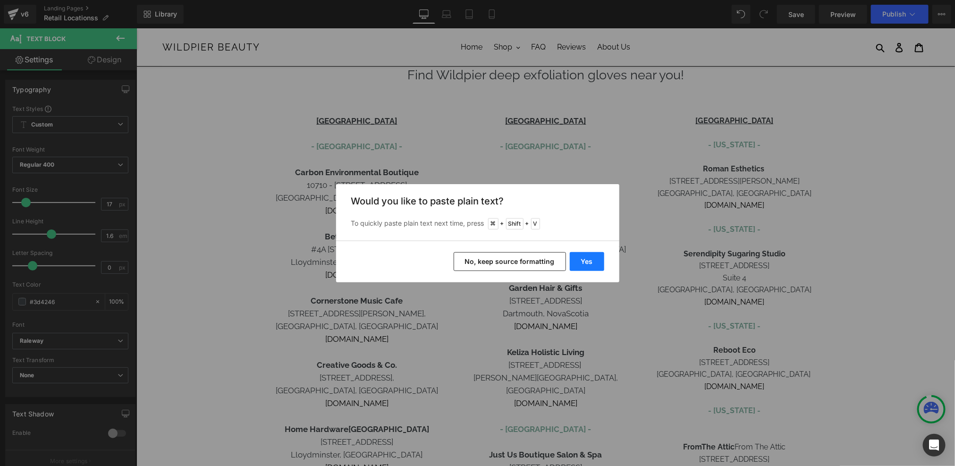
click at [592, 261] on button "Yes" at bounding box center [587, 261] width 34 height 19
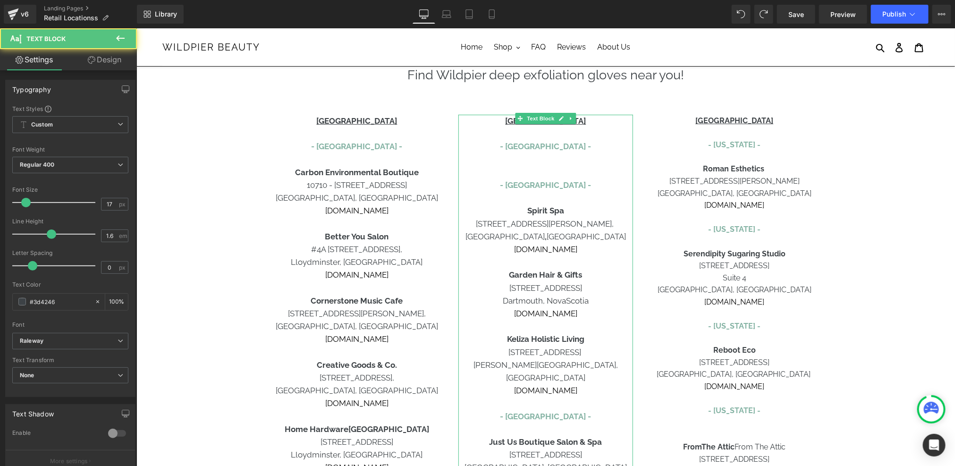
click at [554, 166] on p at bounding box center [545, 172] width 175 height 13
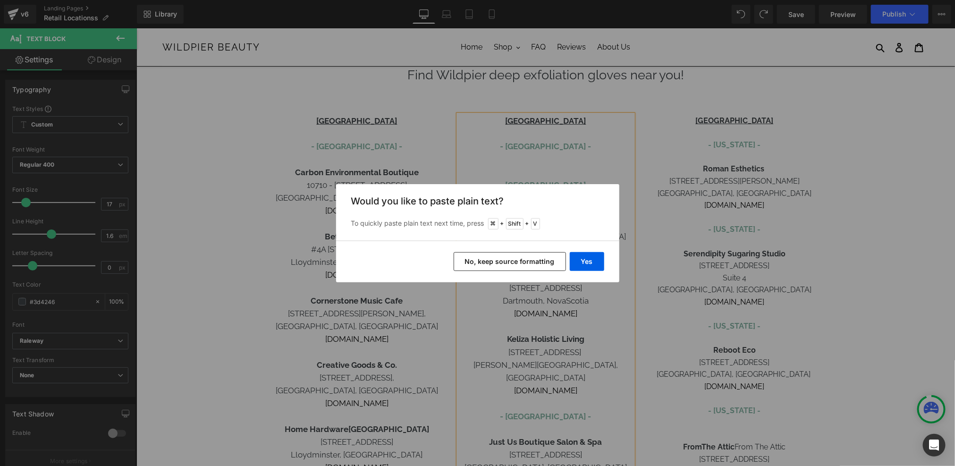
click at [537, 258] on button "No, keep source formatting" at bounding box center [510, 261] width 112 height 19
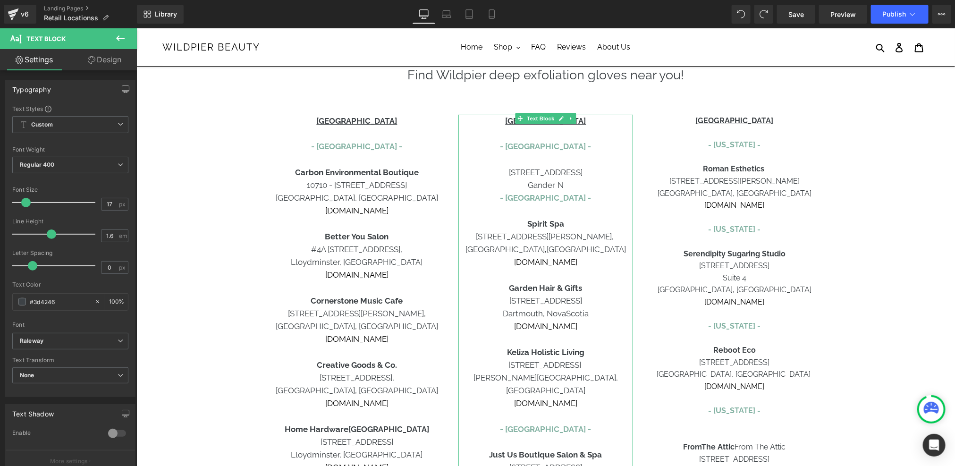
click at [569, 189] on p "Gander N" at bounding box center [545, 184] width 175 height 13
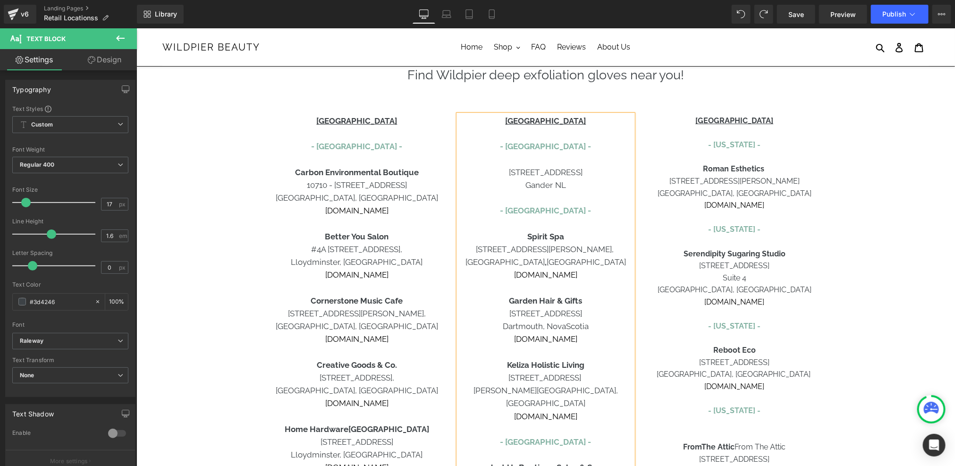
click at [551, 178] on p "Gander NL" at bounding box center [545, 184] width 175 height 13
click at [561, 161] on div at bounding box center [545, 159] width 175 height 13
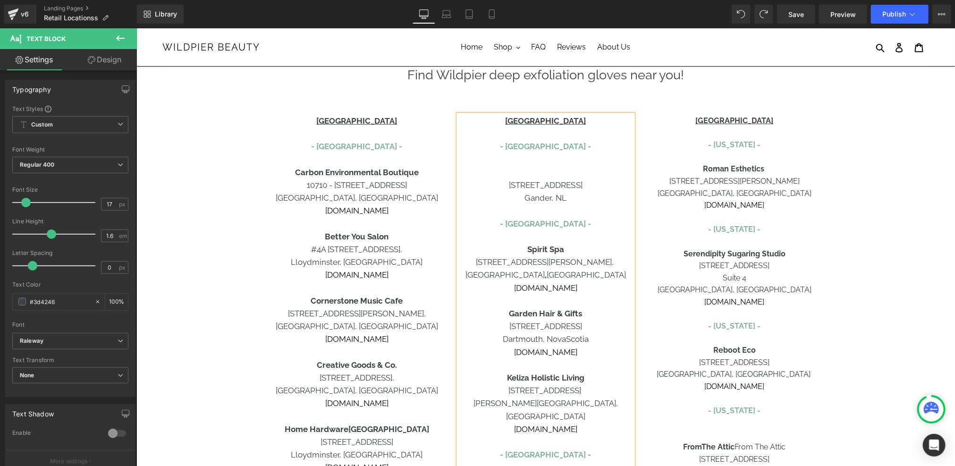
click at [511, 184] on p "[STREET_ADDRESS]" at bounding box center [545, 184] width 175 height 13
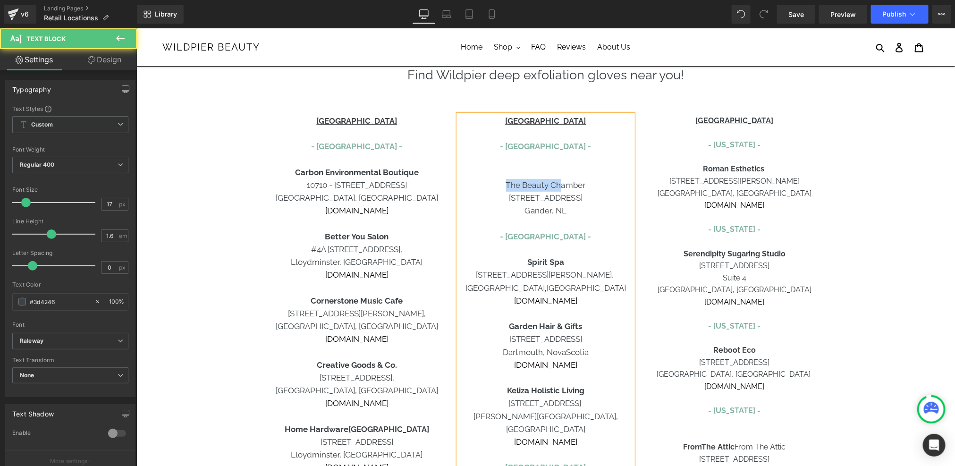
drag, startPoint x: 508, startPoint y: 185, endPoint x: 562, endPoint y: 184, distance: 54.8
click at [562, 184] on span "The Beauty Chamber" at bounding box center [546, 184] width 80 height 9
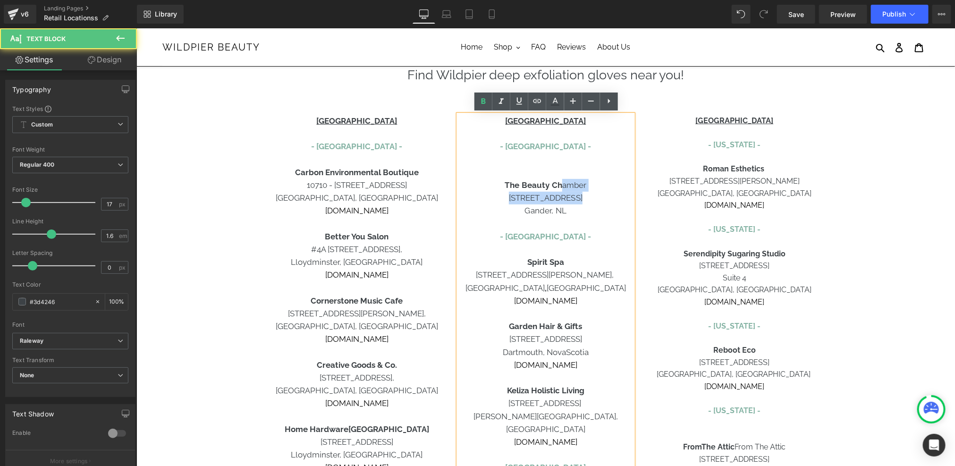
drag, startPoint x: 587, startPoint y: 200, endPoint x: 563, endPoint y: 186, distance: 27.3
drag, startPoint x: 568, startPoint y: 212, endPoint x: 545, endPoint y: 212, distance: 23.1
click at [545, 212] on p "Gander, [GEOGRAPHIC_DATA]" at bounding box center [545, 210] width 175 height 13
drag, startPoint x: 545, startPoint y: 212, endPoint x: 525, endPoint y: 212, distance: 20.3
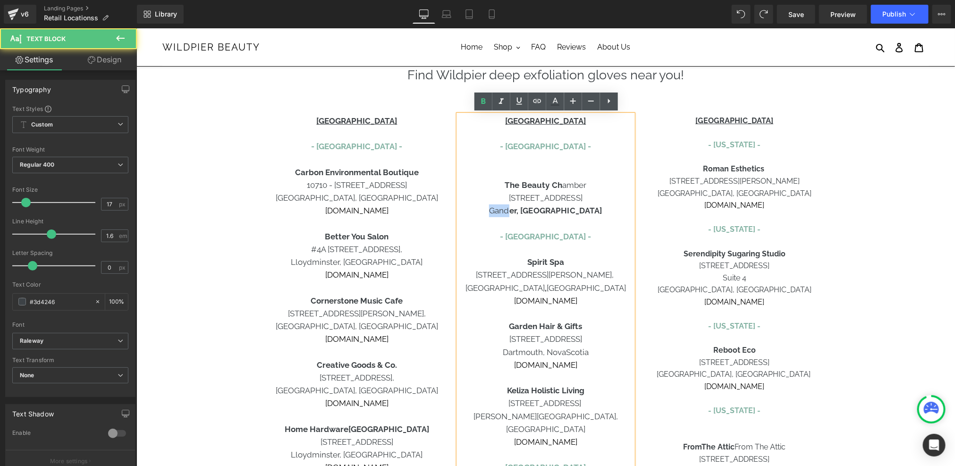
click at [525, 212] on p "Gand er, [GEOGRAPHIC_DATA]" at bounding box center [545, 210] width 175 height 13
drag, startPoint x: 577, startPoint y: 197, endPoint x: 547, endPoint y: 198, distance: 30.2
click at [547, 198] on span "[STREET_ADDRESS]" at bounding box center [545, 197] width 74 height 9
drag, startPoint x: 546, startPoint y: 198, endPoint x: 507, endPoint y: 198, distance: 39.2
click at [507, 198] on p "[STREET_ADDRESS]" at bounding box center [545, 197] width 175 height 13
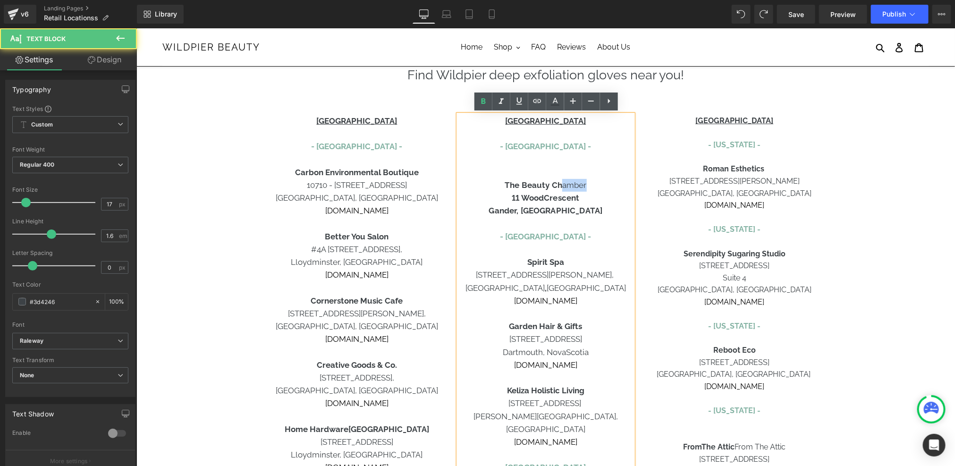
drag, startPoint x: 590, startPoint y: 184, endPoint x: 561, endPoint y: 184, distance: 29.3
click at [561, 184] on p "The Beauty Ch amber" at bounding box center [545, 184] width 175 height 13
click at [560, 169] on div at bounding box center [545, 172] width 175 height 13
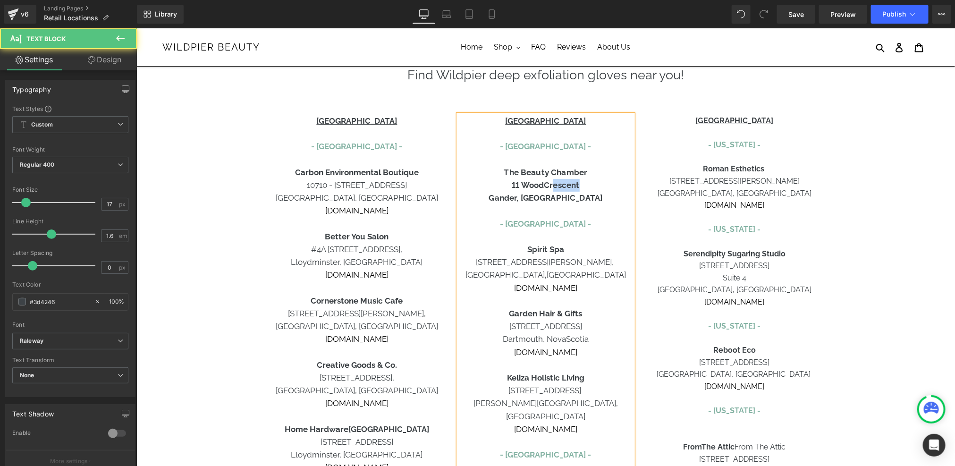
drag, startPoint x: 555, startPoint y: 180, endPoint x: 588, endPoint y: 183, distance: 33.2
click at [588, 183] on p "[STREET_ADDRESS]" at bounding box center [545, 184] width 175 height 13
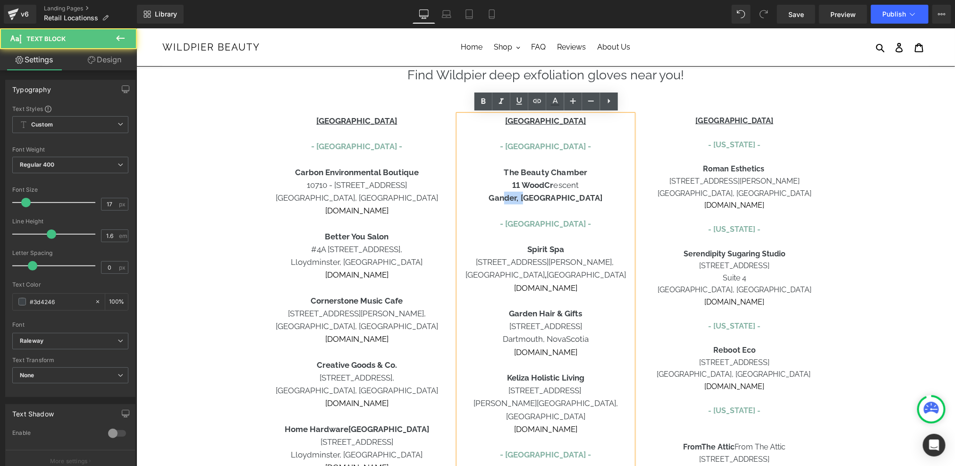
drag, startPoint x: 563, startPoint y: 199, endPoint x: 537, endPoint y: 199, distance: 26.0
click at [537, 199] on p "Gand er, [GEOGRAPHIC_DATA]" at bounding box center [545, 197] width 175 height 13
drag, startPoint x: 570, startPoint y: 198, endPoint x: 562, endPoint y: 198, distance: 8.0
click at [562, 198] on p "Gan der, N L" at bounding box center [545, 197] width 175 height 13
drag, startPoint x: 540, startPoint y: 197, endPoint x: 520, endPoint y: 197, distance: 19.4
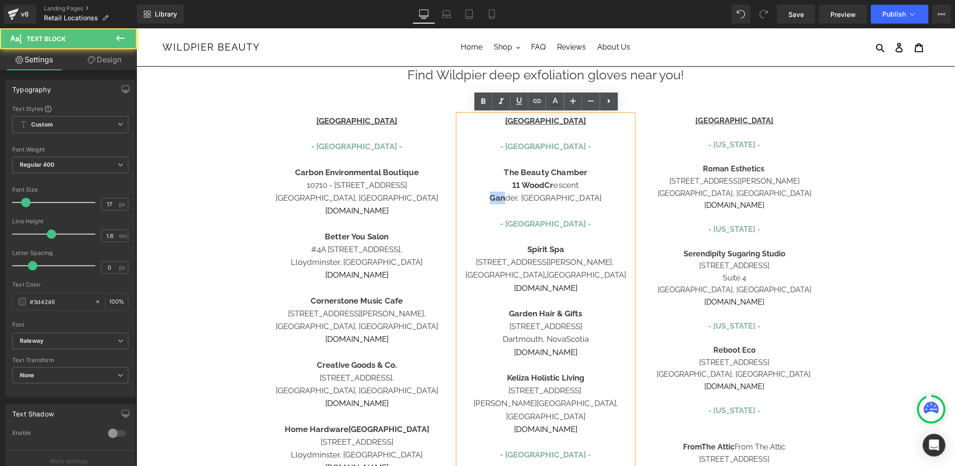
click at [520, 197] on p "Gan der, [GEOGRAPHIC_DATA]" at bounding box center [545, 197] width 175 height 13
drag, startPoint x: 555, startPoint y: 186, endPoint x: 501, endPoint y: 187, distance: 53.4
click at [501, 187] on p "[STREET_ADDRESS][PERSON_NAME] escent" at bounding box center [545, 184] width 175 height 13
click at [585, 192] on p "Gander, [GEOGRAPHIC_DATA]" at bounding box center [545, 197] width 175 height 13
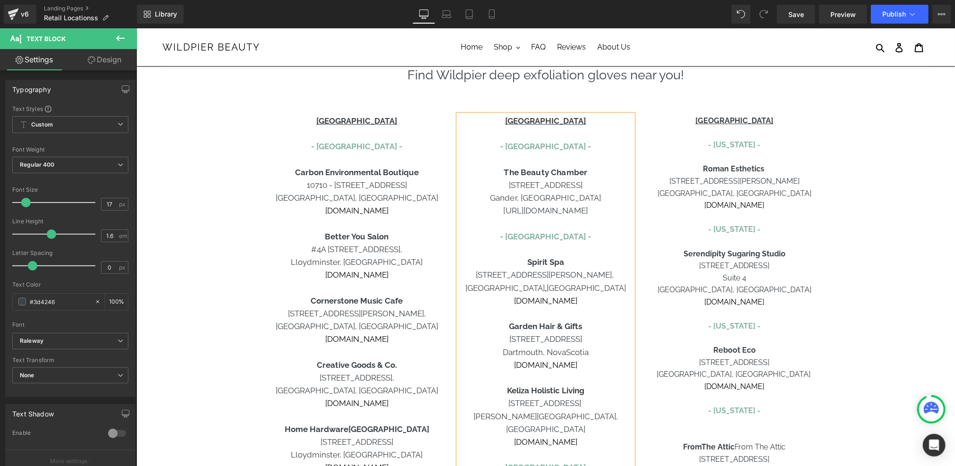
drag, startPoint x: 562, startPoint y: 227, endPoint x: 455, endPoint y: 212, distance: 108.6
click at [541, 108] on link at bounding box center [537, 102] width 18 height 18
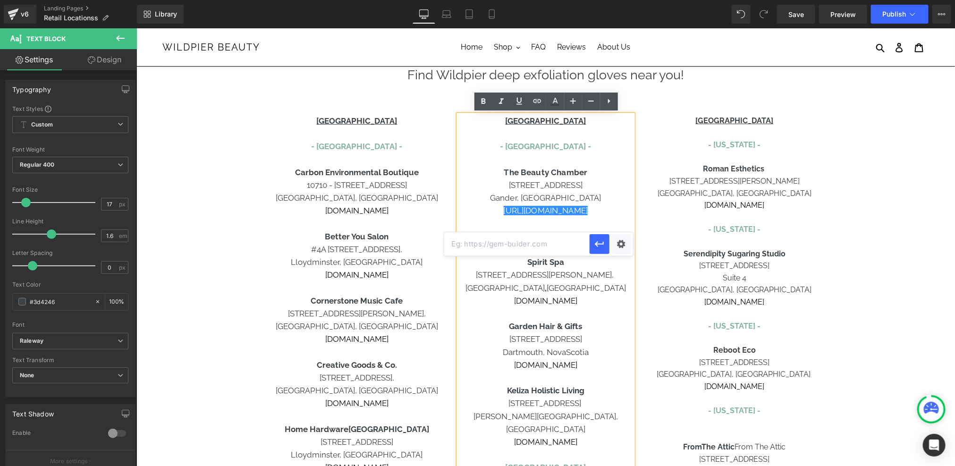
click at [0, 0] on input "text" at bounding box center [0, 0] width 0 height 0
paste input "[URL][DOMAIN_NAME]"
type input "[URL][DOMAIN_NAME]"
click at [600, 244] on icon "button" at bounding box center [599, 244] width 9 height 6
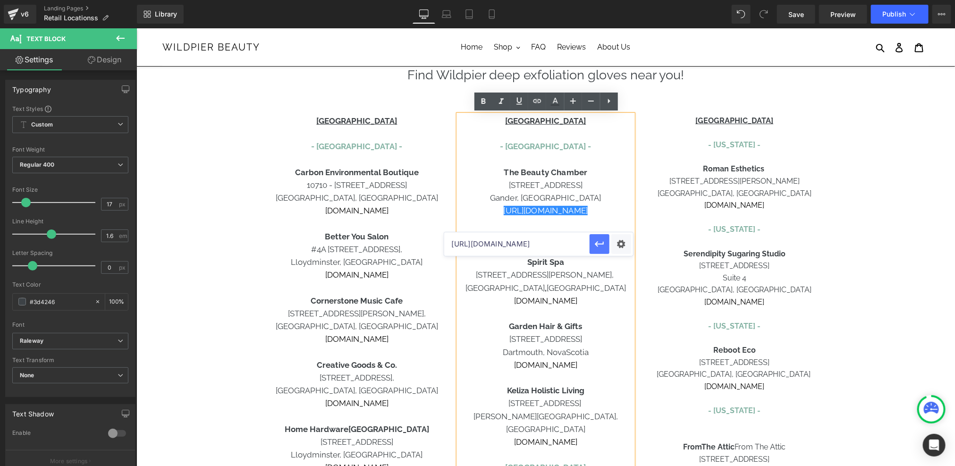
scroll to position [0, 0]
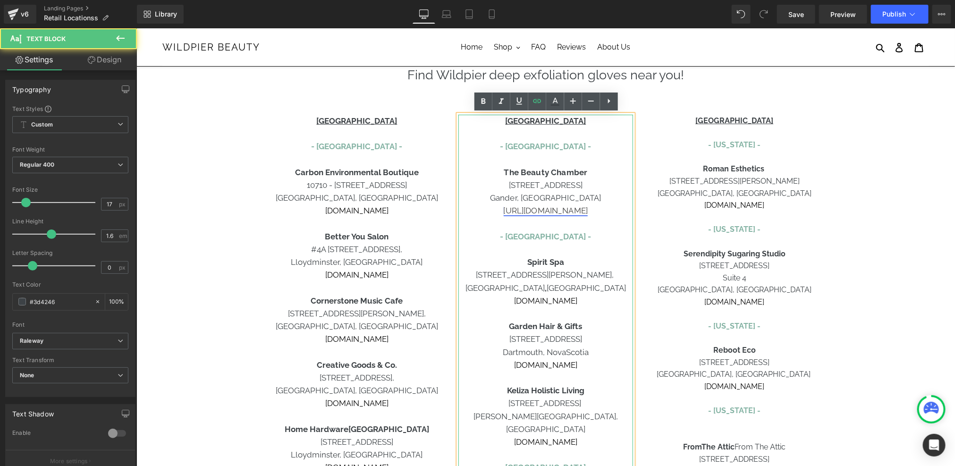
click at [503, 208] on link "[URL][DOMAIN_NAME]" at bounding box center [545, 209] width 85 height 9
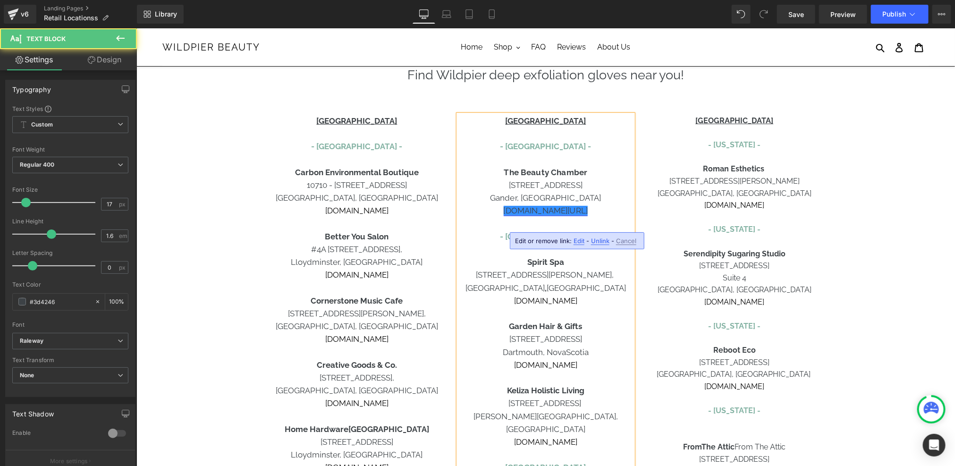
click at [588, 211] on link "[DOMAIN_NAME][URL]" at bounding box center [545, 209] width 85 height 9
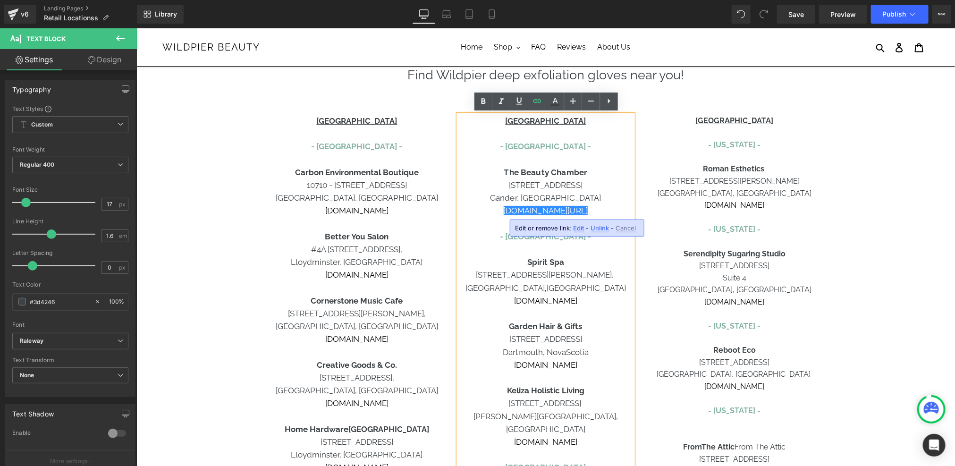
drag, startPoint x: 618, startPoint y: 211, endPoint x: 628, endPoint y: 211, distance: 10.4
click at [628, 211] on p "[DOMAIN_NAME][URL]" at bounding box center [545, 210] width 175 height 13
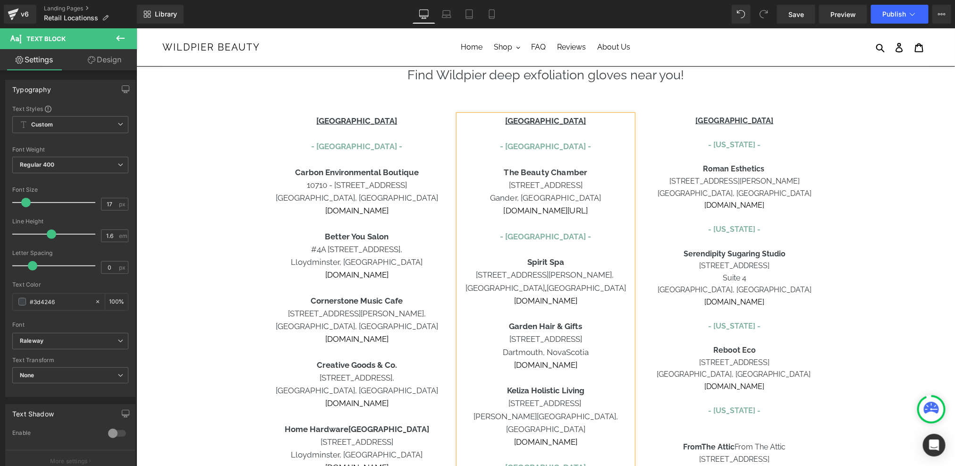
click at [618, 228] on p at bounding box center [545, 223] width 175 height 13
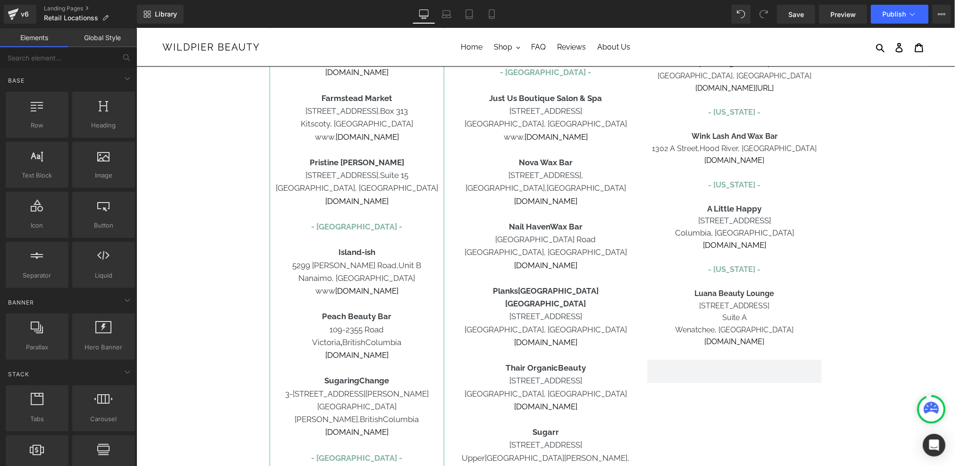
scroll to position [469, 0]
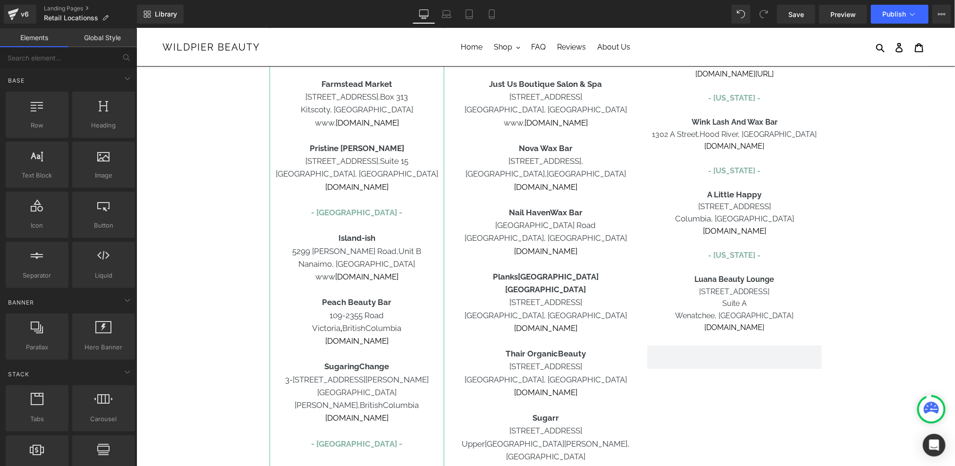
click at [331, 241] on p "Island-ish" at bounding box center [356, 237] width 175 height 13
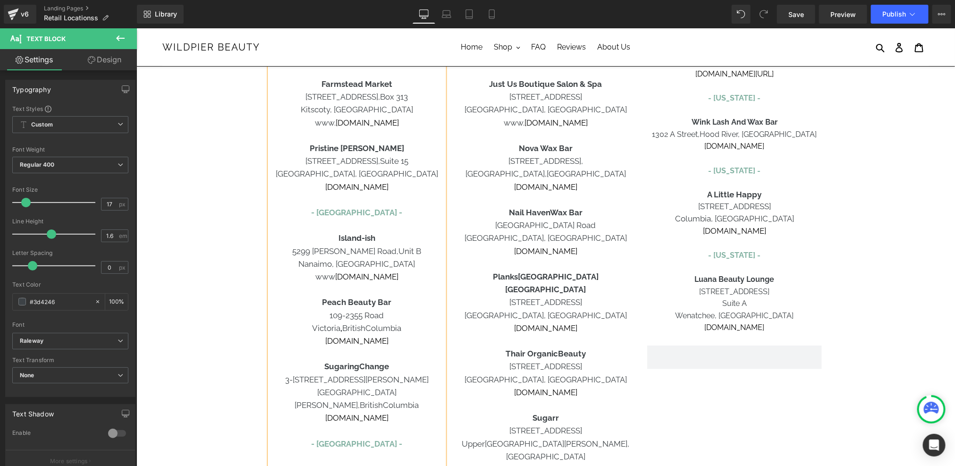
click at [416, 336] on p "[DOMAIN_NAME]" at bounding box center [356, 340] width 175 height 13
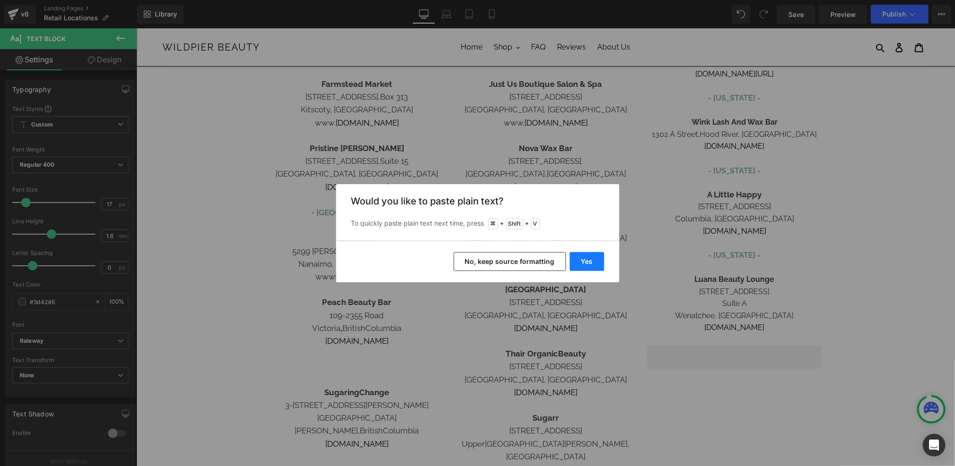
click at [586, 252] on button "Yes" at bounding box center [587, 261] width 34 height 19
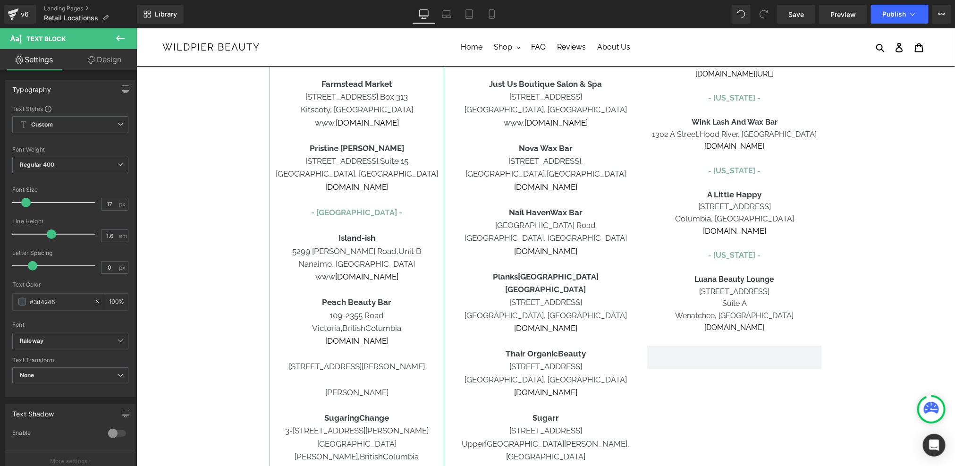
click at [365, 381] on p at bounding box center [356, 379] width 175 height 13
